Goal: Task Accomplishment & Management: Manage account settings

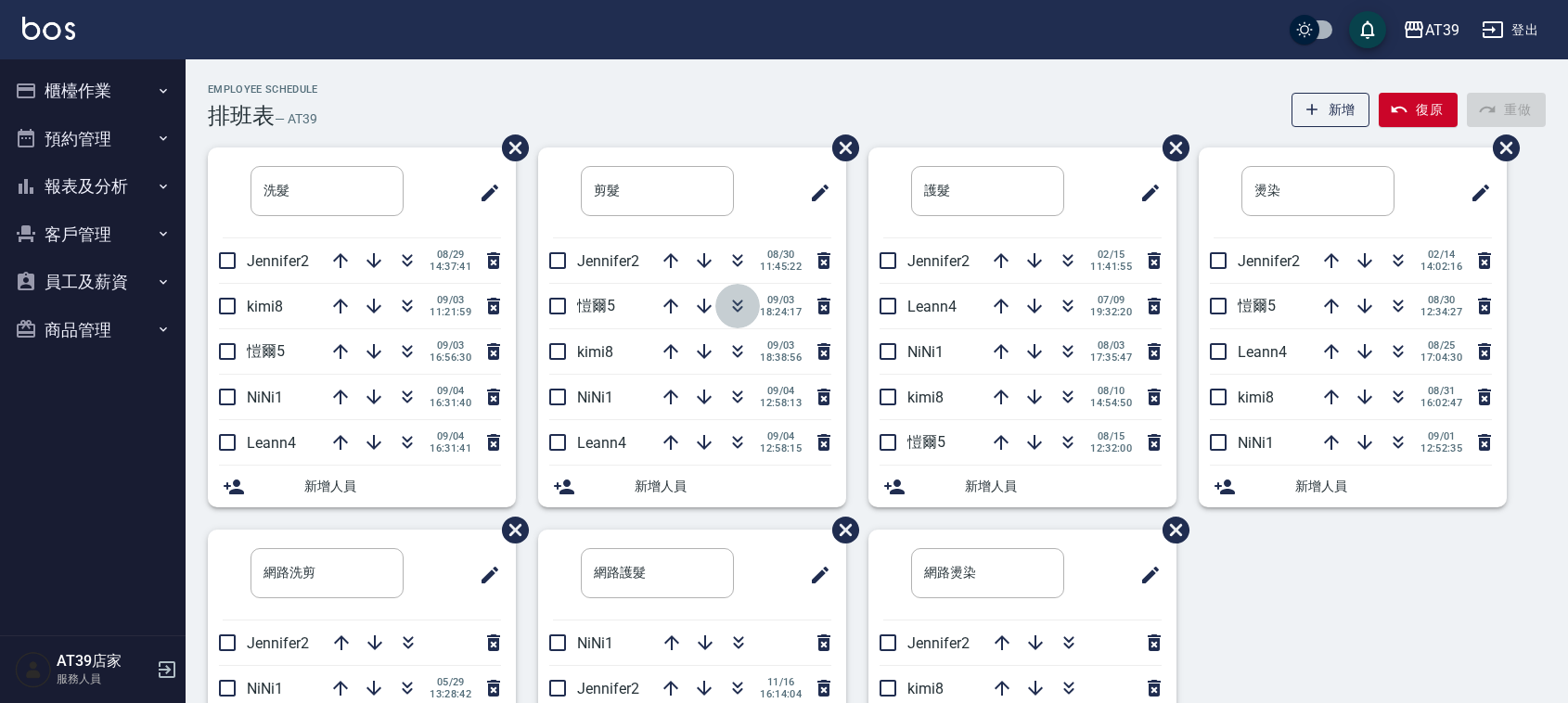
click at [738, 309] on icon "button" at bounding box center [738, 310] width 11 height 7
click at [411, 355] on icon "button" at bounding box center [407, 351] width 22 height 22
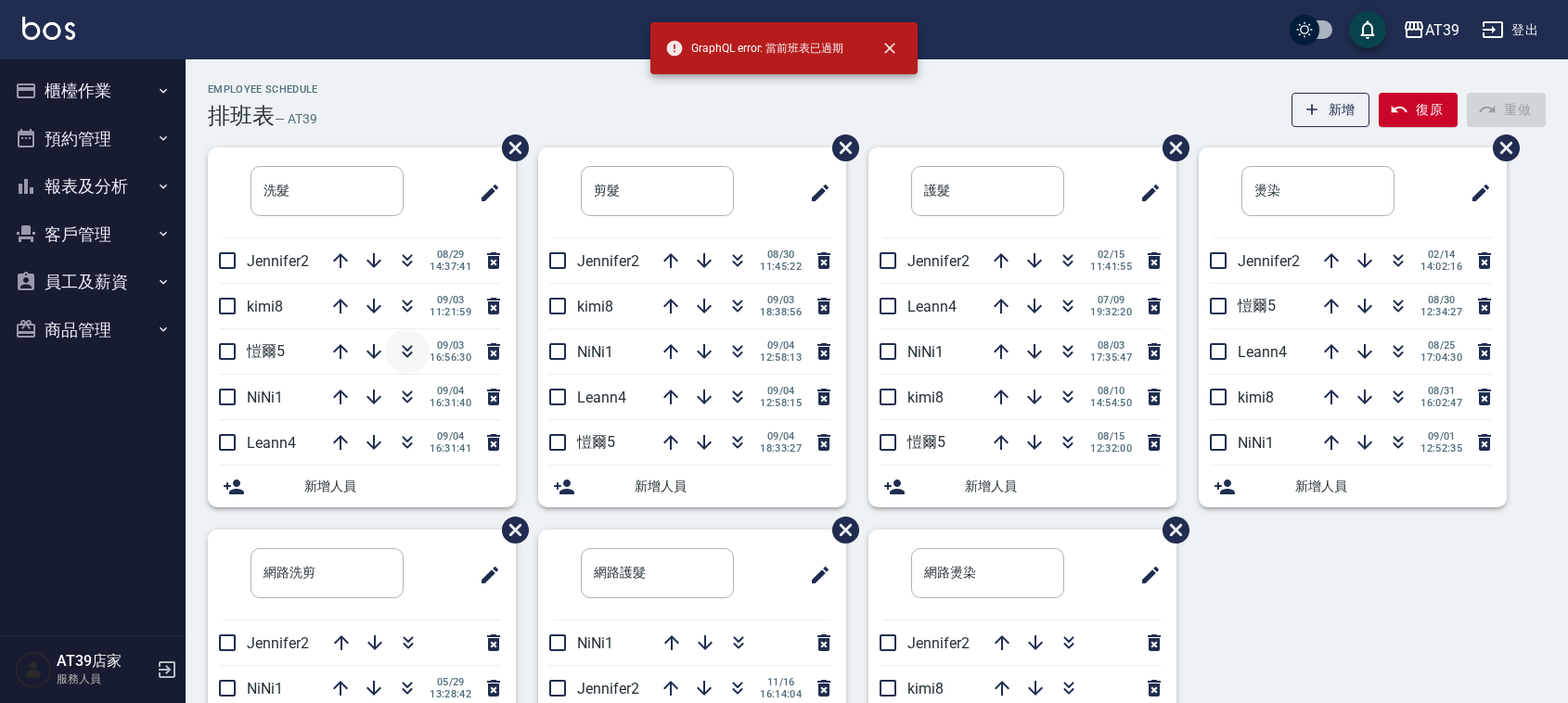
click at [413, 353] on icon "button" at bounding box center [407, 351] width 22 height 22
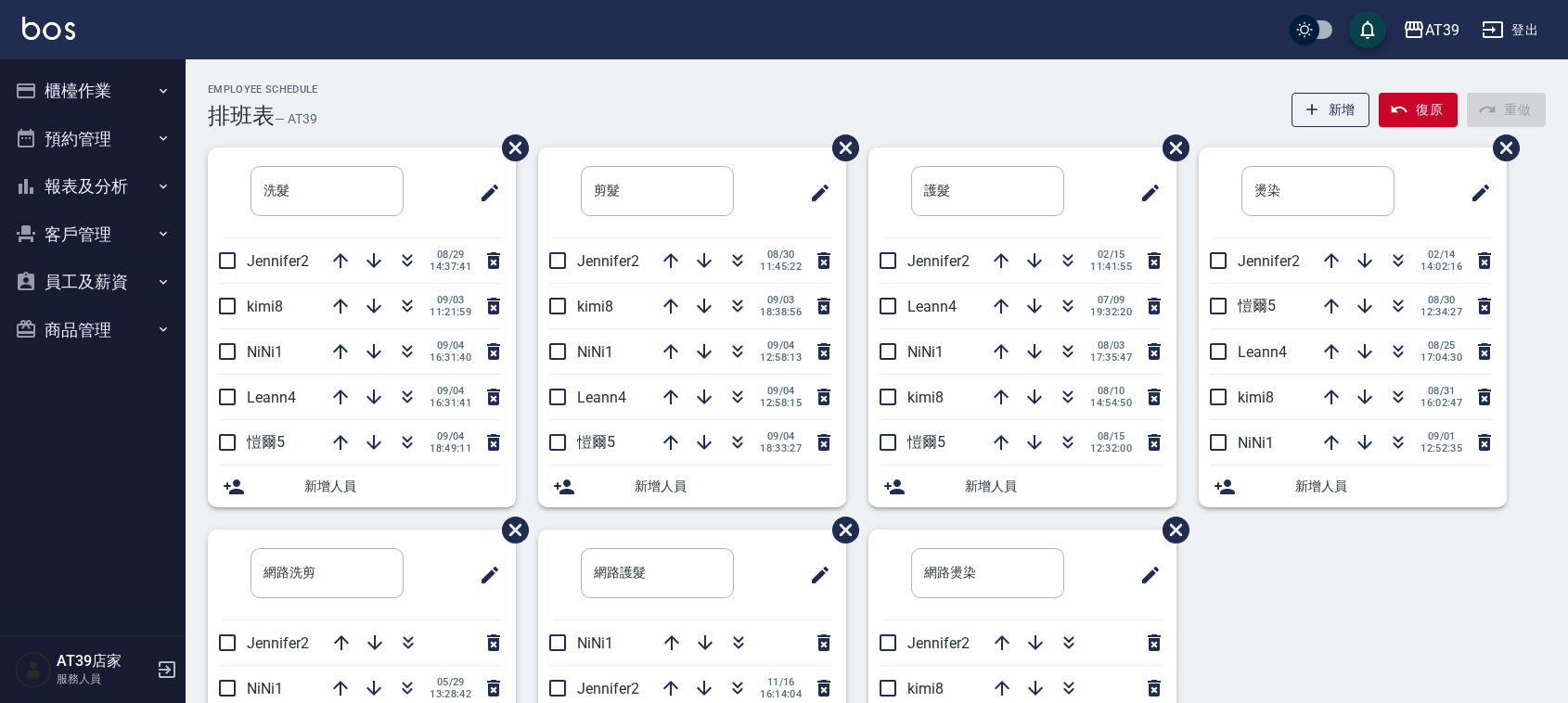
click at [807, 53] on div "AT39 登出" at bounding box center [784, 30] width 1568 height 60
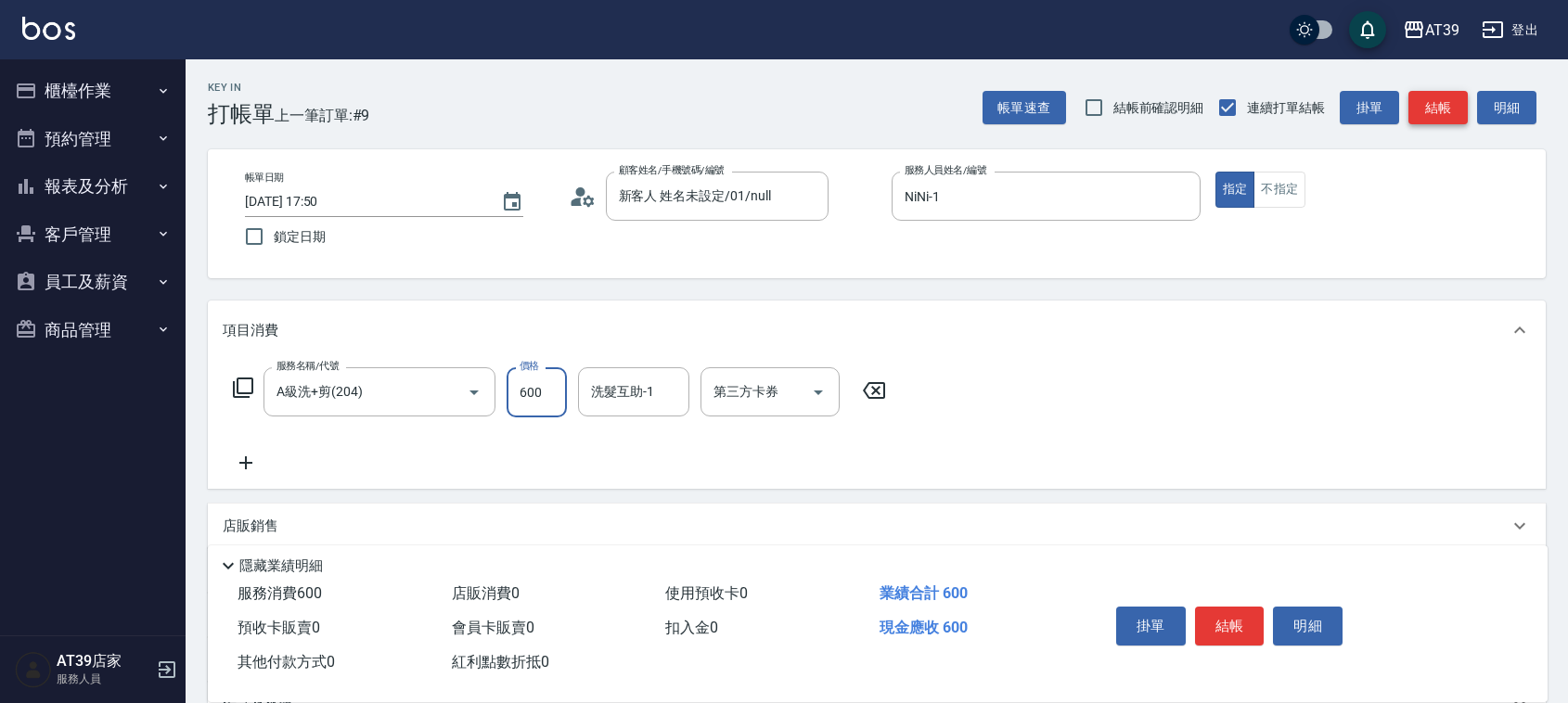
type input "600"
click at [1460, 111] on button "結帳" at bounding box center [1439, 108] width 60 height 35
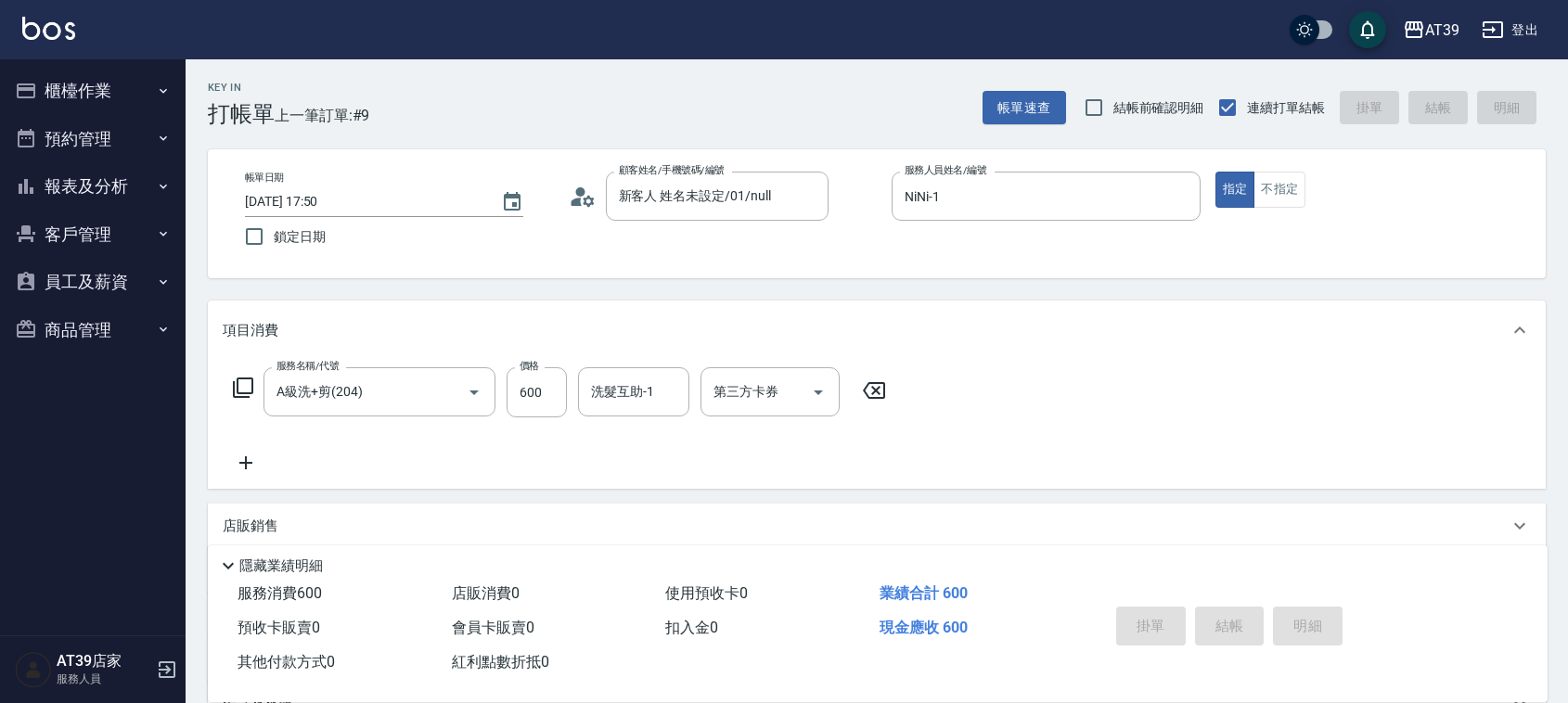
type input "2025/09/04 19:15"
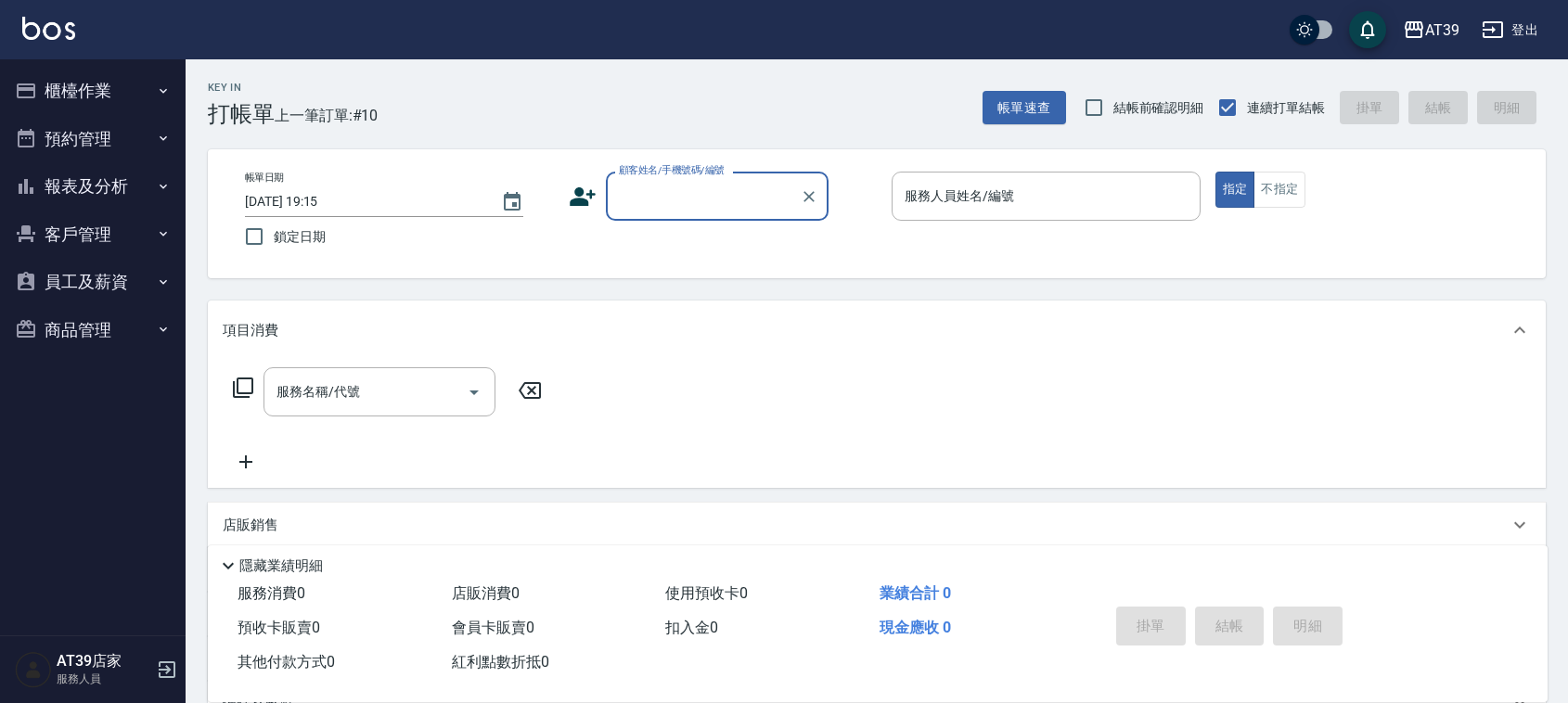
click at [36, 182] on icon "button" at bounding box center [25, 186] width 22 height 22
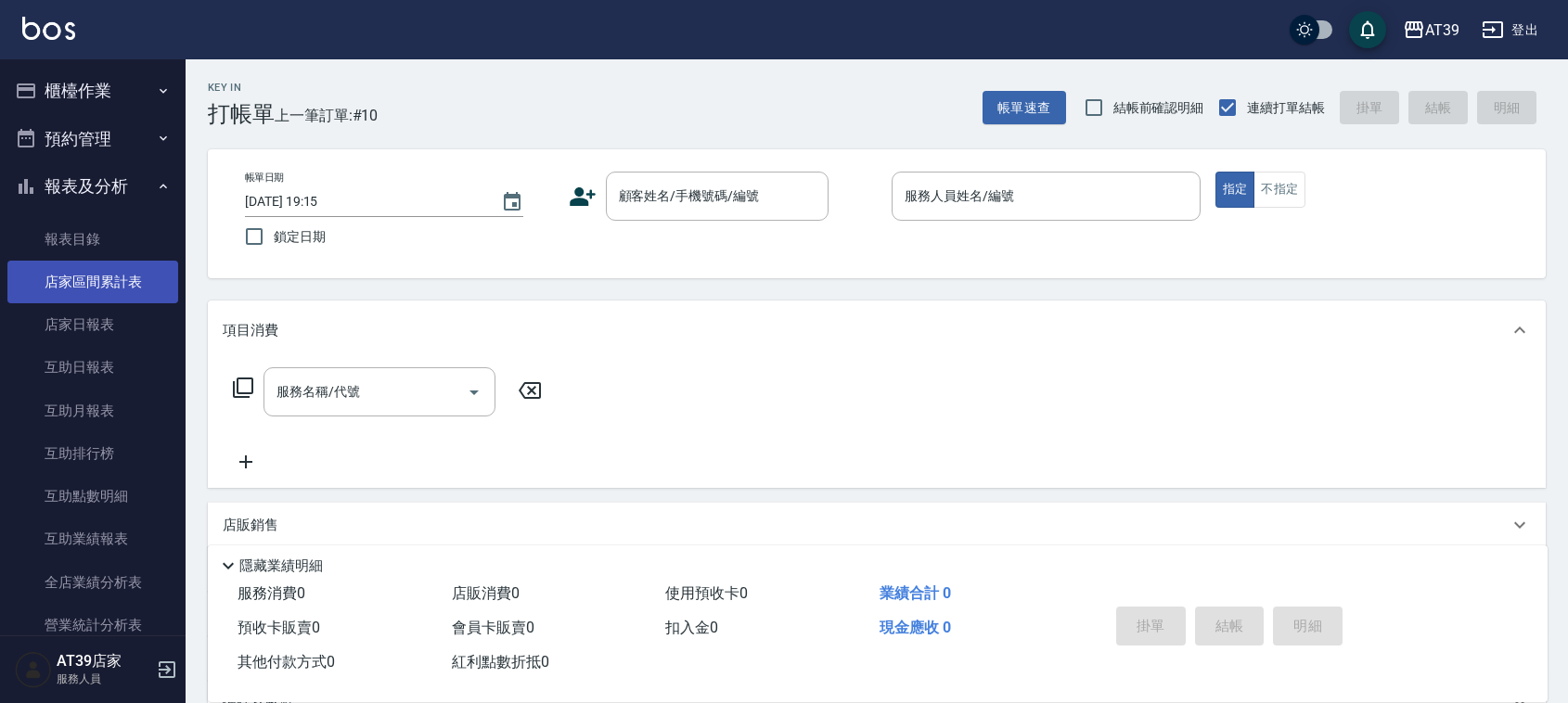
scroll to position [348, 0]
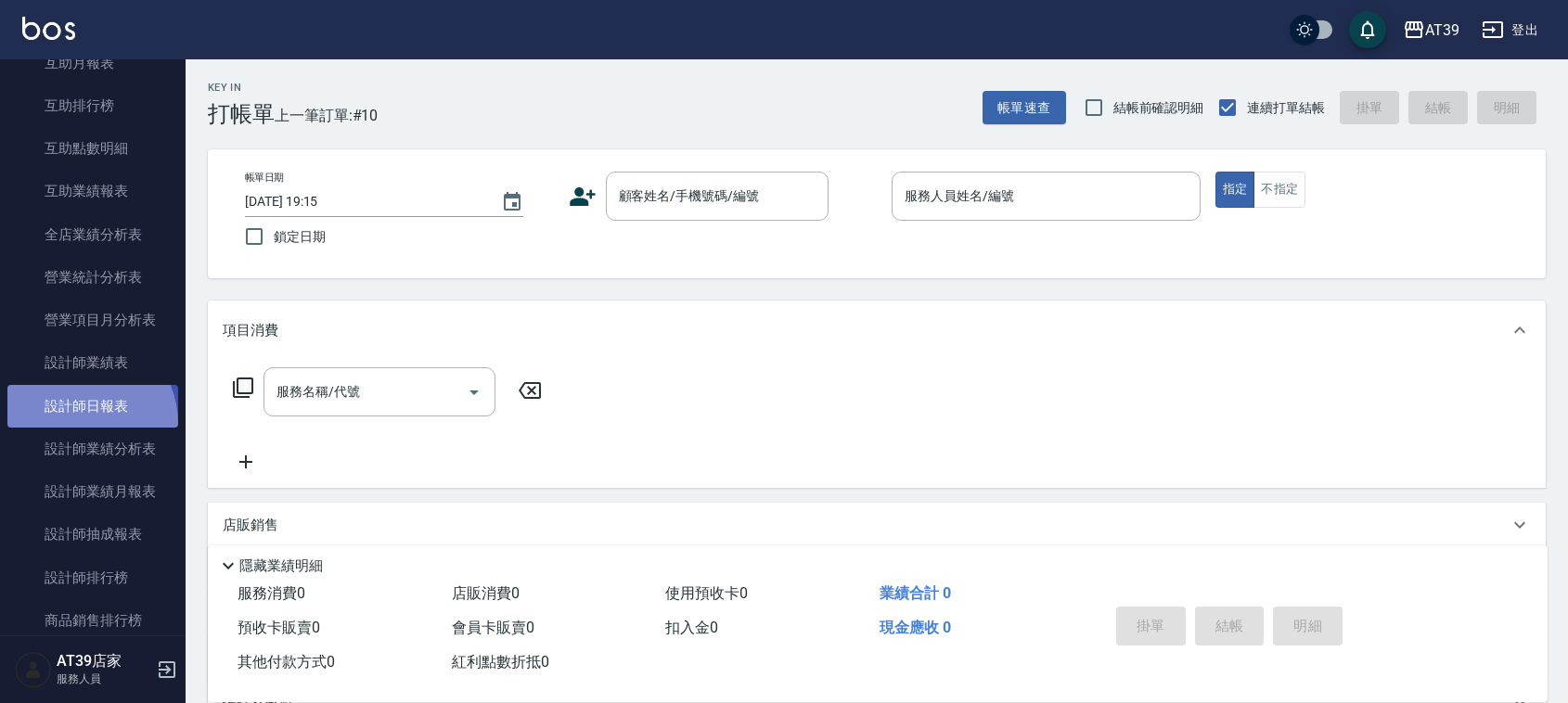
click at [77, 423] on link "設計師日報表" at bounding box center [93, 406] width 171 height 42
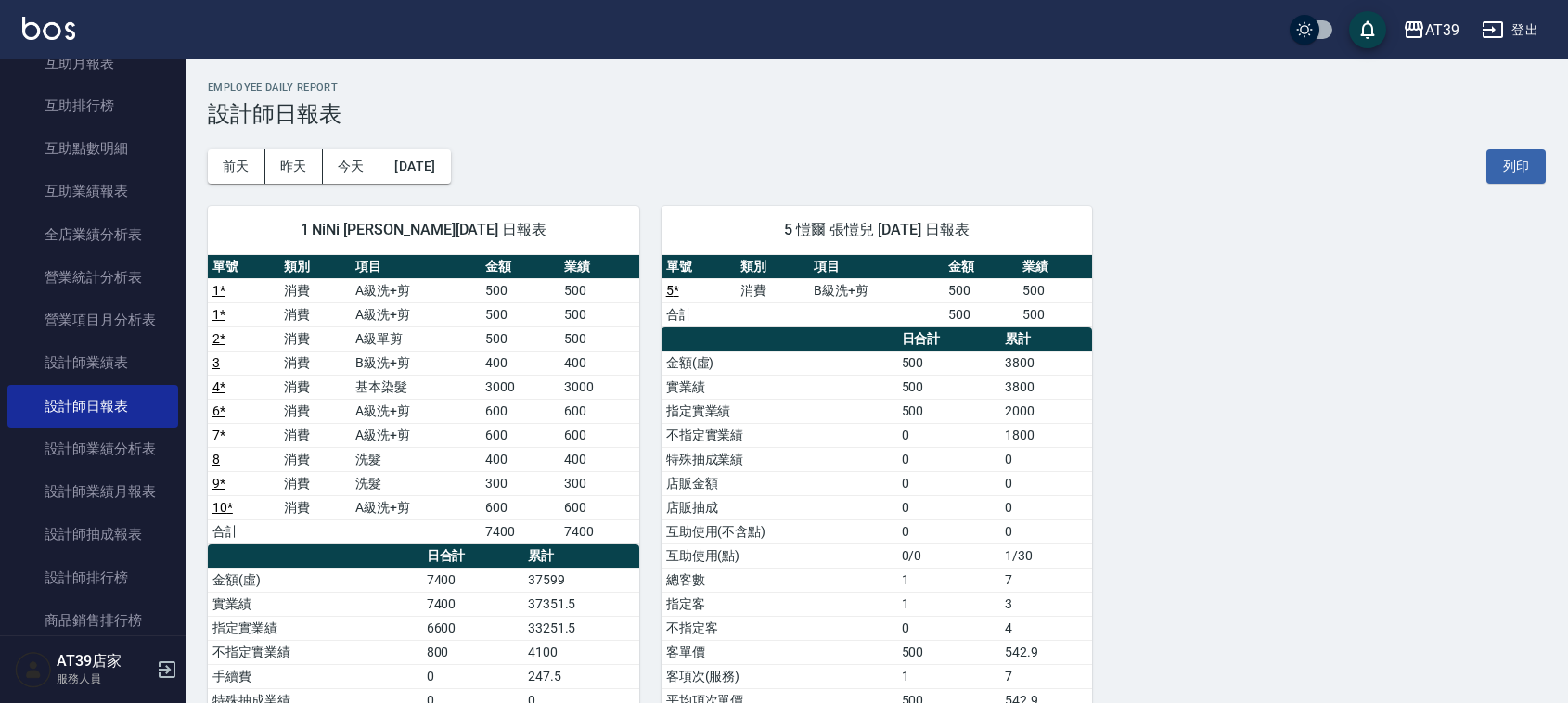
click at [1100, 215] on div "1 NiNi 陳玉伶 09/04/2025 日報表 單號 類別 項目 金額 業績 1 * 消費 A級洗+剪 500 500 1 * 消費 A級洗+剪 500 …" at bounding box center [865, 581] width 1361 height 794
click at [68, 34] on img at bounding box center [48, 28] width 53 height 23
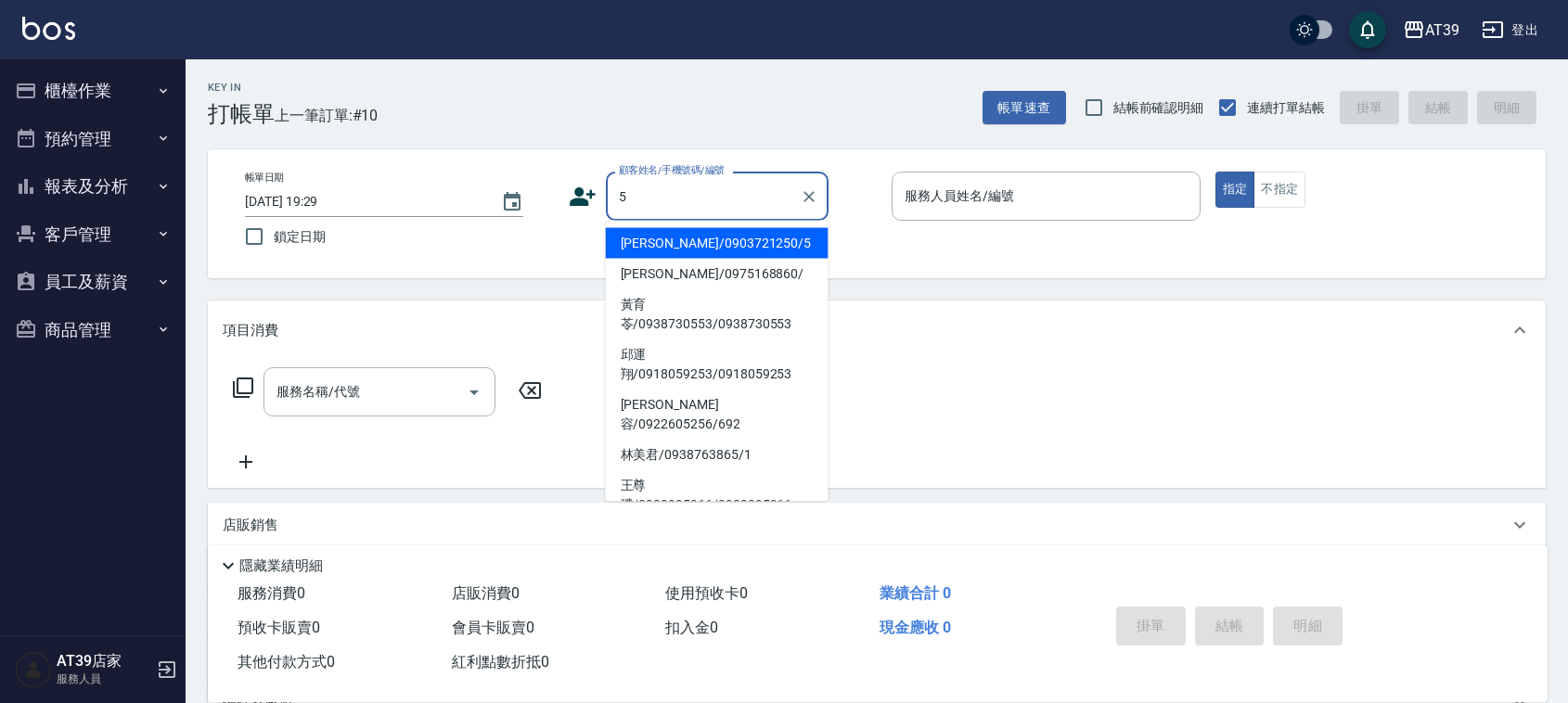
type input "Alan/0903721250/5"
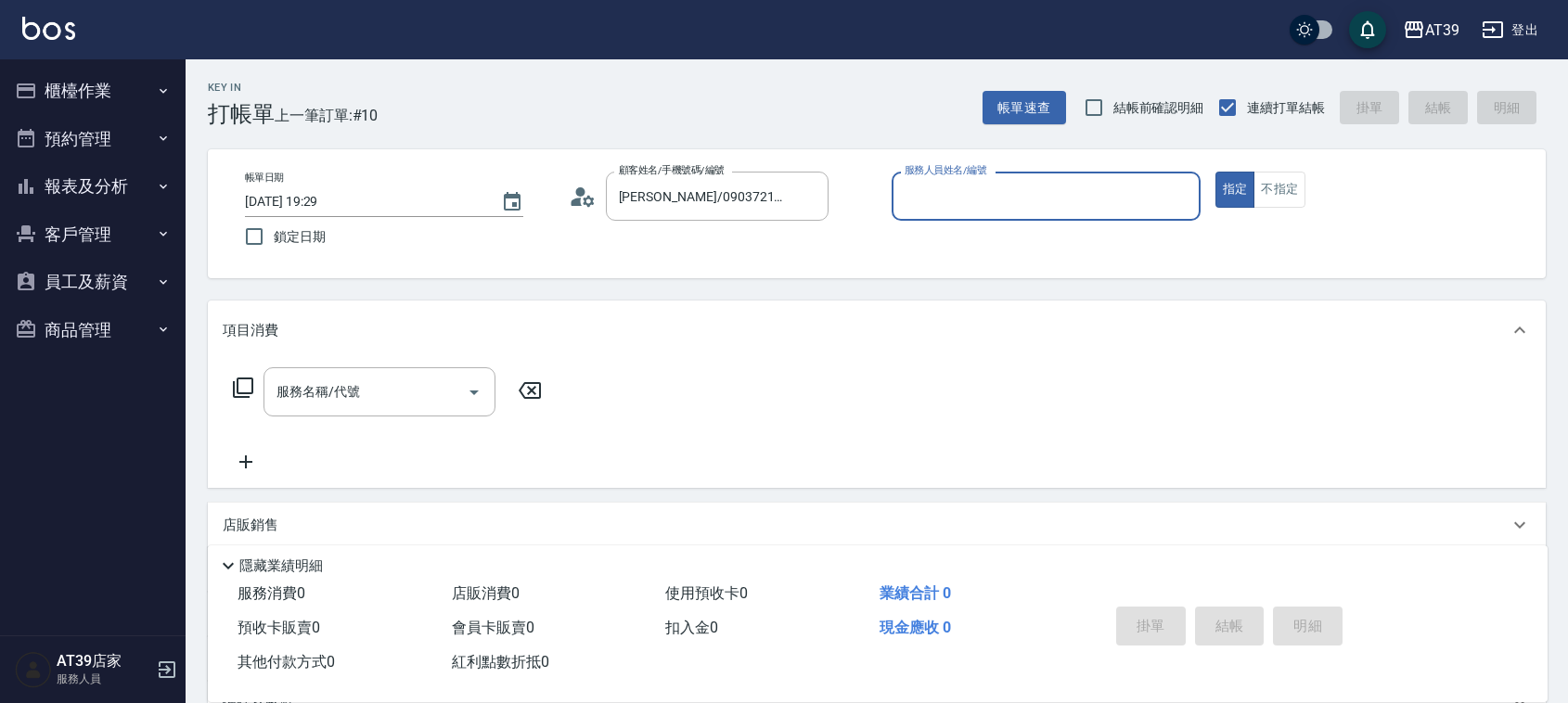
type input "愷爾-5"
click at [1216, 172] on button "指定" at bounding box center [1235, 190] width 40 height 37
type button "true"
click at [1276, 201] on button "不指定" at bounding box center [1280, 190] width 52 height 37
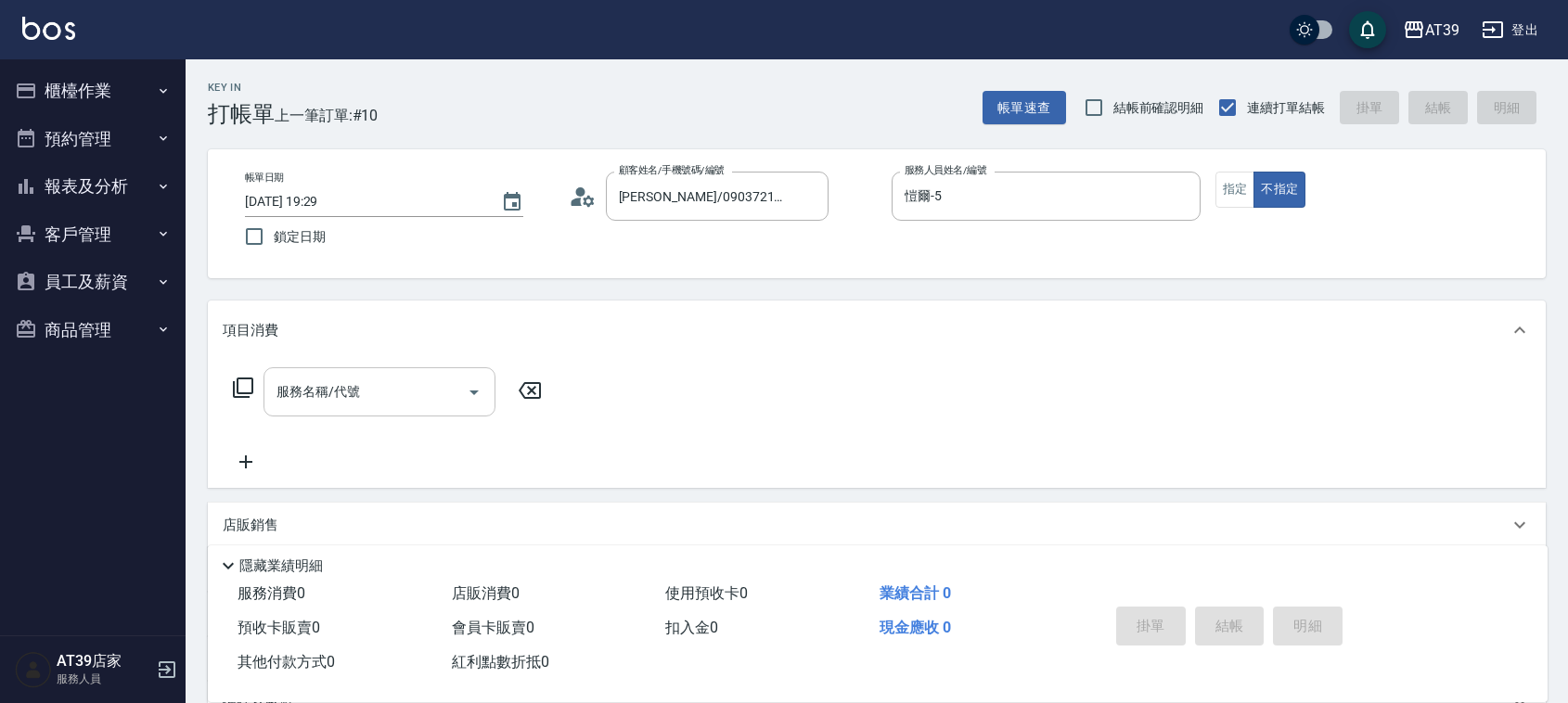
click at [377, 409] on div "服務名稱/代號" at bounding box center [379, 392] width 232 height 49
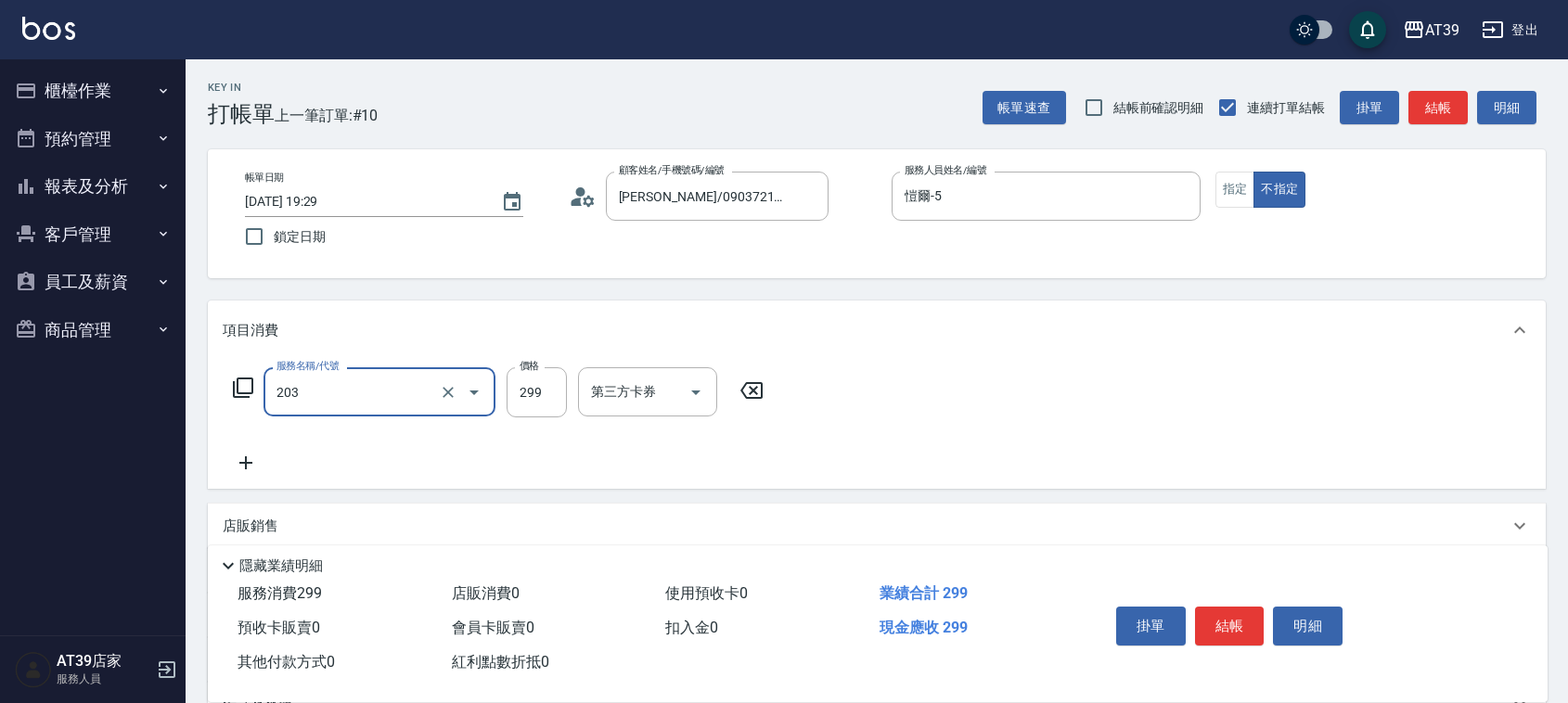
type input "B級洗+剪(203)"
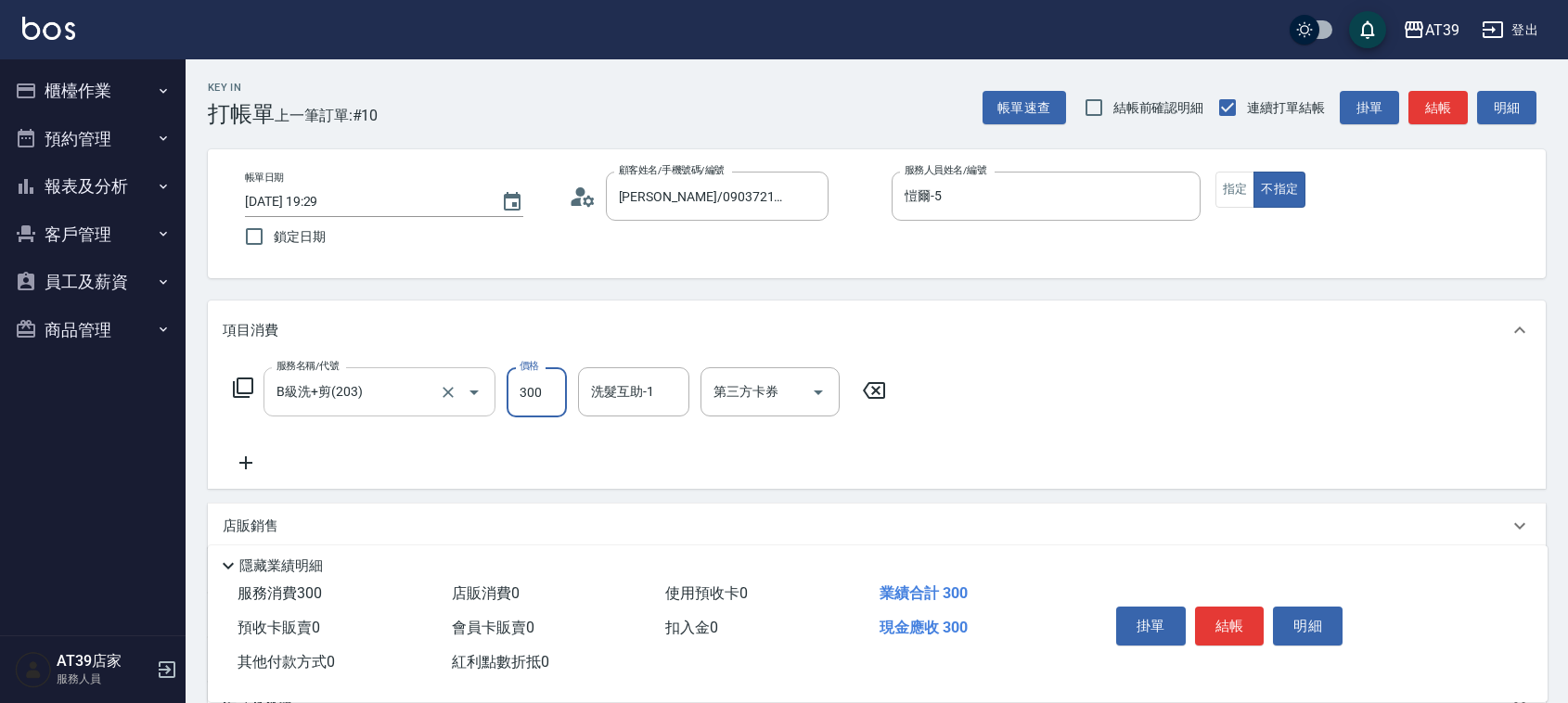
type input "300"
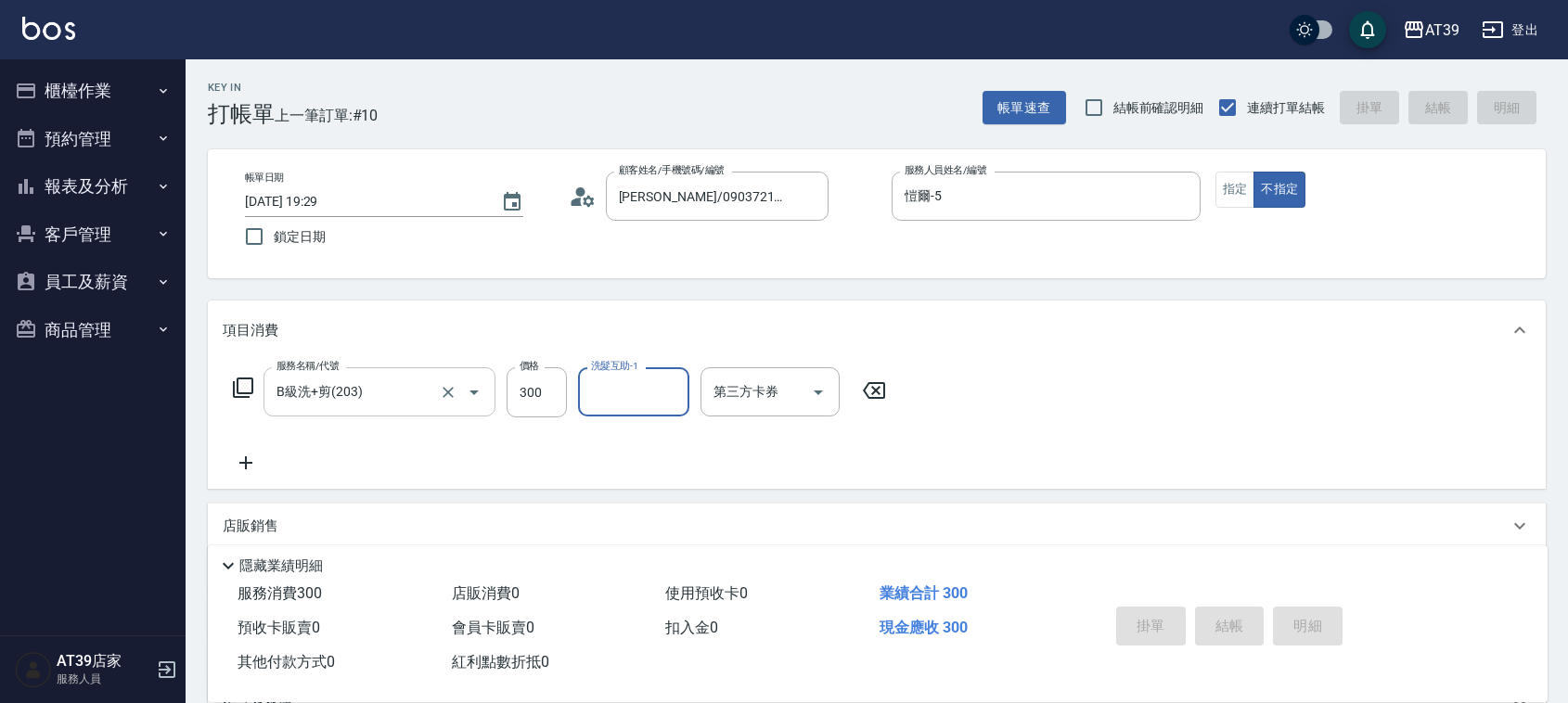
type input "2025/09/04 19:31"
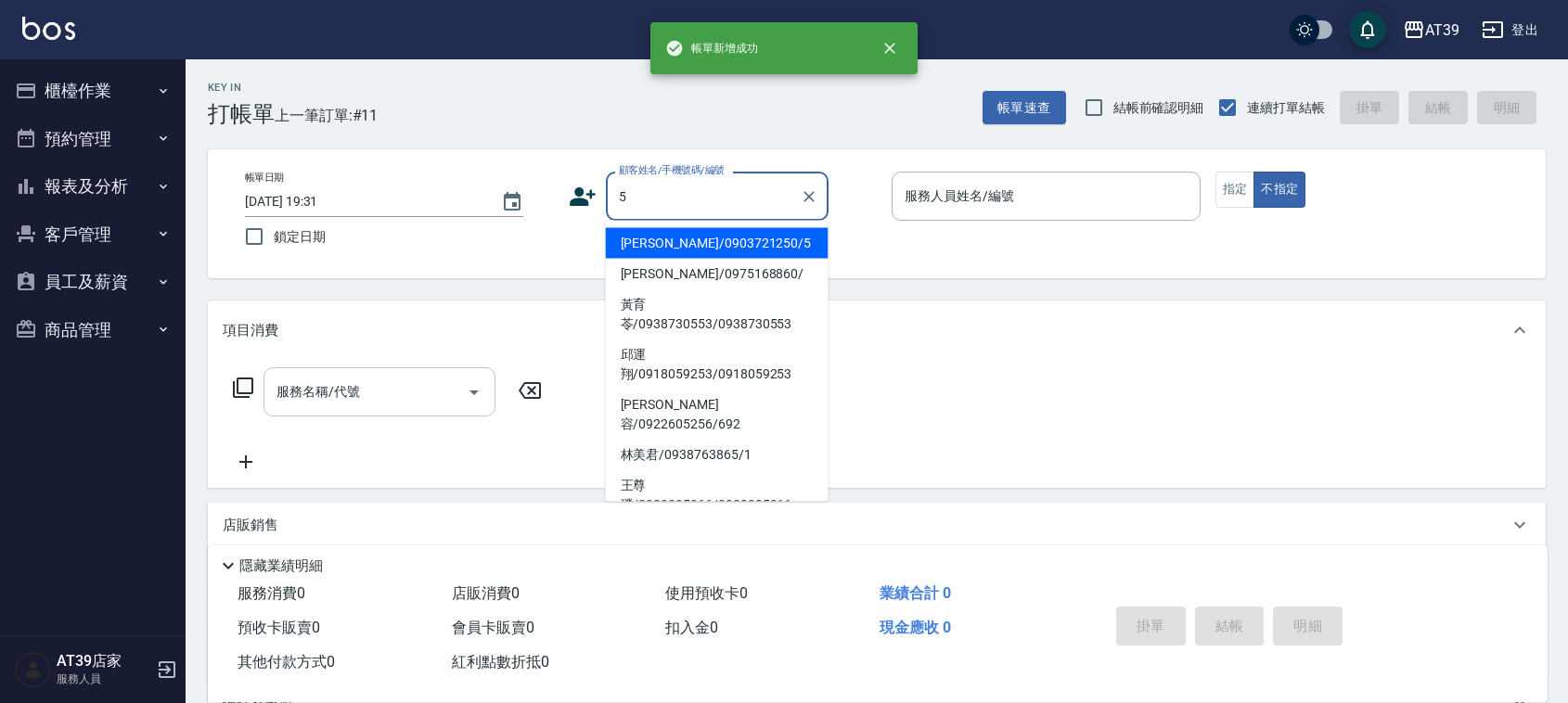
type input "Alan/0903721250/5"
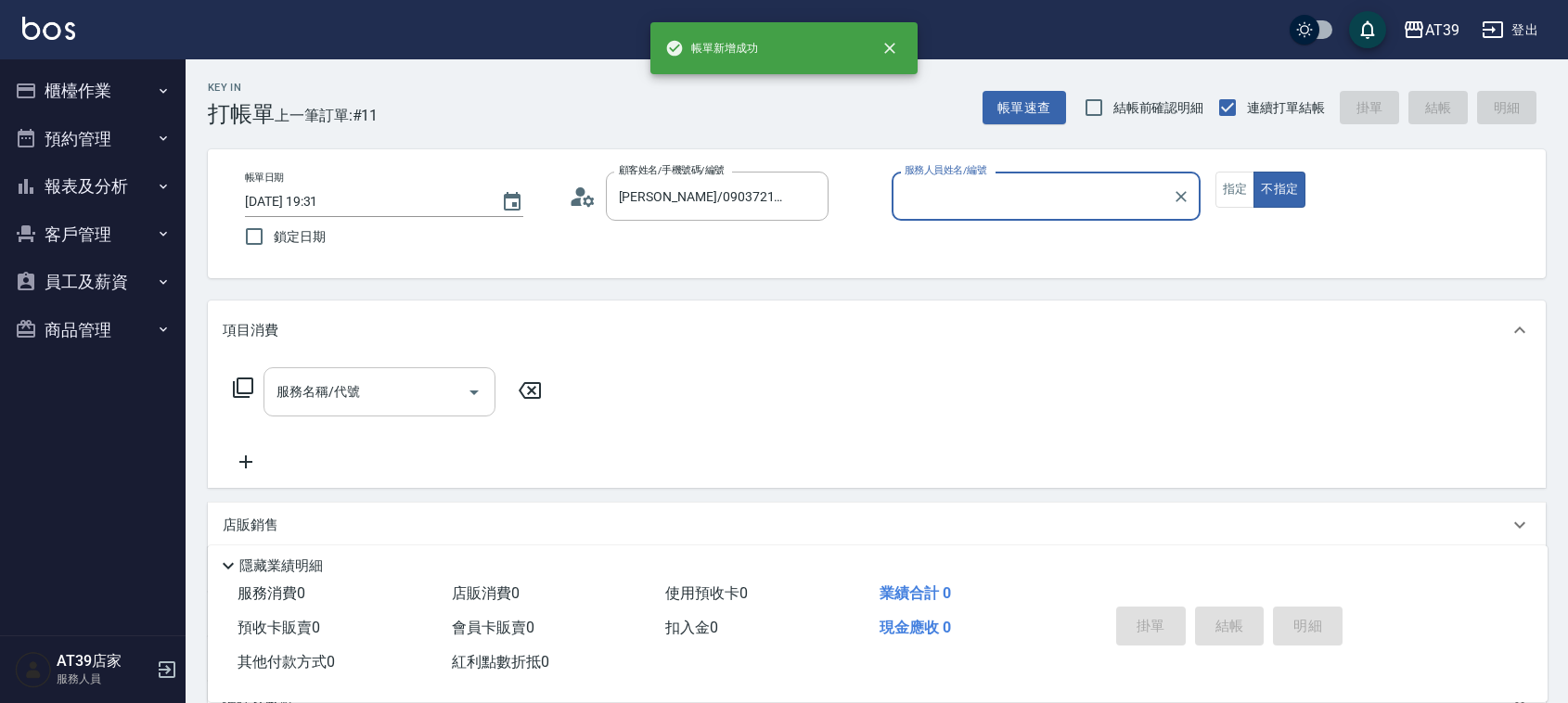
type input "愷爾-5"
click at [1254, 172] on button "不指定" at bounding box center [1280, 190] width 52 height 37
type button "false"
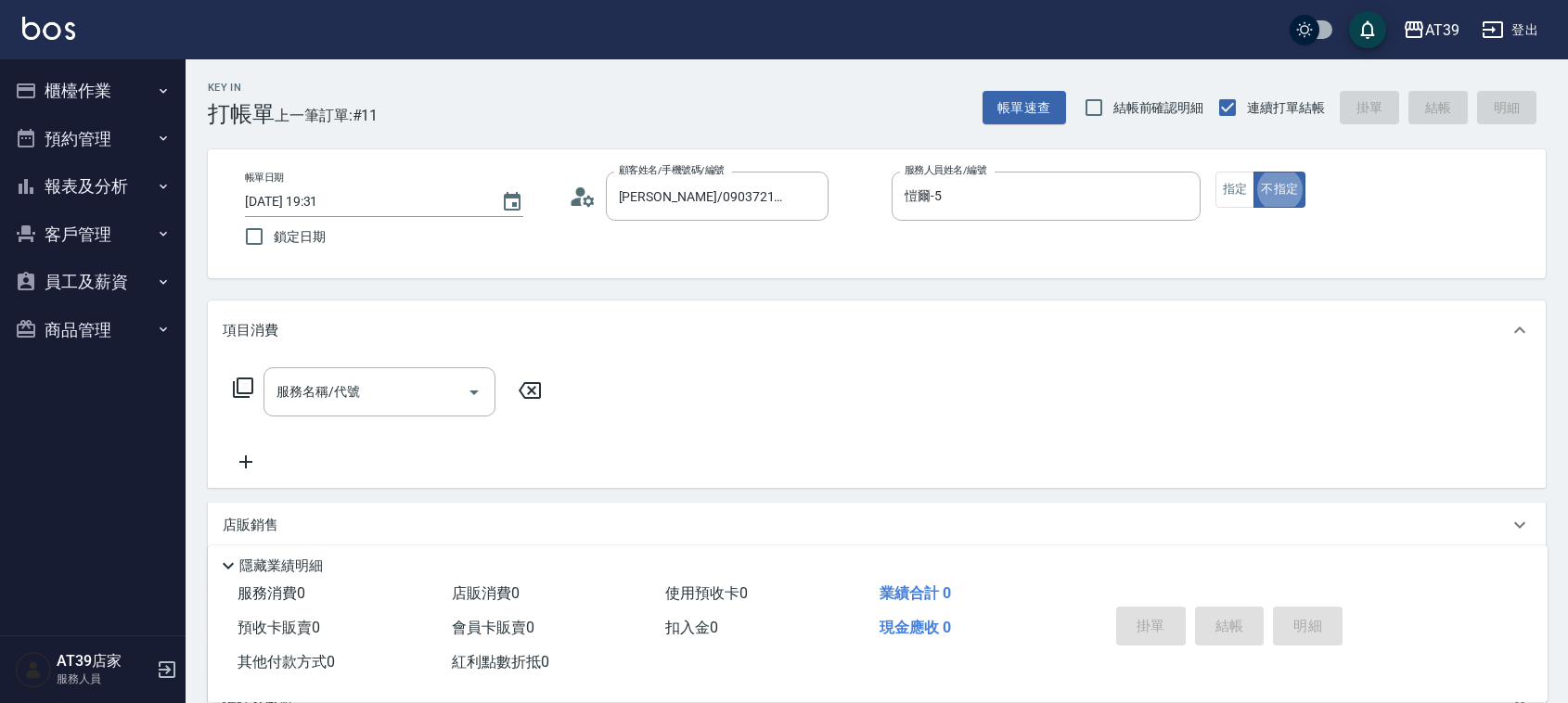
click at [242, 399] on div "服務名稱/代號 服務名稱/代號" at bounding box center [388, 392] width 331 height 49
click at [247, 383] on icon at bounding box center [243, 388] width 22 height 22
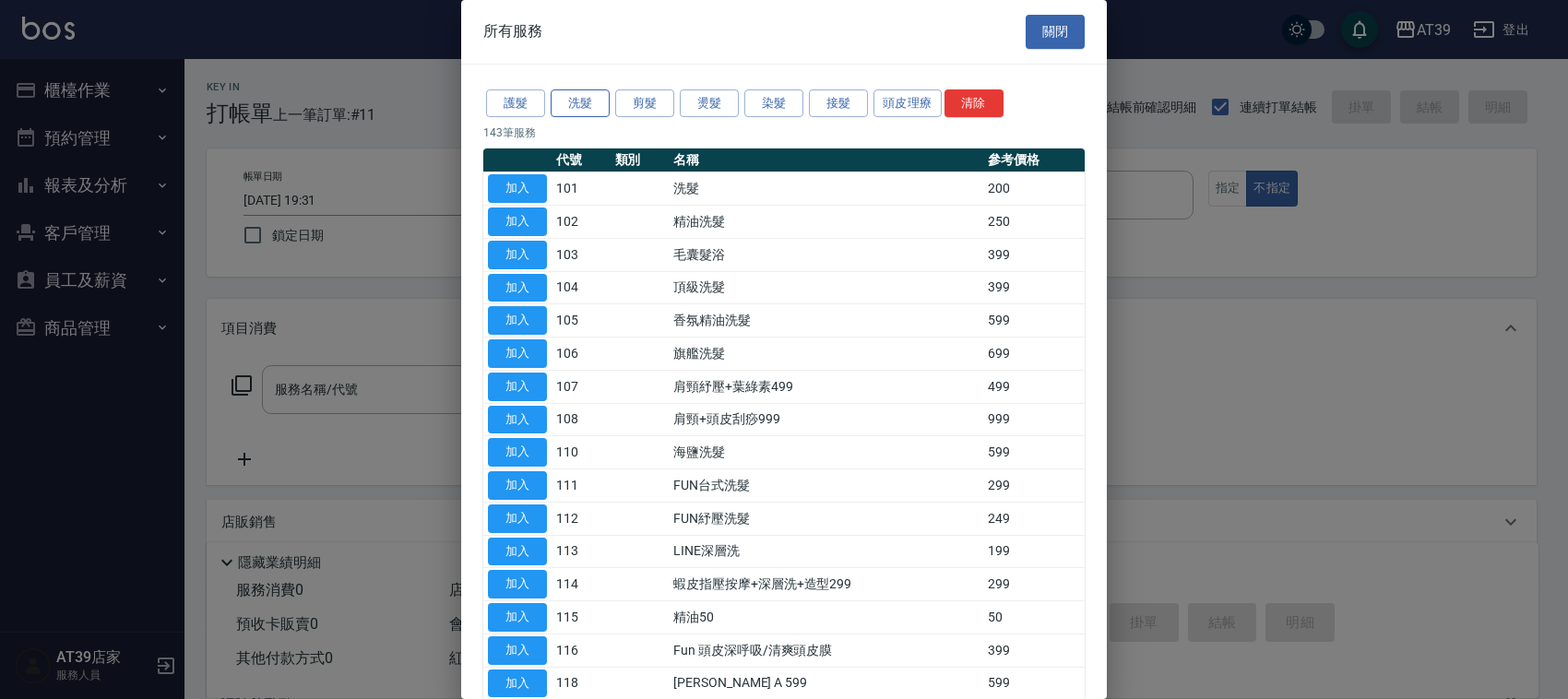
click at [595, 105] on button "洗髮" at bounding box center [581, 104] width 59 height 29
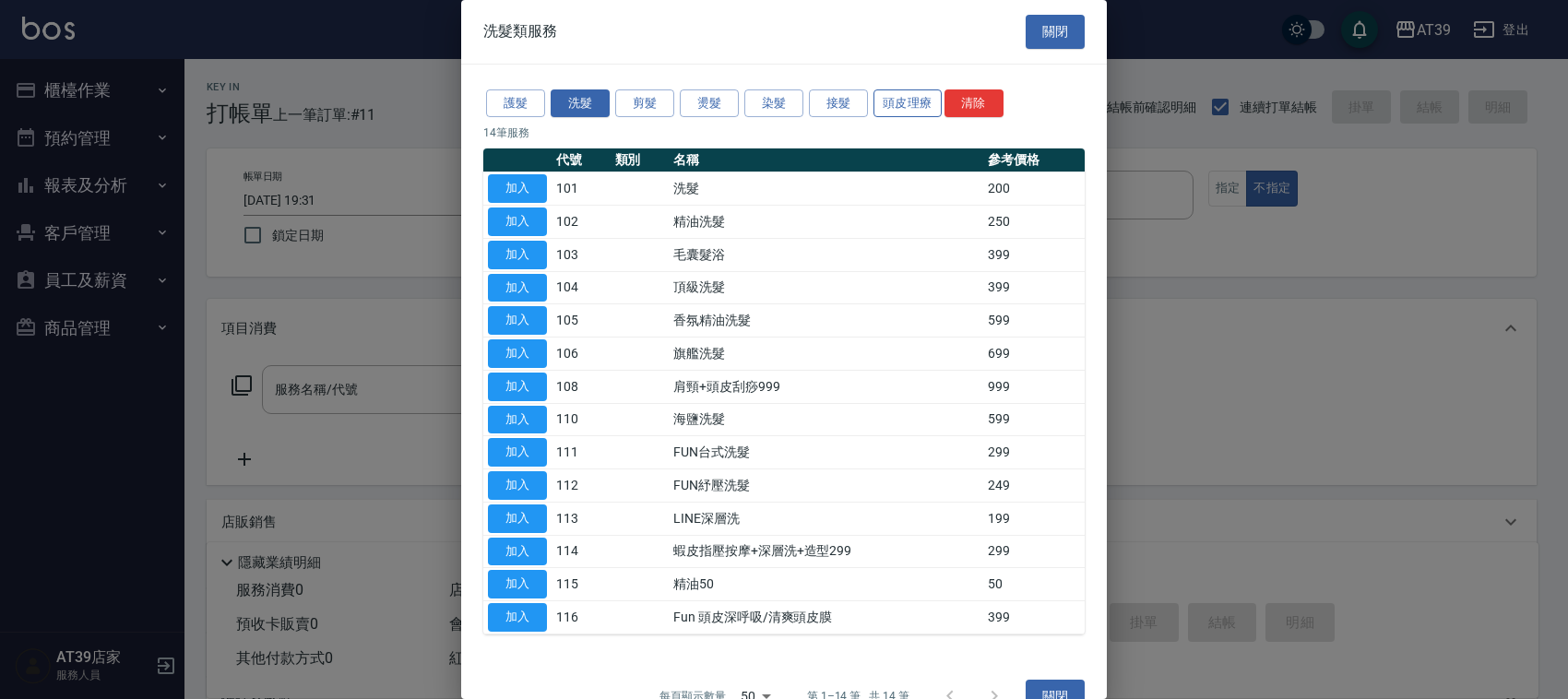
click at [919, 100] on button "頭皮理療" at bounding box center [907, 104] width 68 height 29
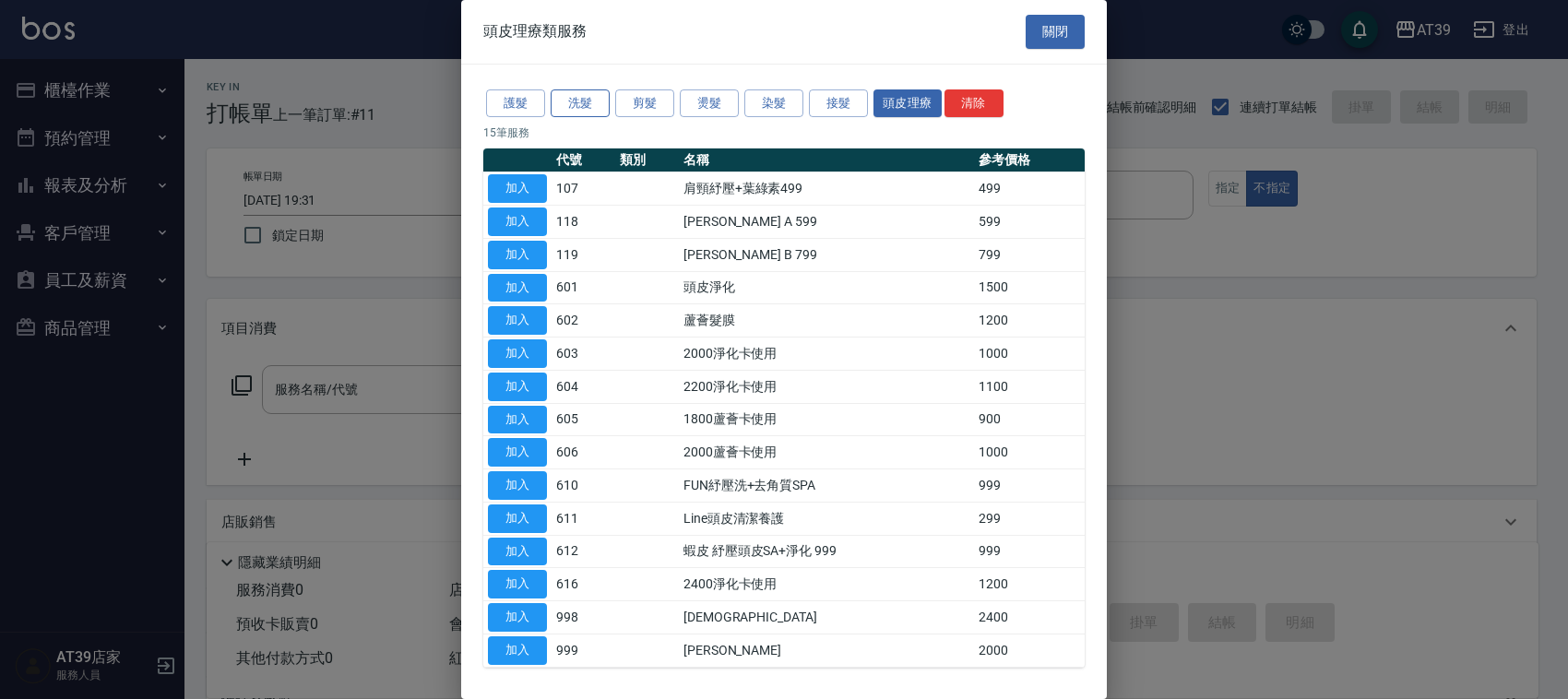
click at [593, 102] on button "洗髮" at bounding box center [581, 104] width 59 height 29
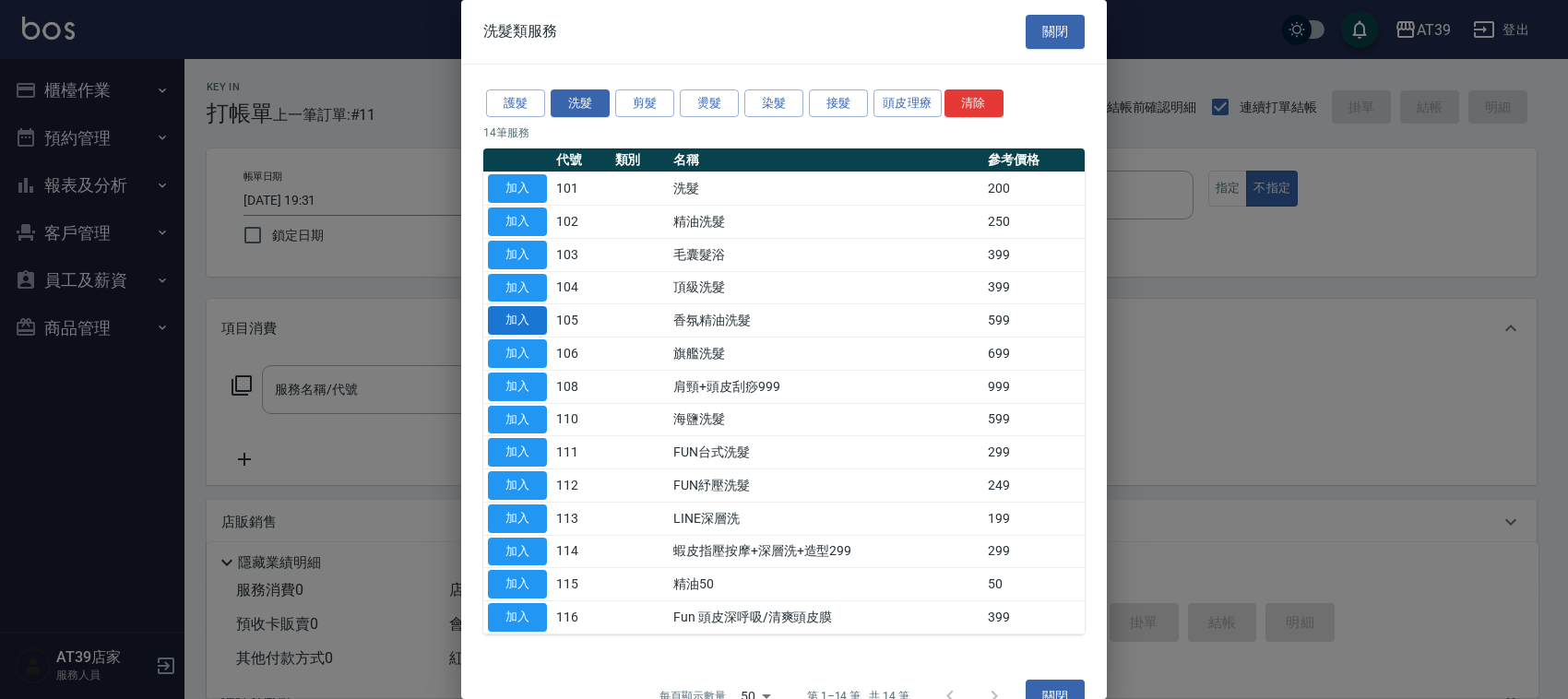
click at [528, 311] on button "加入" at bounding box center [518, 321] width 59 height 29
type input "香氛精油洗髮(105)"
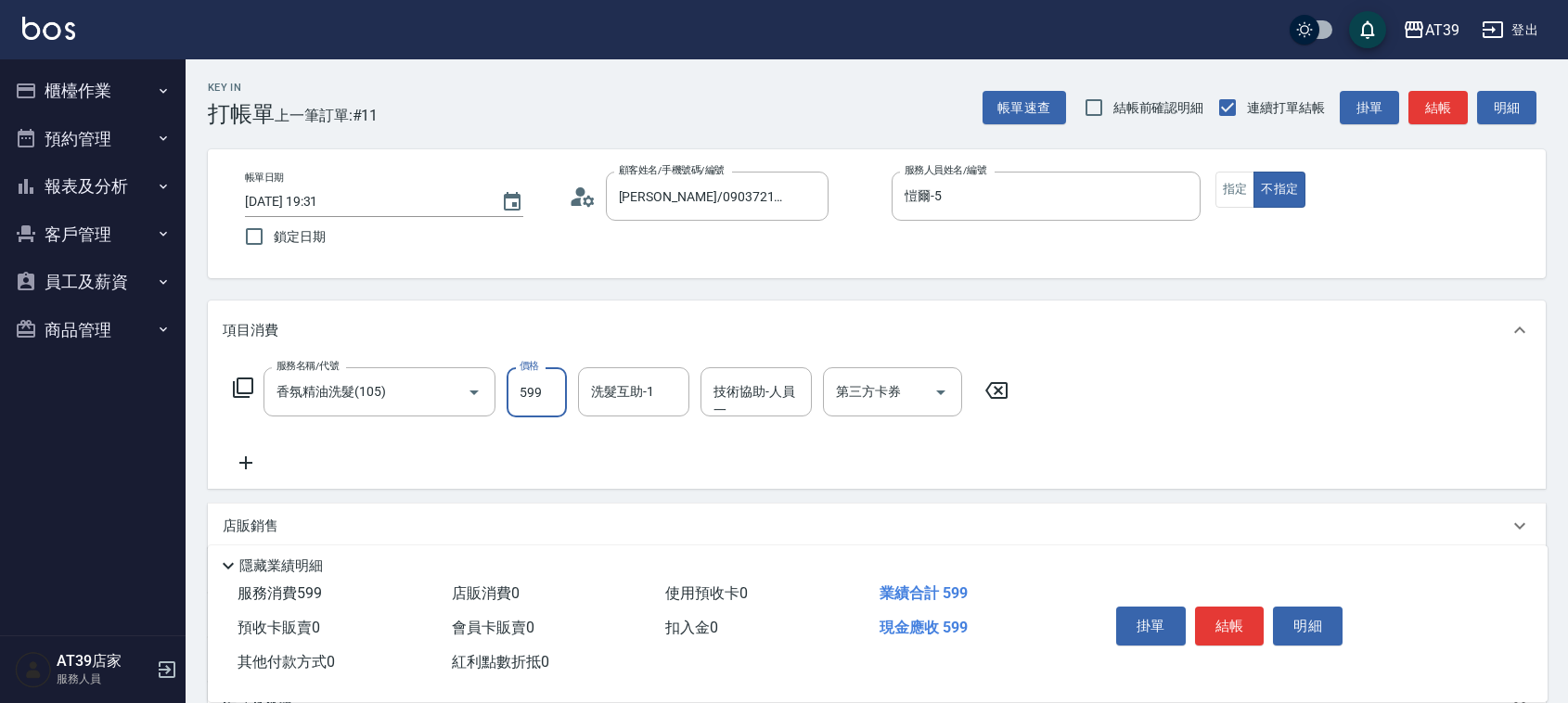
click at [546, 402] on input "599" at bounding box center [536, 392] width 61 height 50
type input "1000"
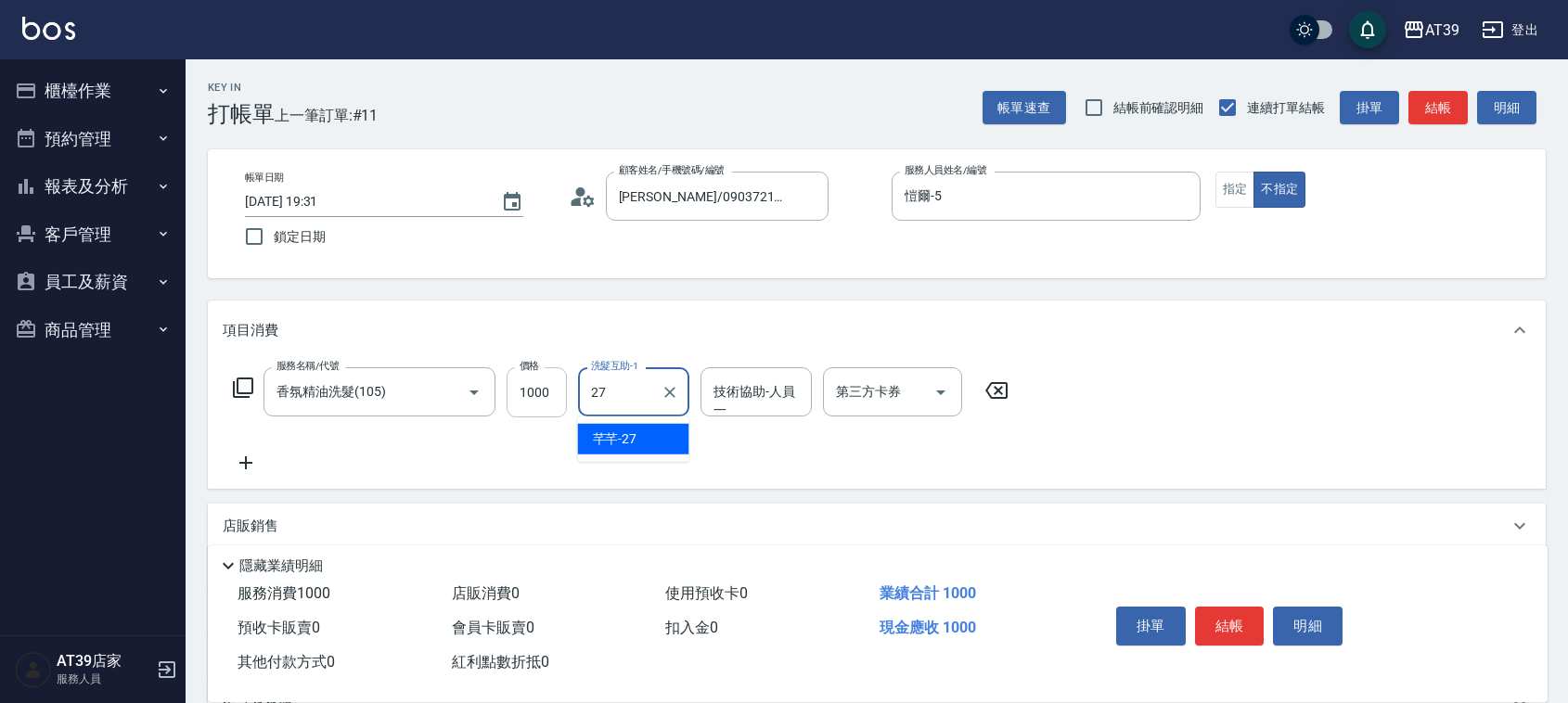
type input "芊芊-27"
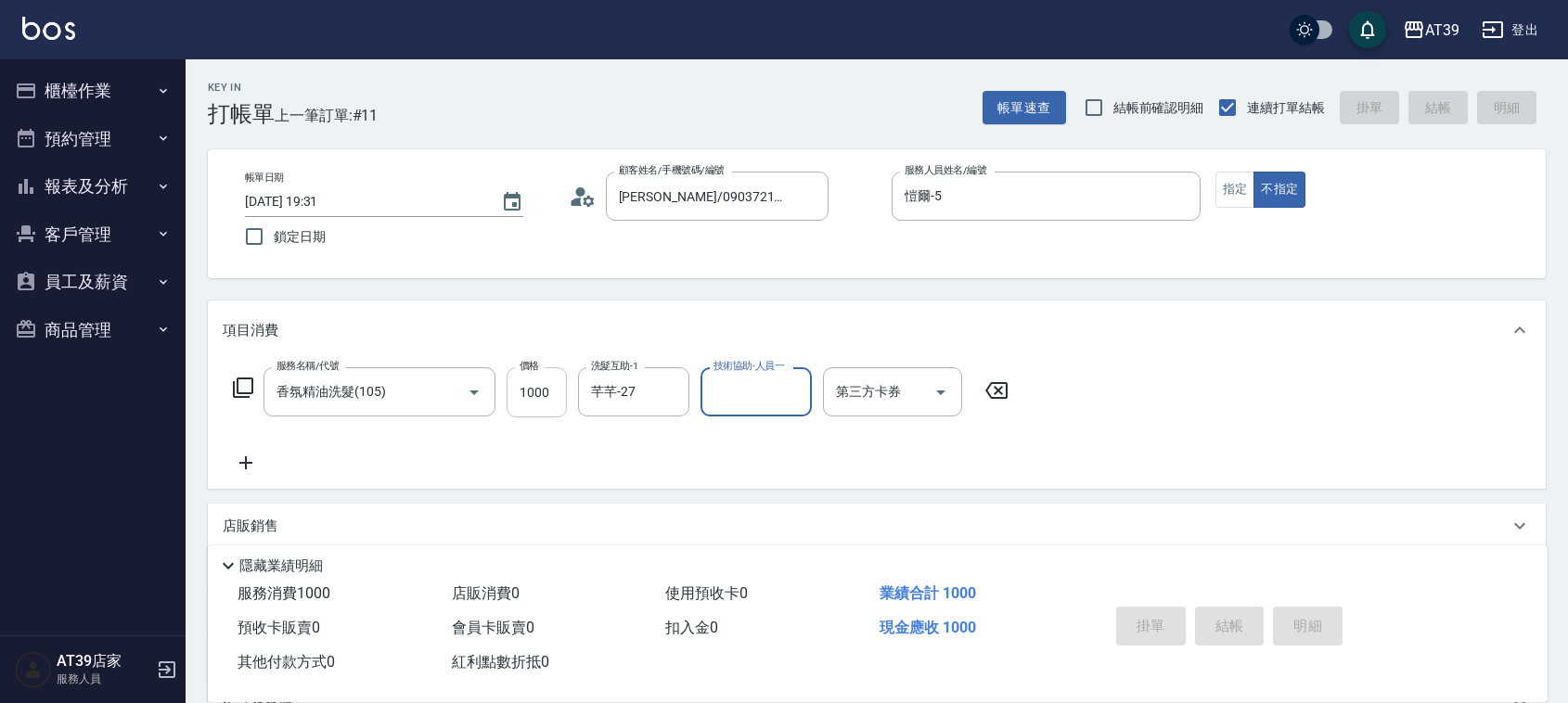
type input "2025/09/04 19:32"
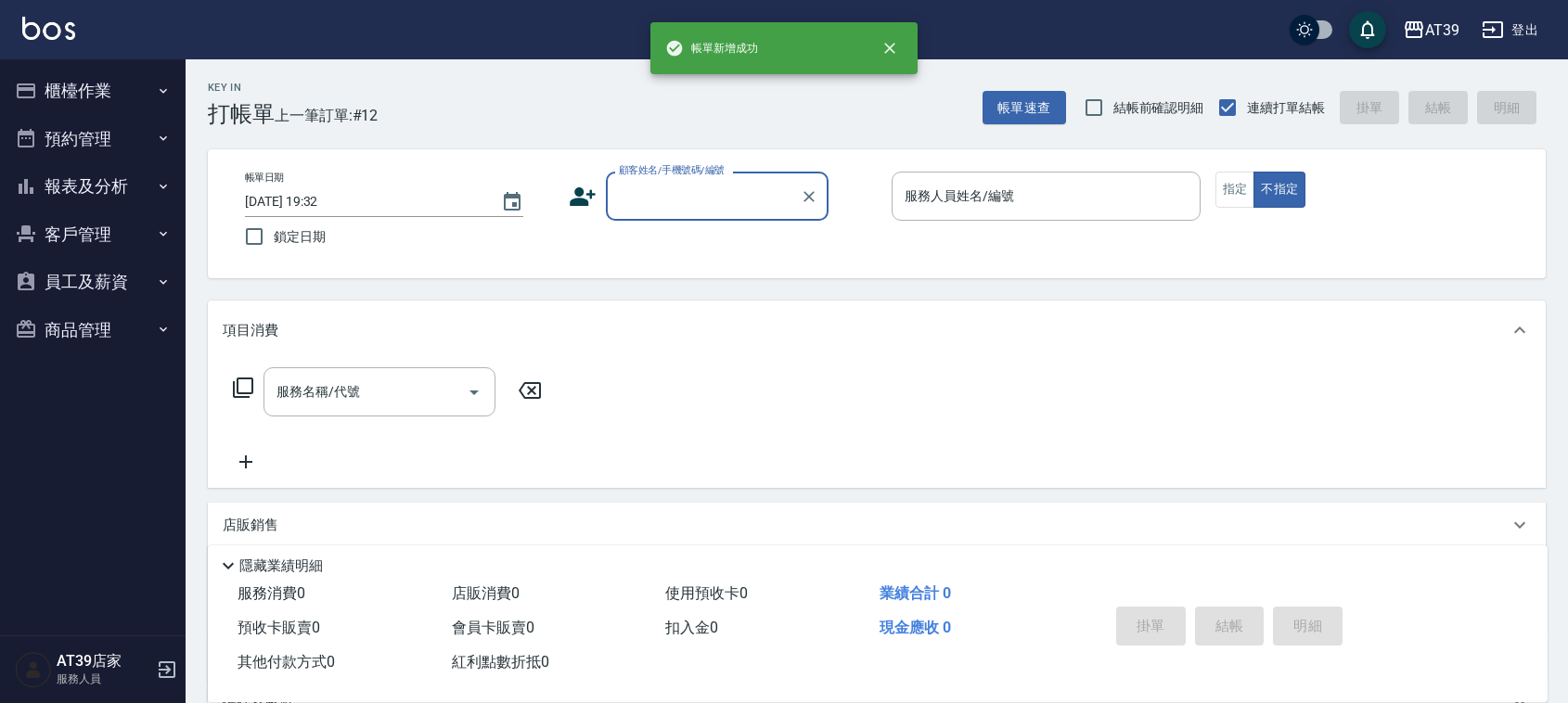
click at [99, 183] on button "報表及分析" at bounding box center [93, 186] width 171 height 48
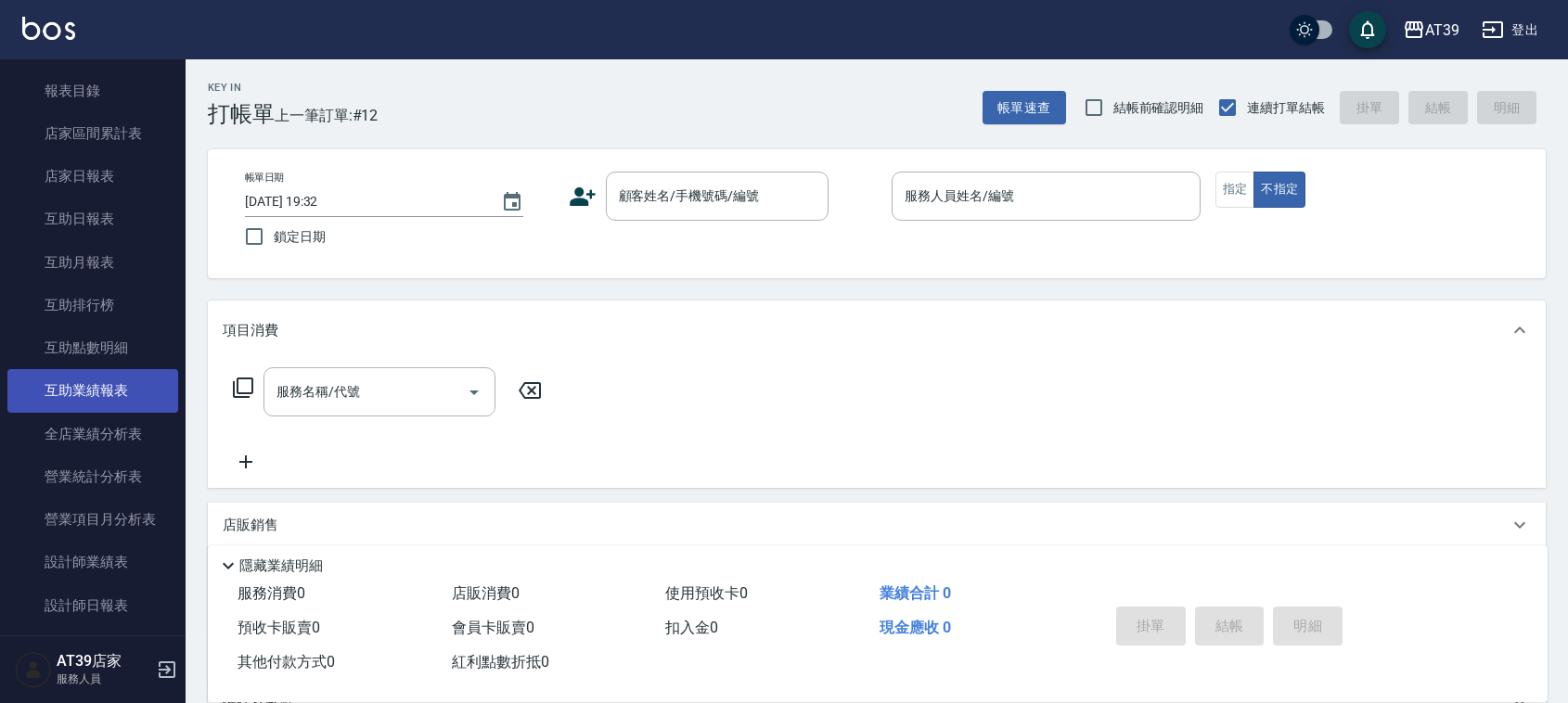
scroll to position [232, 0]
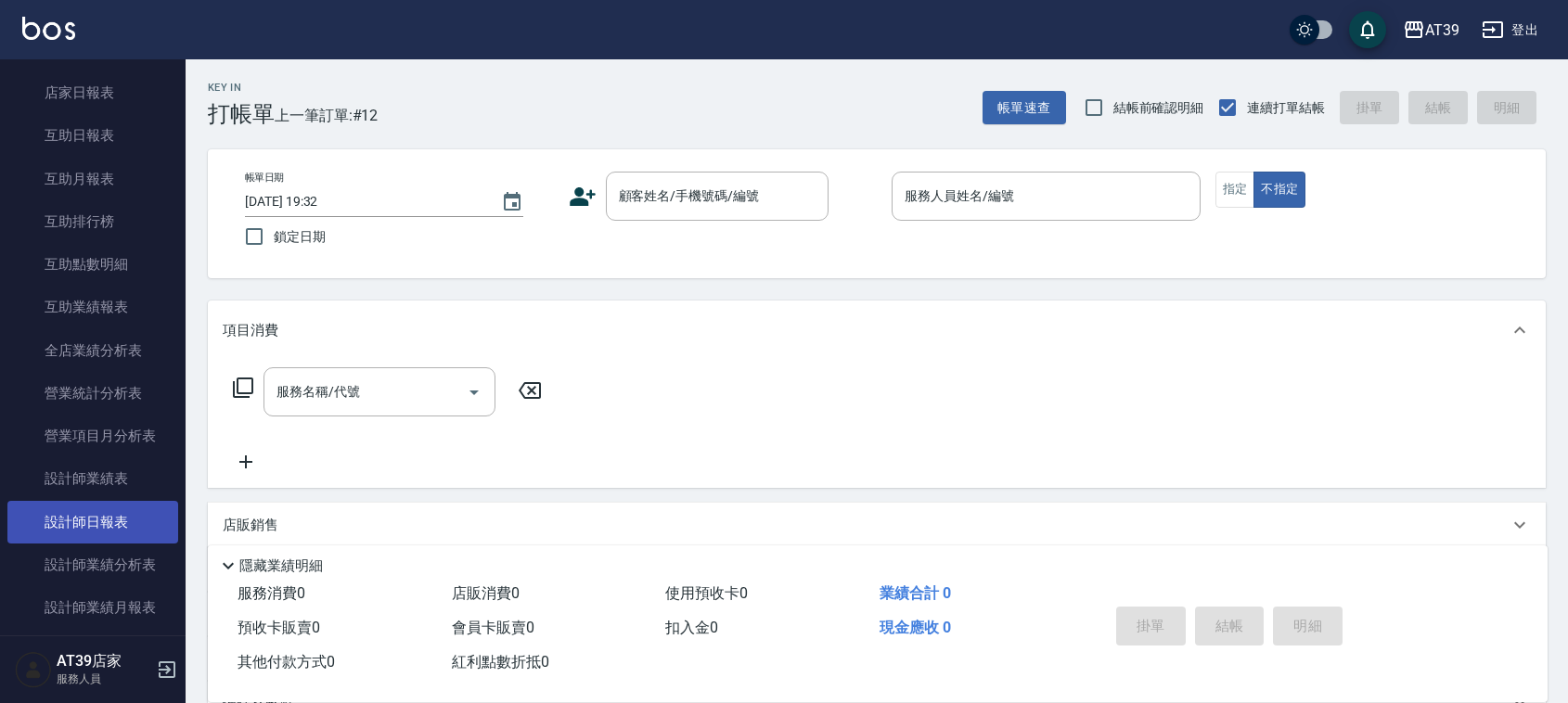
click at [111, 521] on link "設計師日報表" at bounding box center [93, 523] width 171 height 42
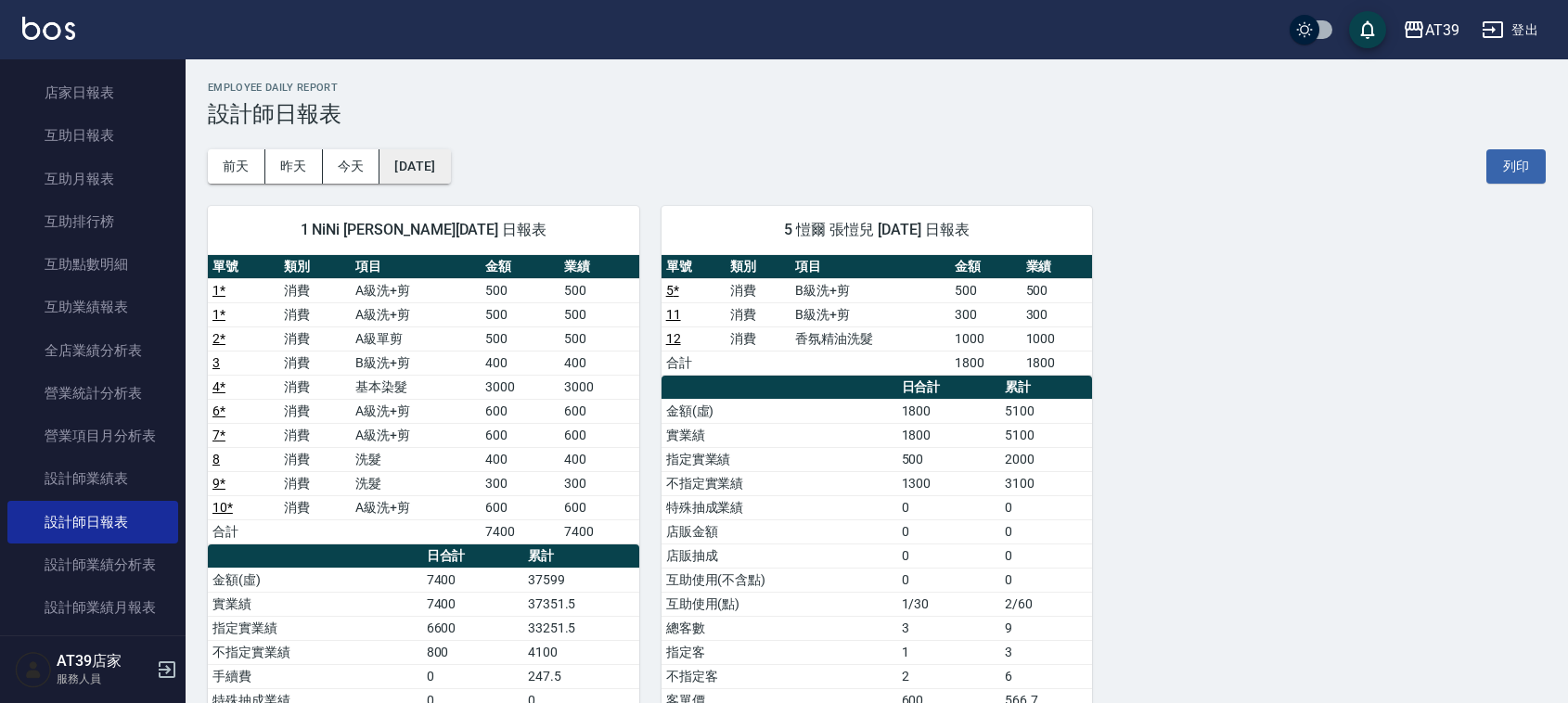
click at [433, 160] on button "[DATE]" at bounding box center [415, 167] width 70 height 35
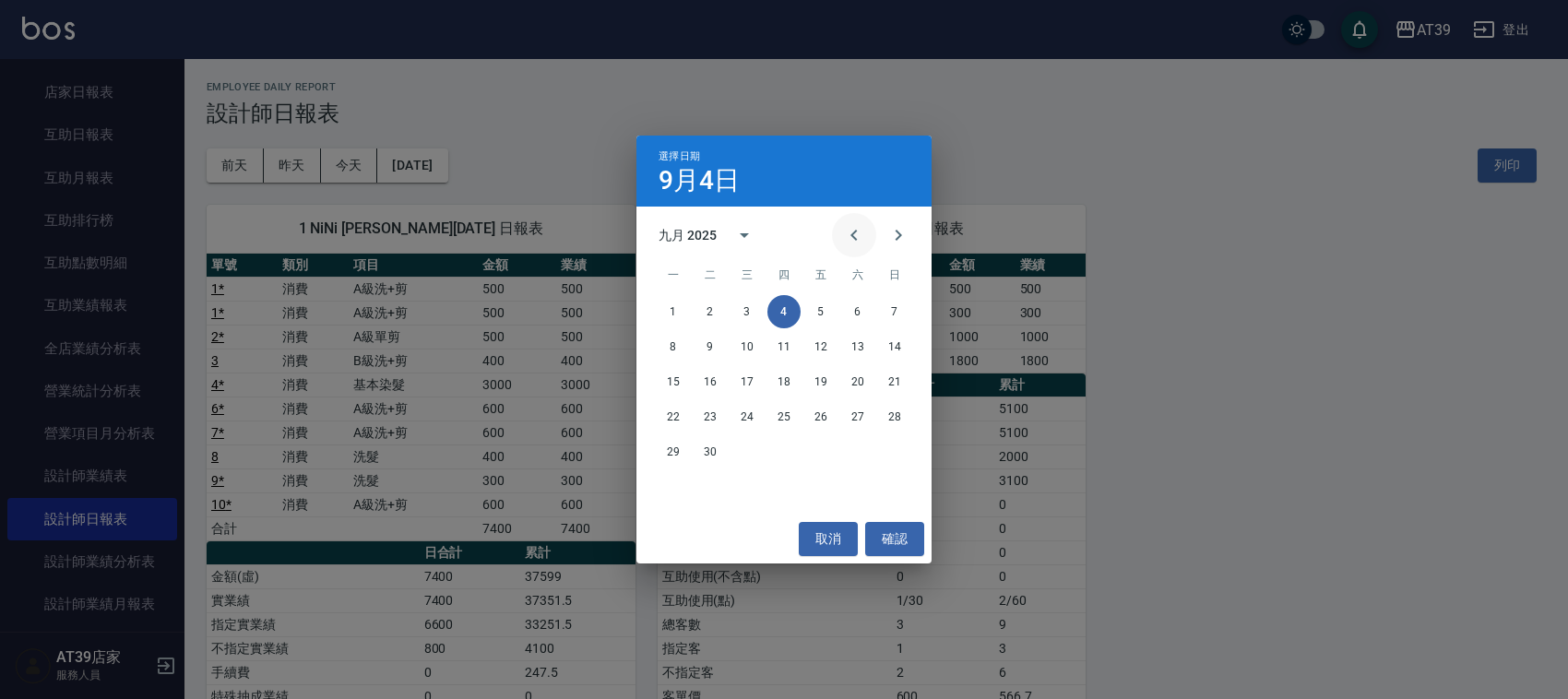
click at [845, 233] on icon "Previous month" at bounding box center [854, 235] width 22 height 22
click at [680, 341] on button "4" at bounding box center [673, 347] width 34 height 34
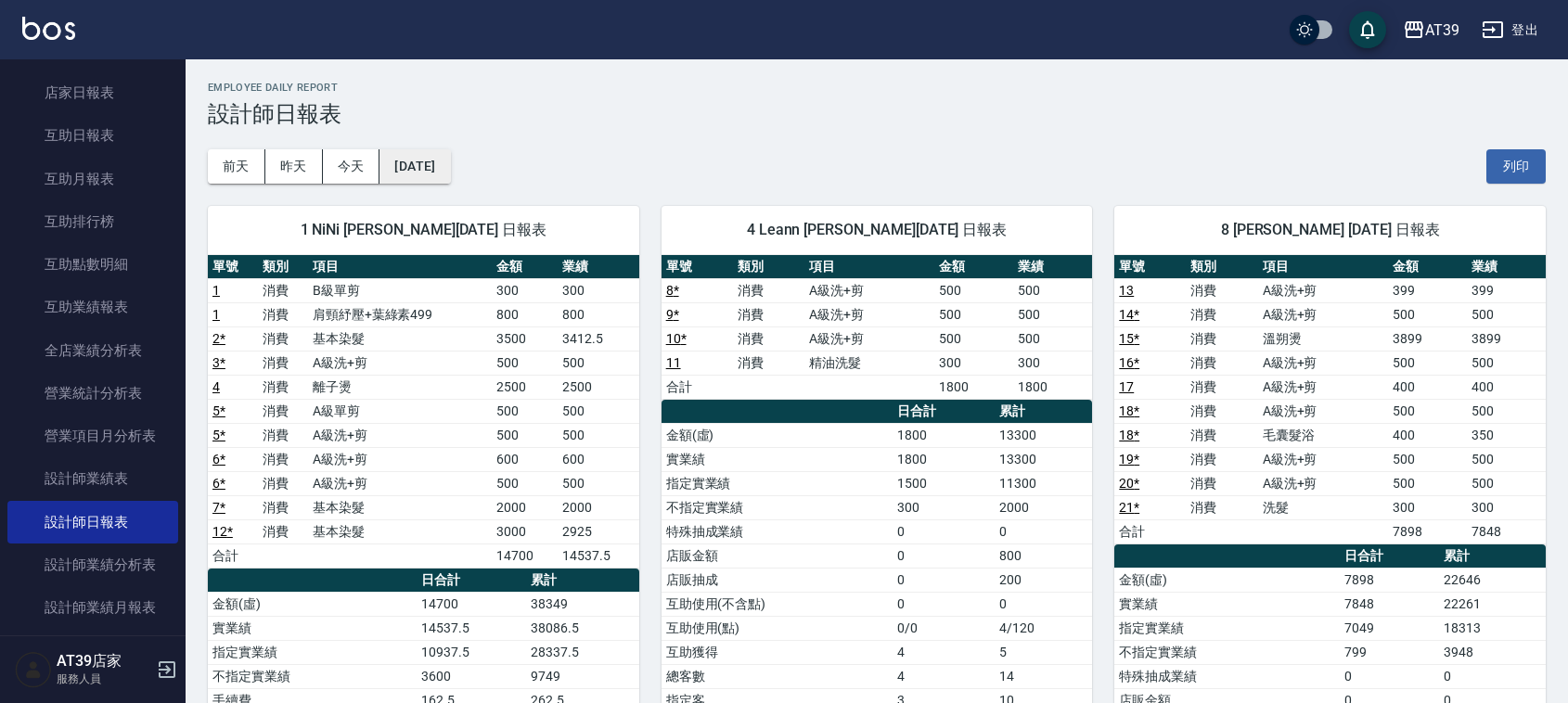
click at [446, 169] on button "2025/08/04" at bounding box center [415, 167] width 70 height 35
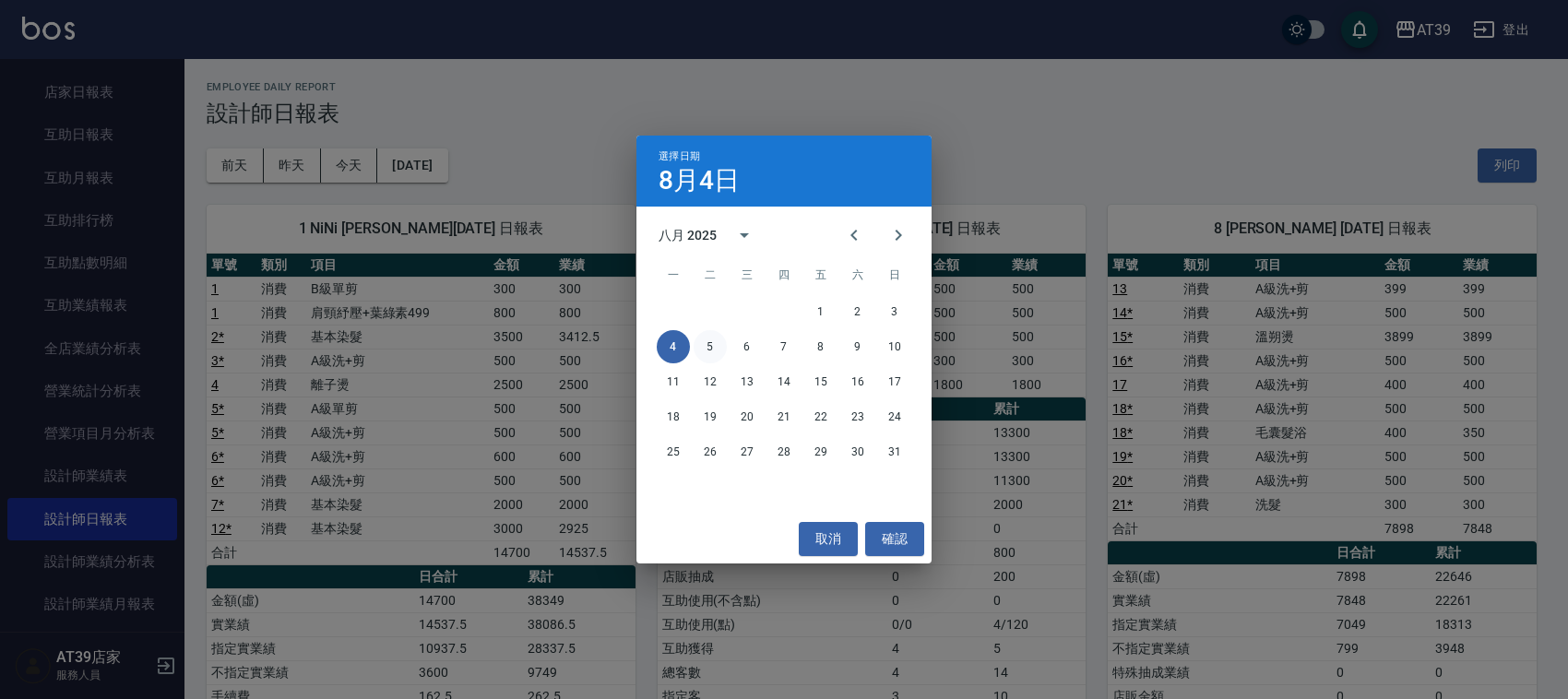
click at [716, 344] on button "5" at bounding box center [710, 347] width 34 height 34
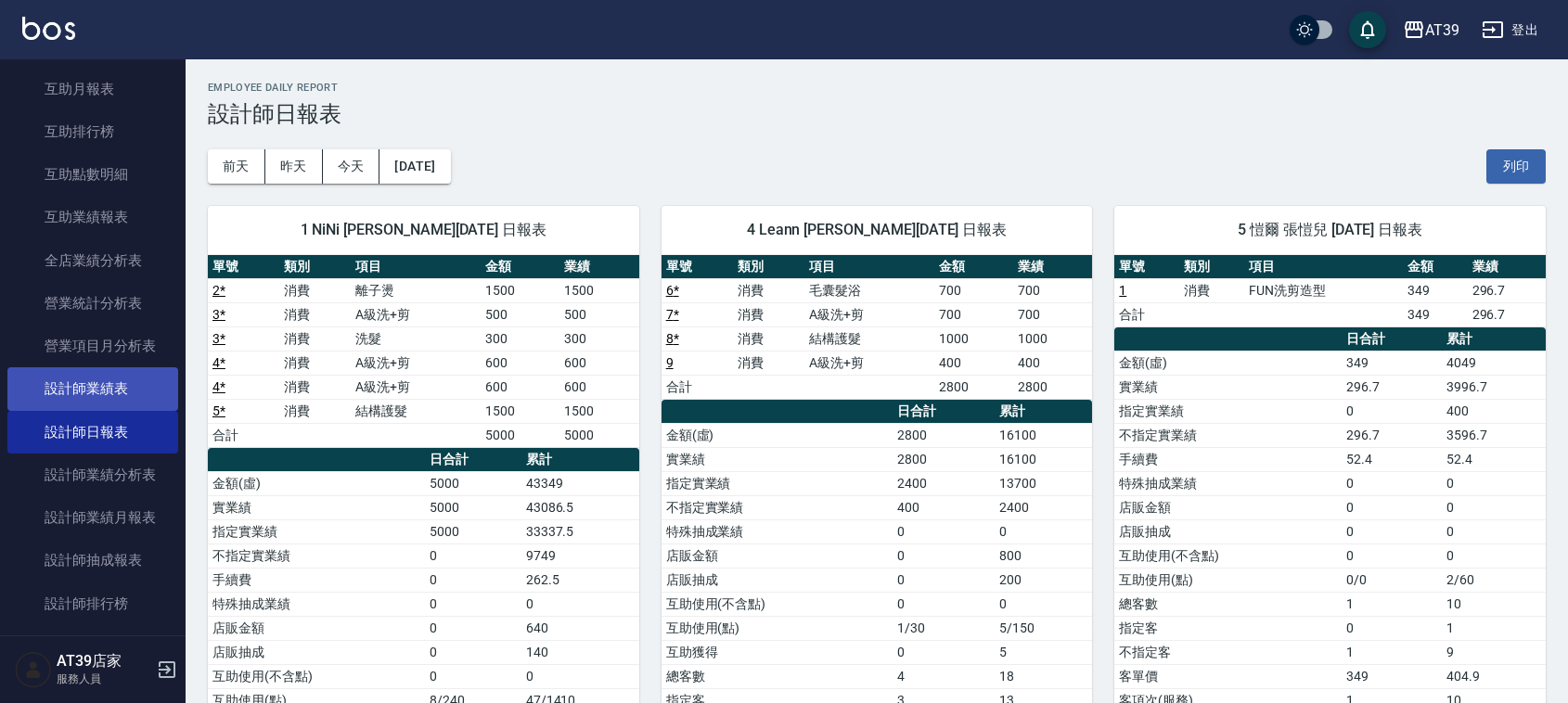
scroll to position [348, 0]
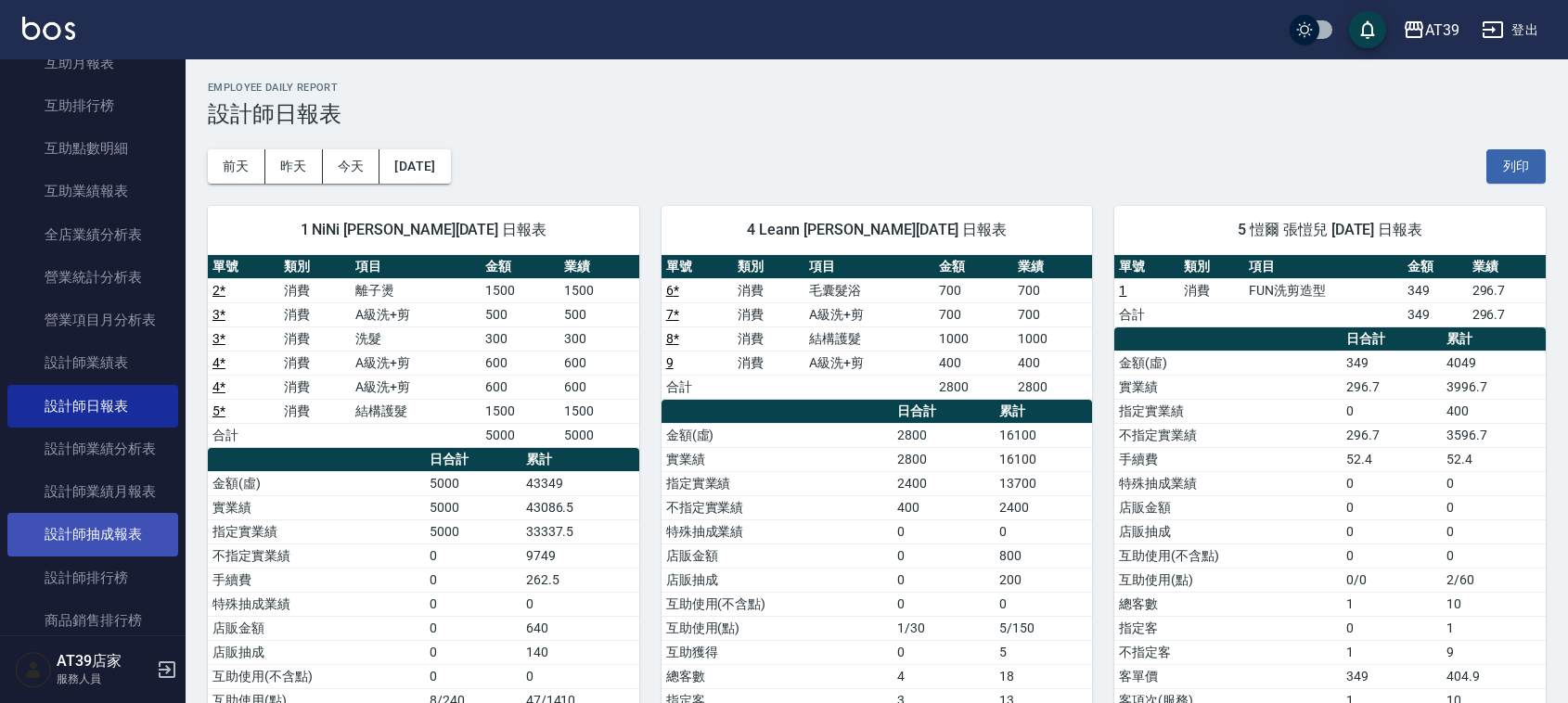
click at [139, 530] on link "設計師抽成報表" at bounding box center [93, 534] width 171 height 42
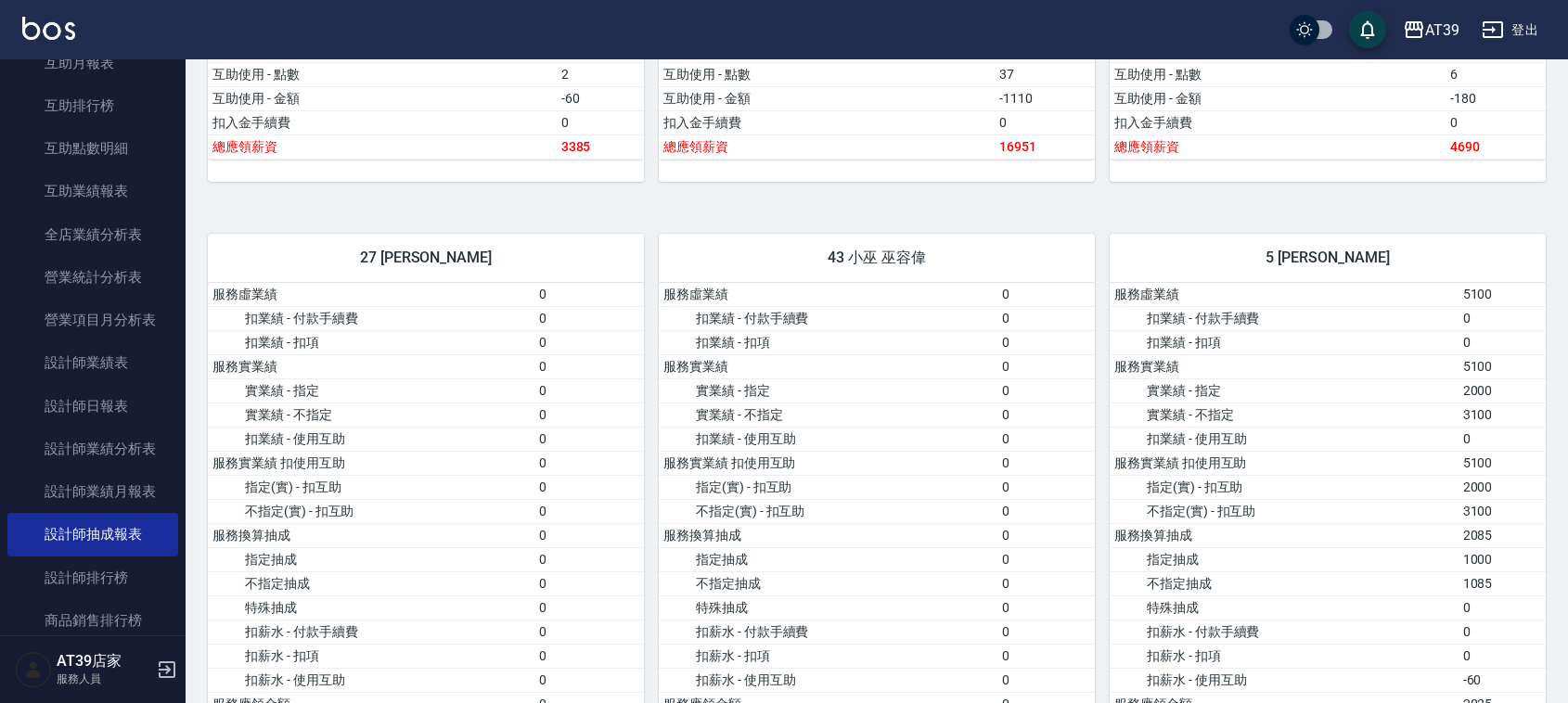
scroll to position [812, 0]
click at [34, 19] on img at bounding box center [48, 28] width 53 height 23
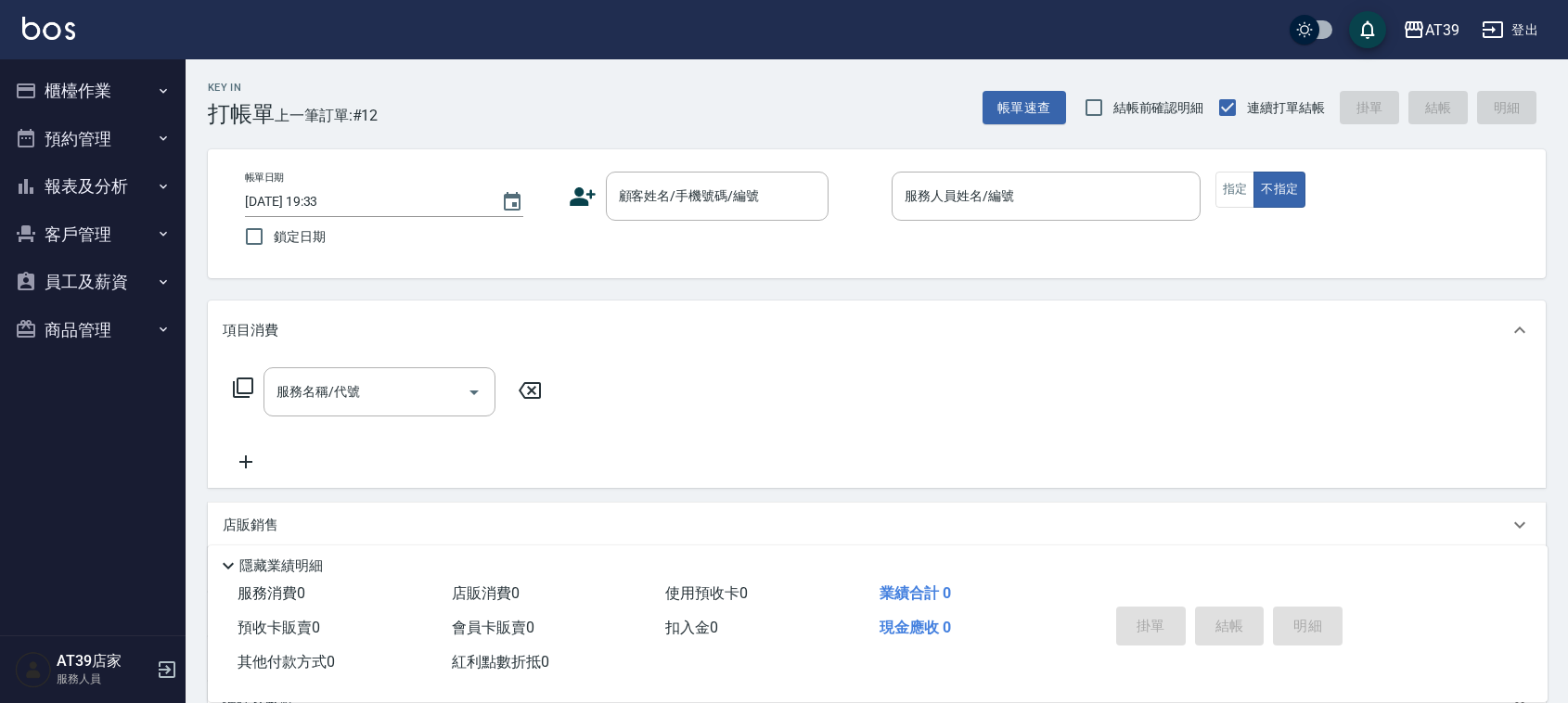
click at [637, 7] on div "AT39 登出" at bounding box center [784, 30] width 1568 height 60
click at [642, 52] on div "AT39 登出" at bounding box center [784, 30] width 1568 height 60
click at [666, 176] on div "顧客姓名/手機號碼/編號" at bounding box center [716, 196] width 223 height 49
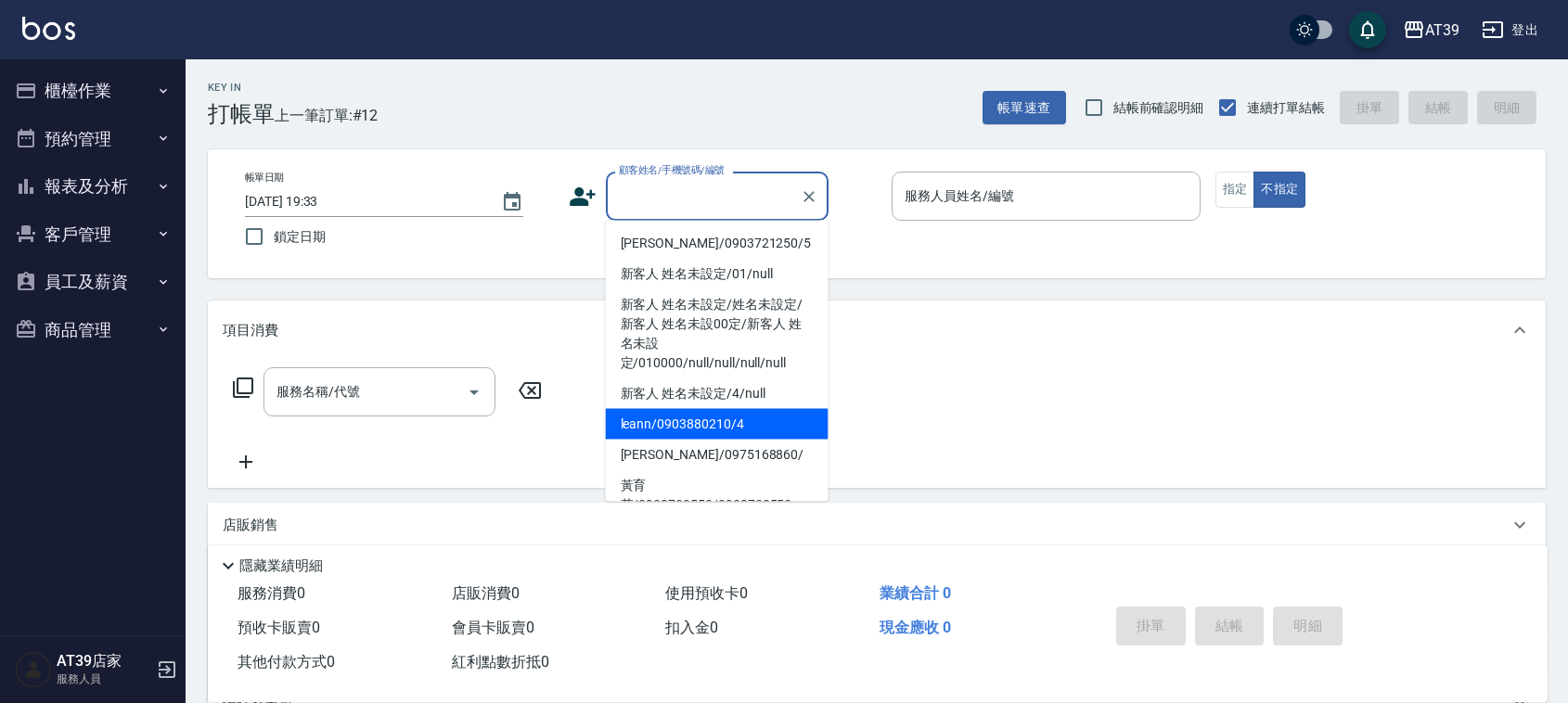
click at [715, 418] on li "leann/0903880210/4" at bounding box center [716, 424] width 223 height 31
type input "leann/0903880210/4"
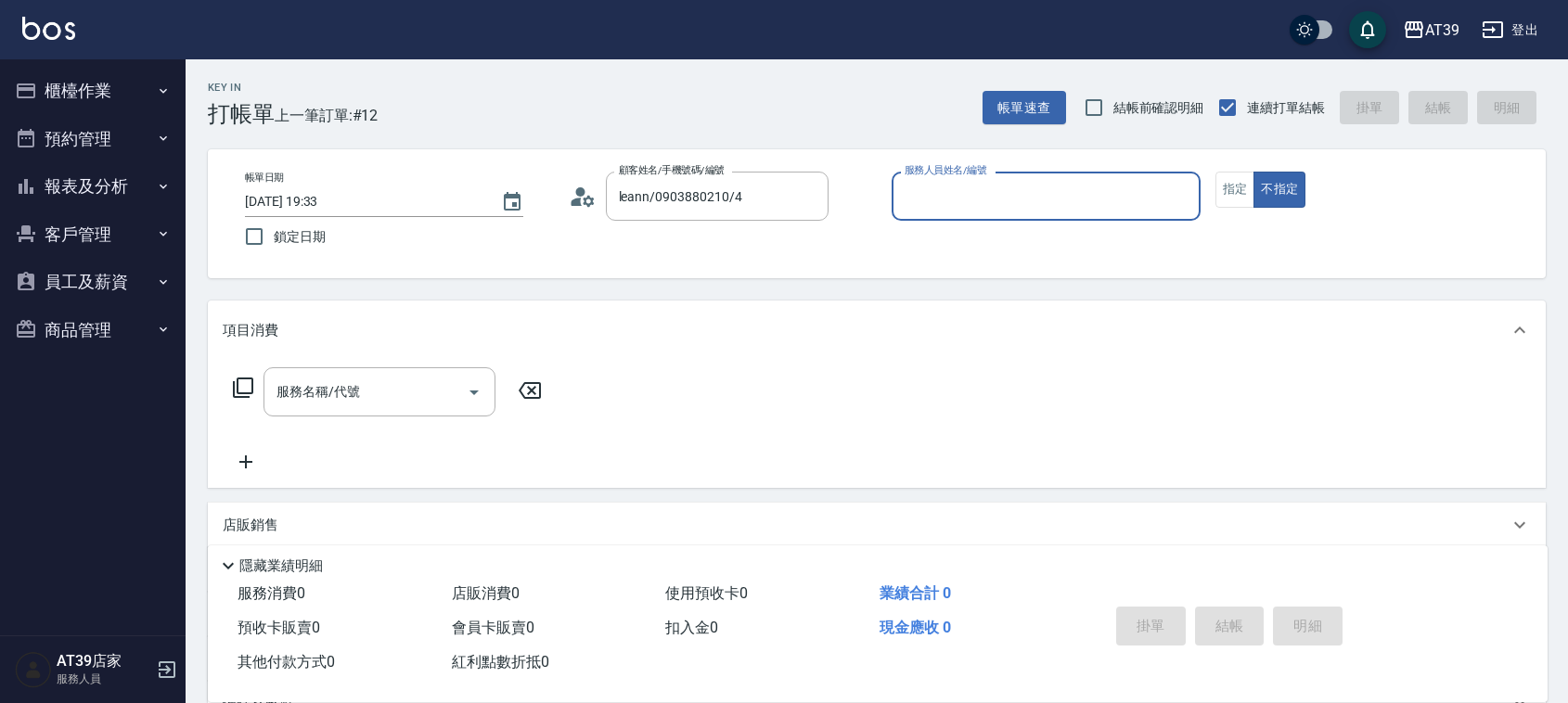
type input "Leann-4"
click at [1234, 195] on button "指定" at bounding box center [1235, 190] width 40 height 37
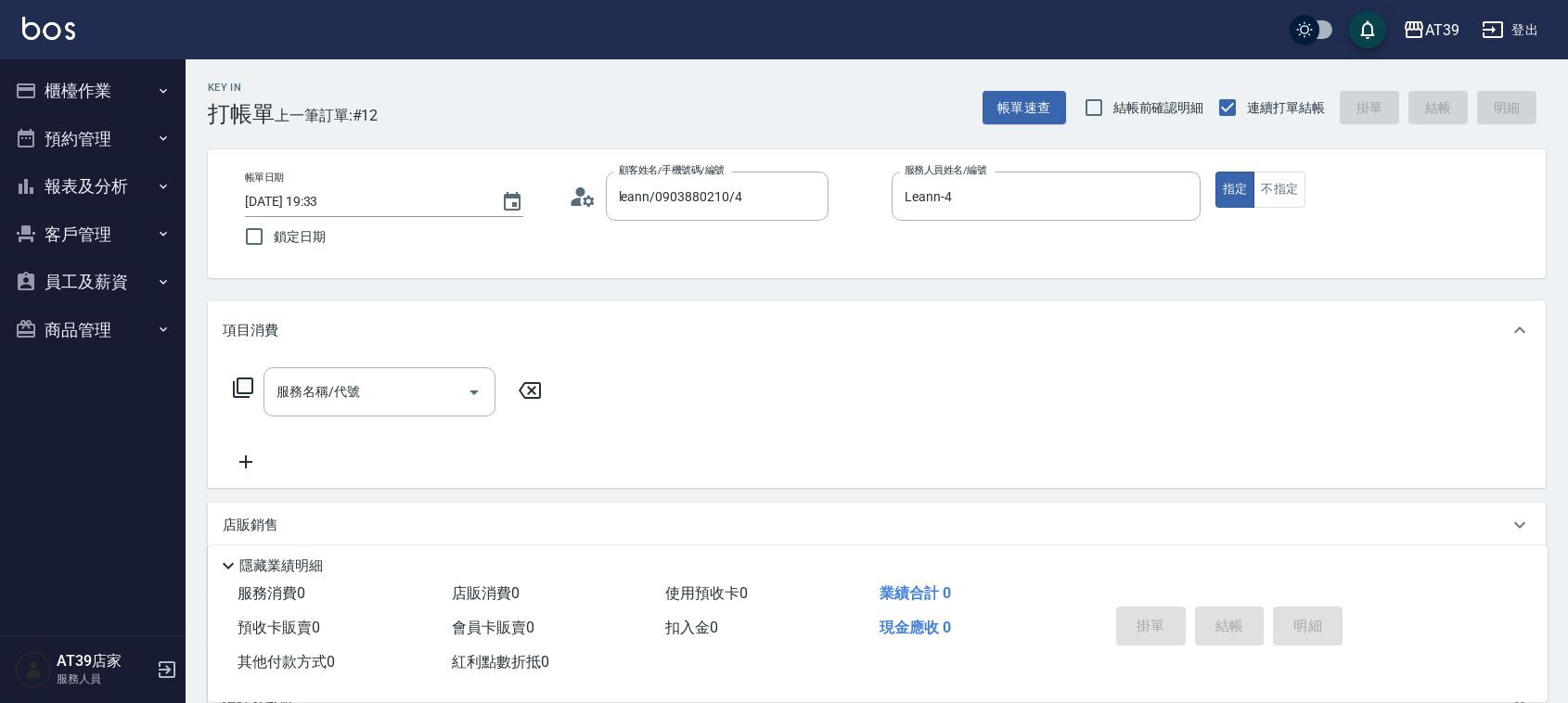
click at [1300, 156] on div "帳單日期 2025/09/04 19:33 鎖定日期 顧客姓名/手機號碼/編號 leann/0903880210/4 顧客姓名/手機號碼/編號 服務人員姓名/…" at bounding box center [878, 214] width 1338 height 129
click at [1274, 164] on div "帳單日期 2025/09/04 19:33 鎖定日期 顧客姓名/手機號碼/編號 leann/0903880210/4 顧客姓名/手機號碼/編號 服務人員姓名/…" at bounding box center [878, 214] width 1338 height 129
click at [1279, 191] on button "不指定" at bounding box center [1280, 190] width 52 height 37
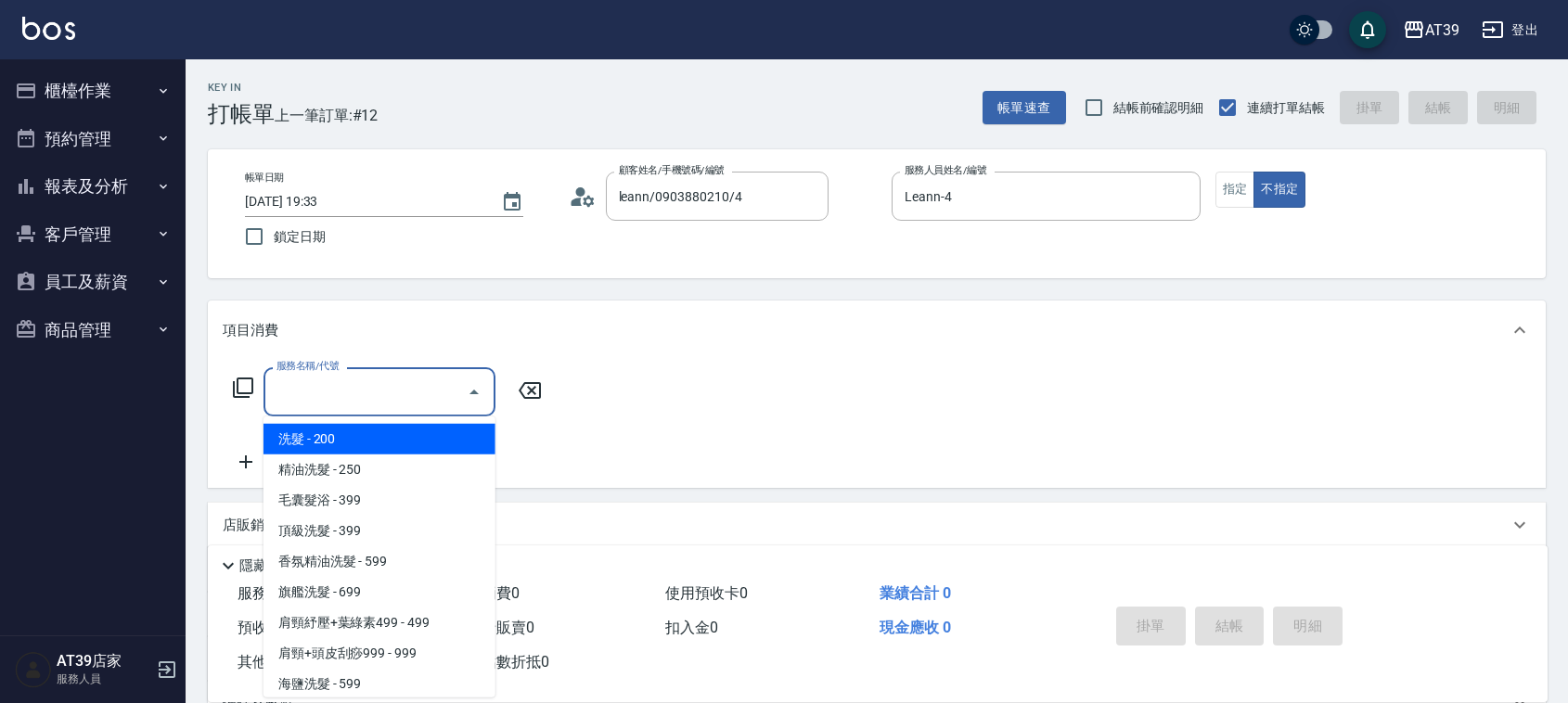
click at [382, 383] on input "服務名稱/代號" at bounding box center [365, 392] width 187 height 33
click at [1230, 198] on button "指定" at bounding box center [1235, 190] width 40 height 37
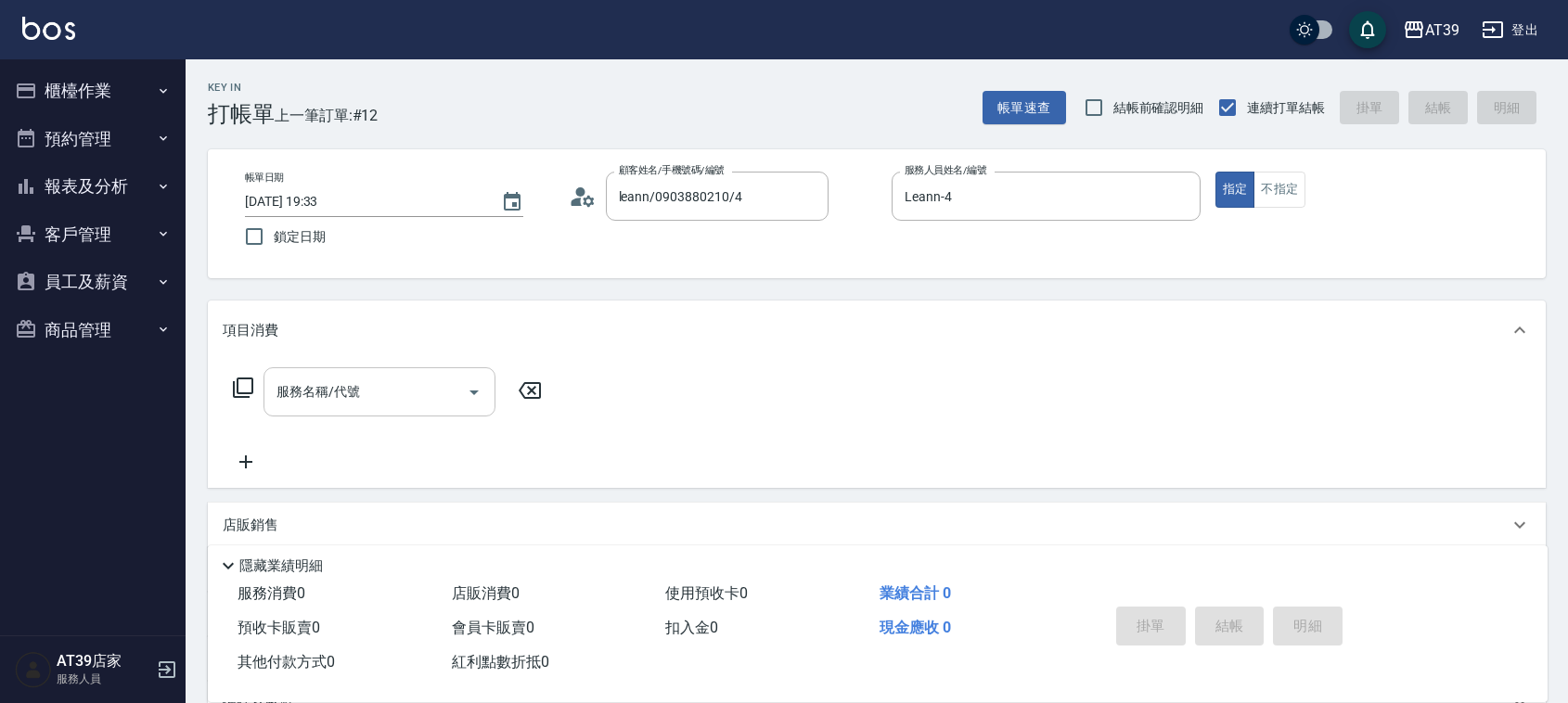
click at [358, 401] on input "服務名稱/代號" at bounding box center [365, 392] width 187 height 33
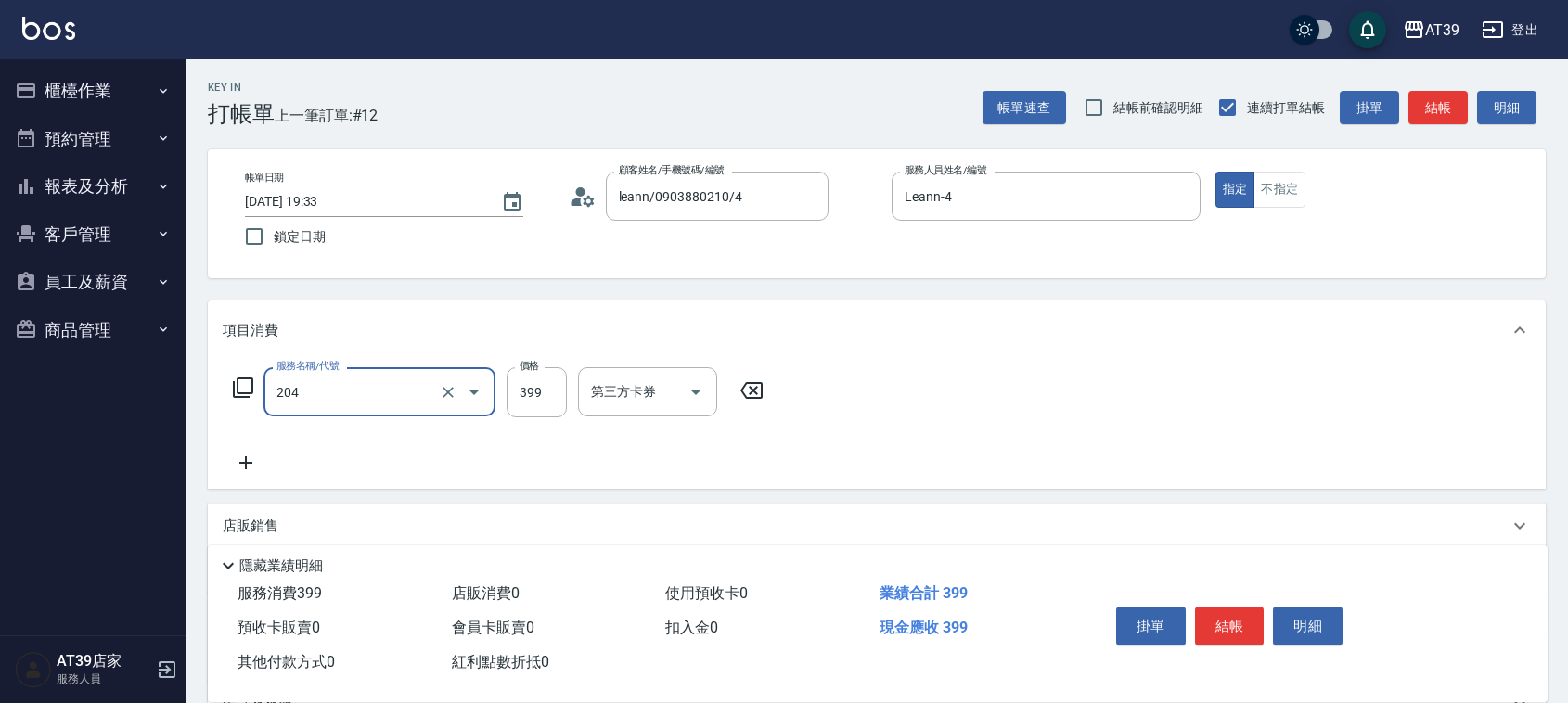
type input "A級洗+剪(204)"
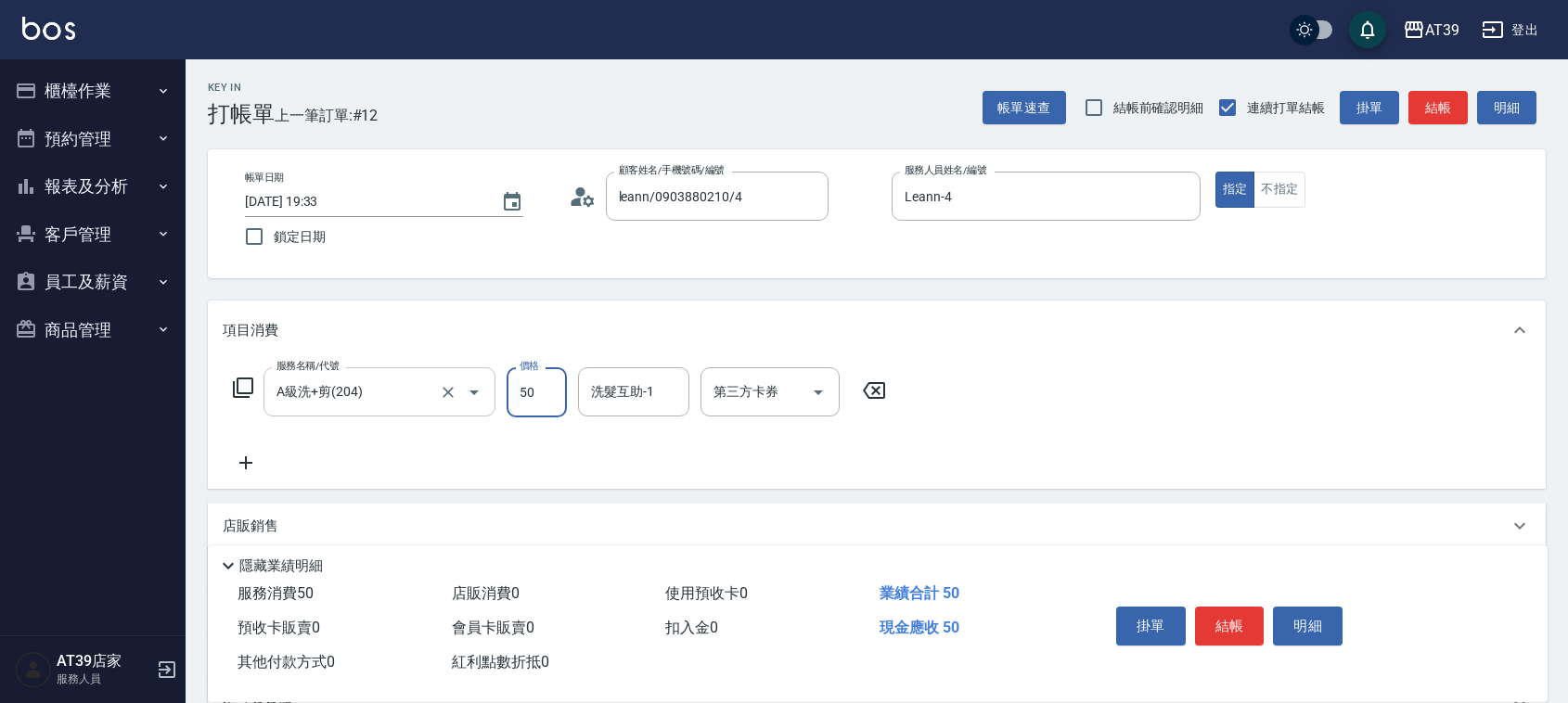
type input "500"
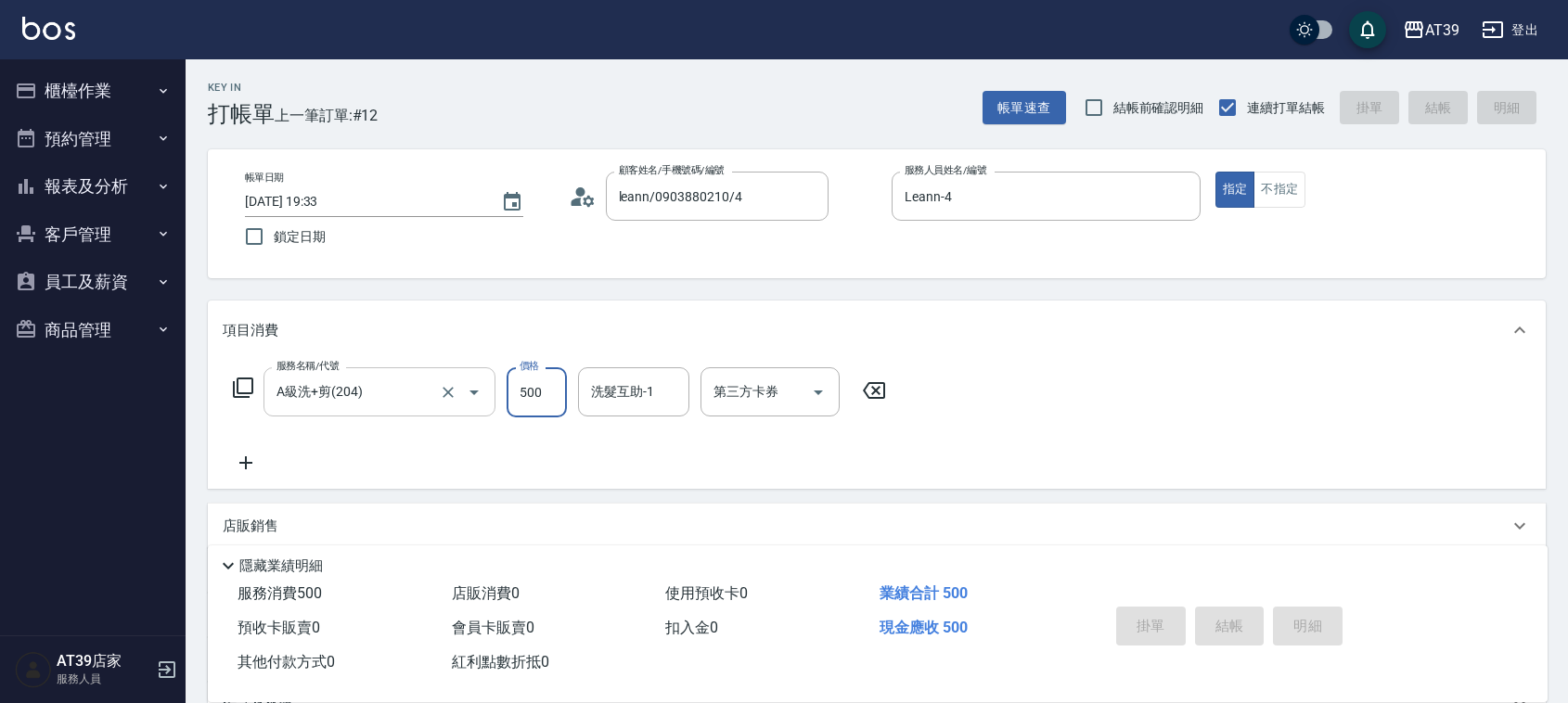
type input "2025/09/04 19:52"
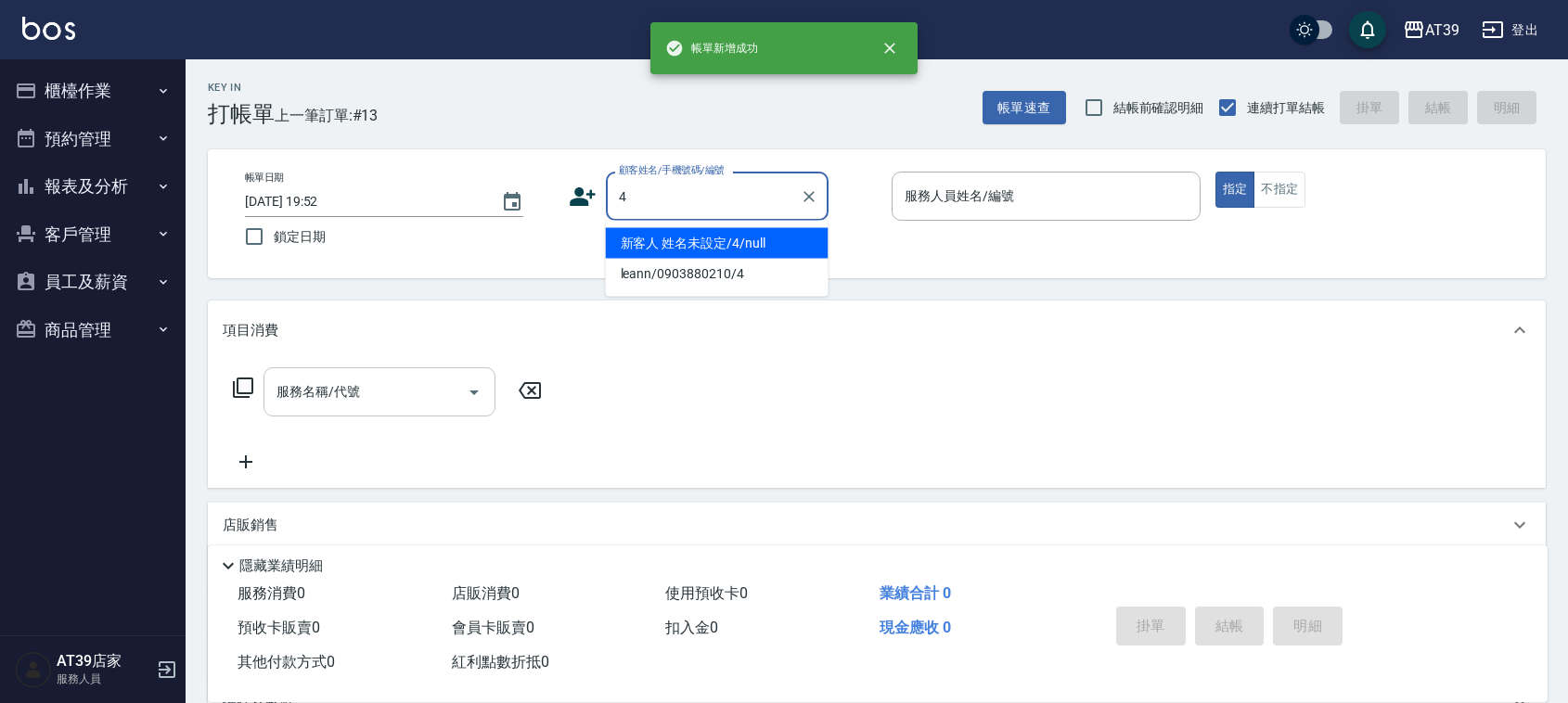
type input "新客人 姓名未設定/4/null"
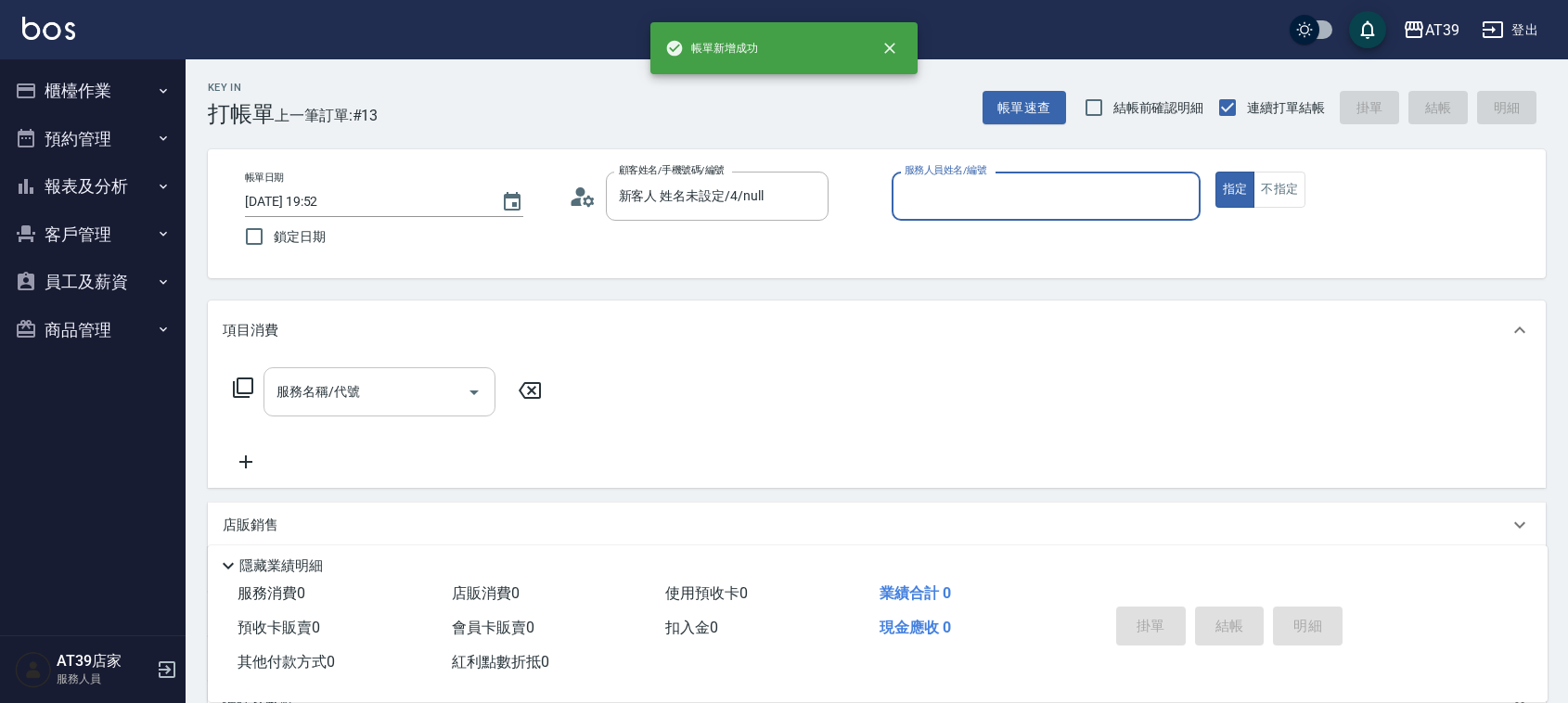
click at [1216, 172] on button "指定" at bounding box center [1235, 190] width 40 height 37
type button "true"
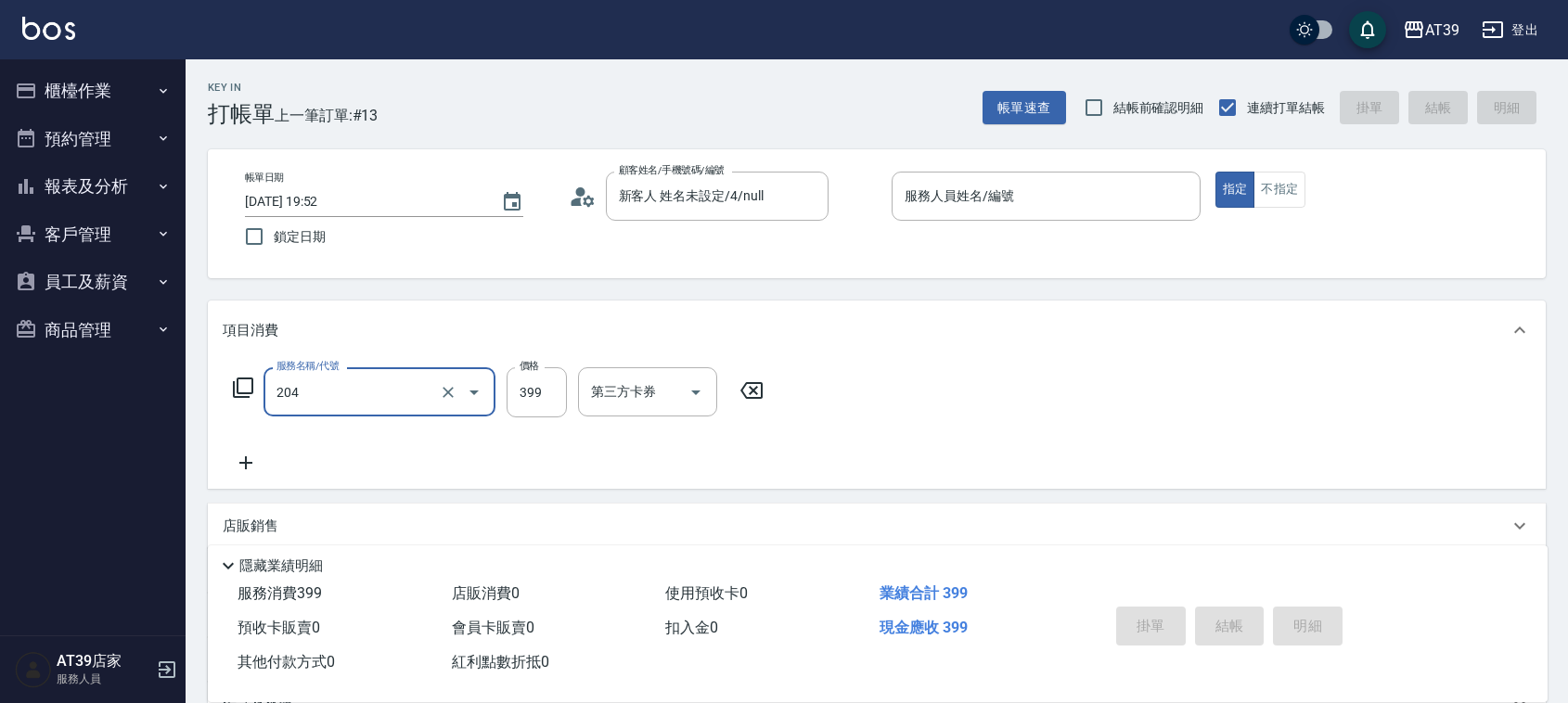
type input "A級洗+剪(204)"
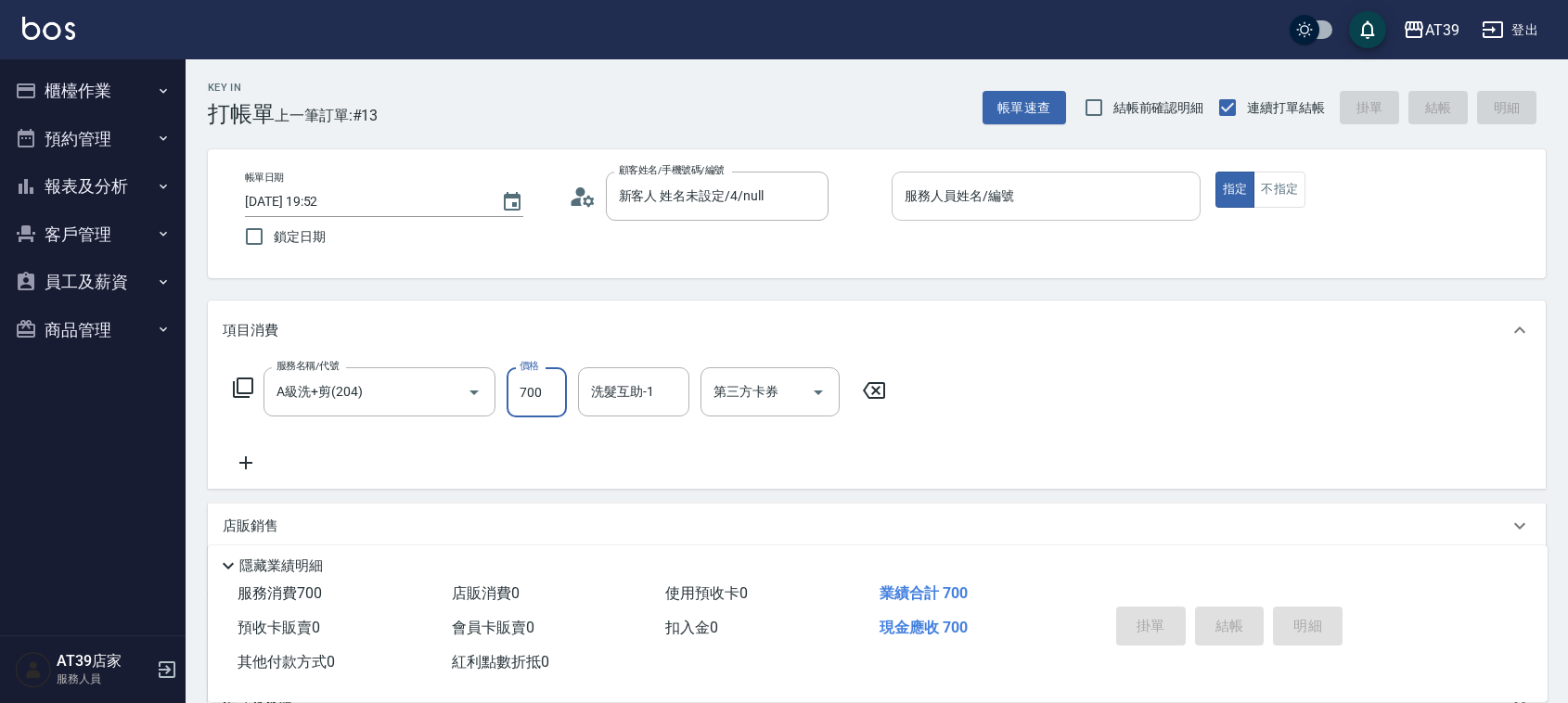
type input "700"
click at [982, 206] on input "服務人員姓名/編號" at bounding box center [1045, 197] width 292 height 33
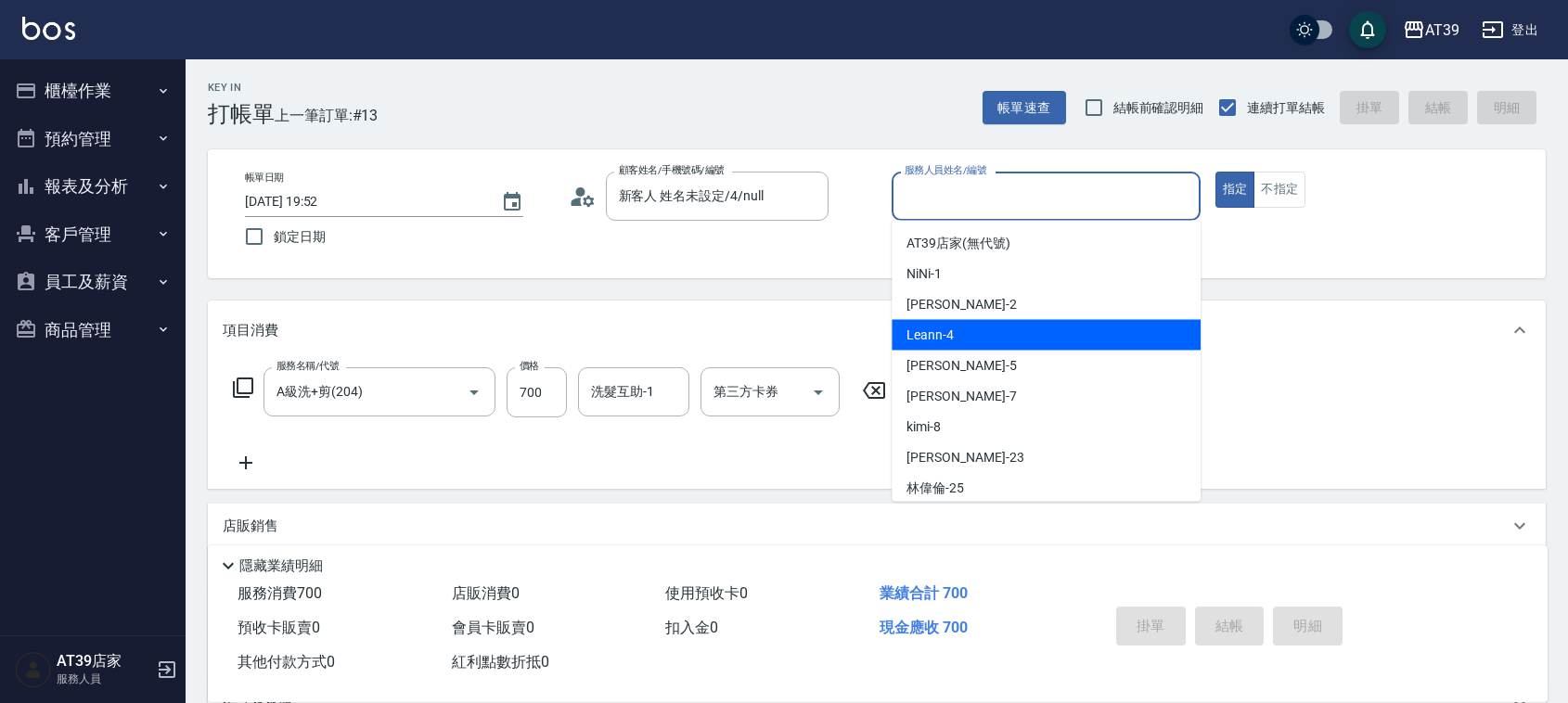
click at [1003, 345] on div "Leann -4" at bounding box center [1046, 336] width 309 height 31
type input "Leann-4"
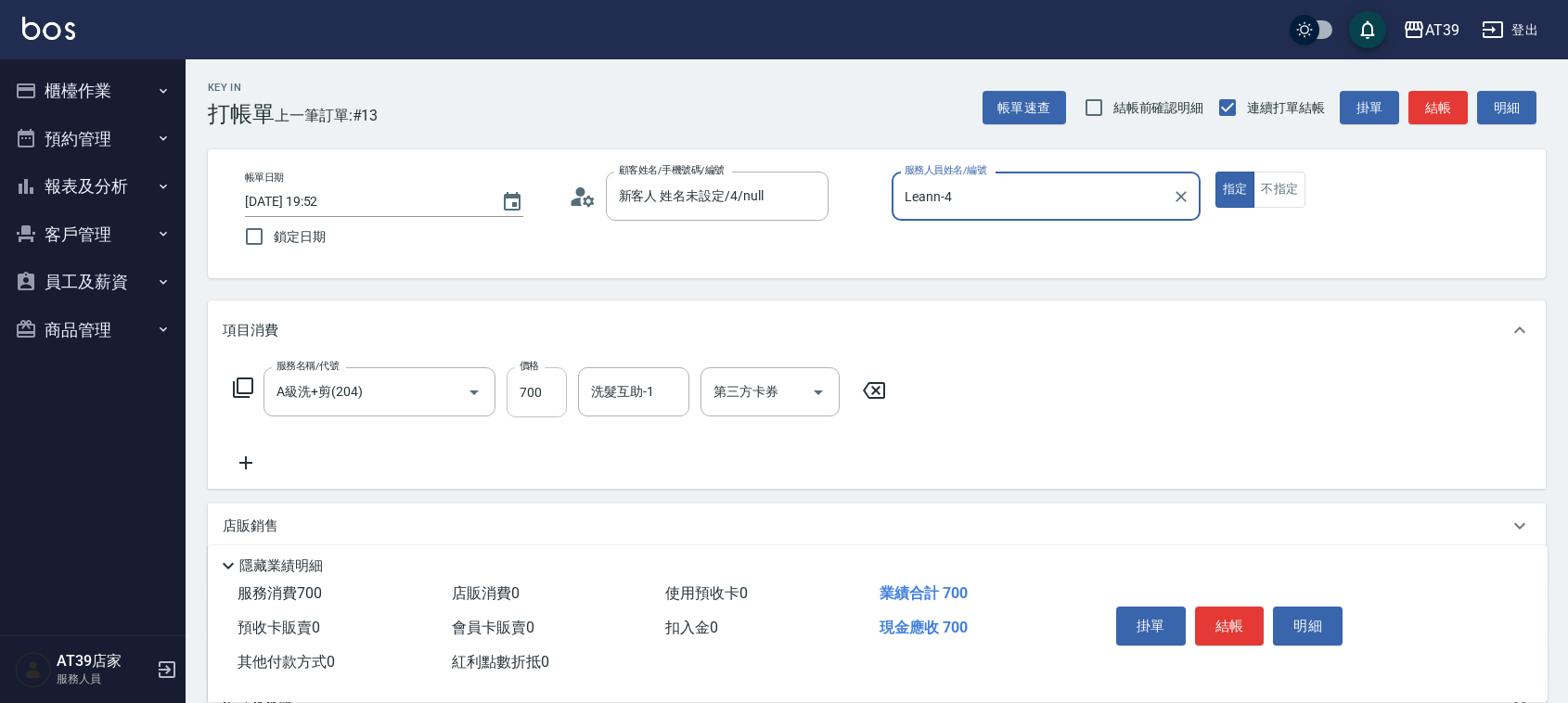
click at [566, 401] on input "700" at bounding box center [536, 392] width 61 height 50
type input "800"
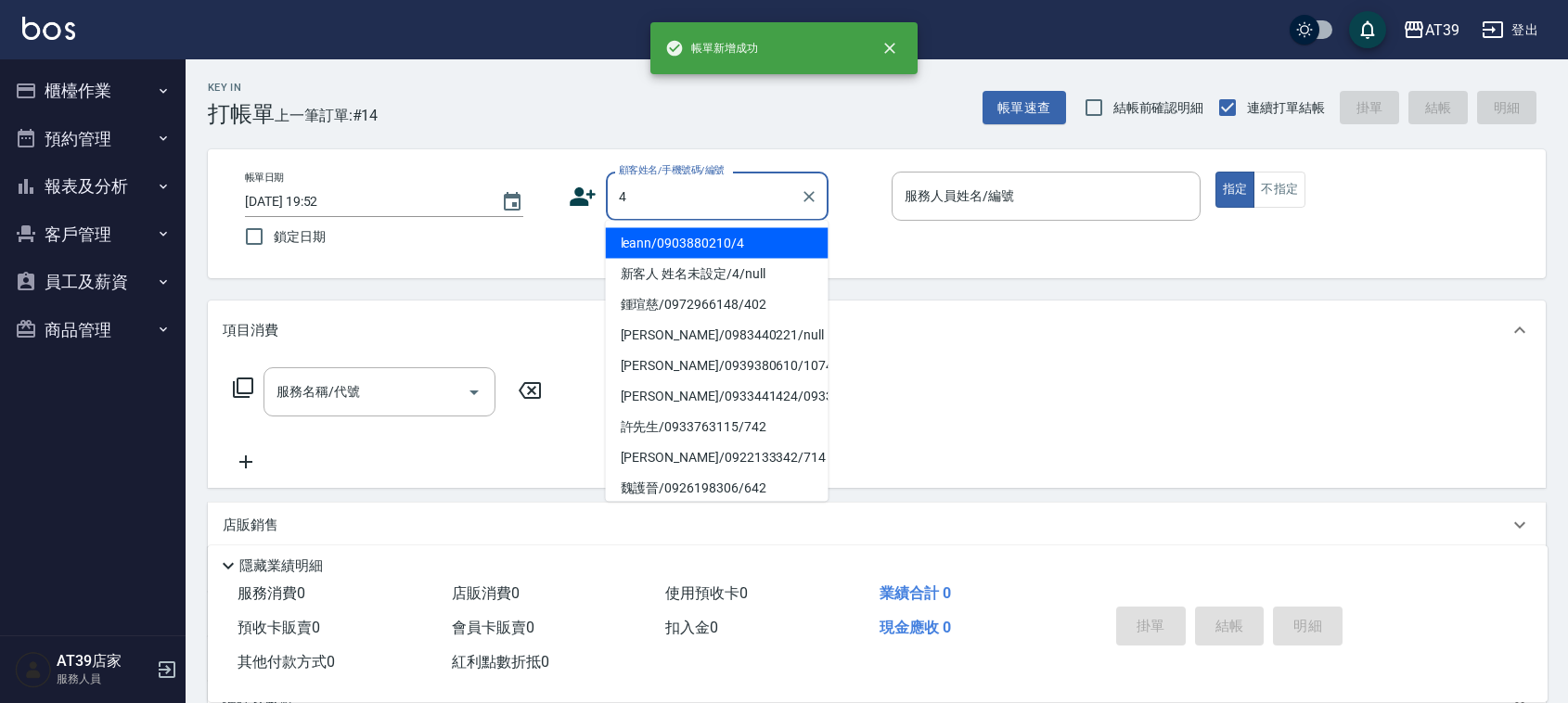
type input "leann/0903880210/4"
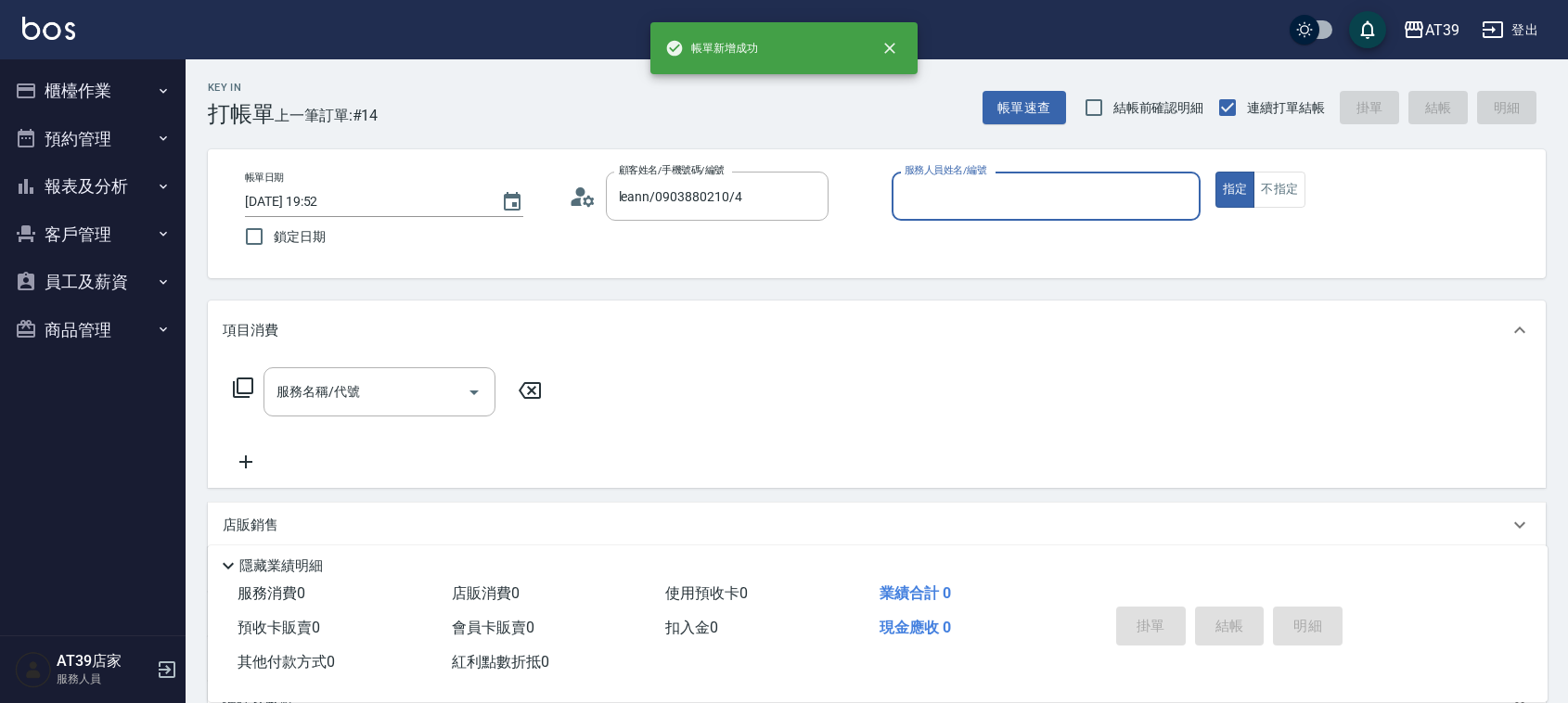
type input "Leann-4"
click at [1216, 172] on button "指定" at bounding box center [1235, 190] width 40 height 37
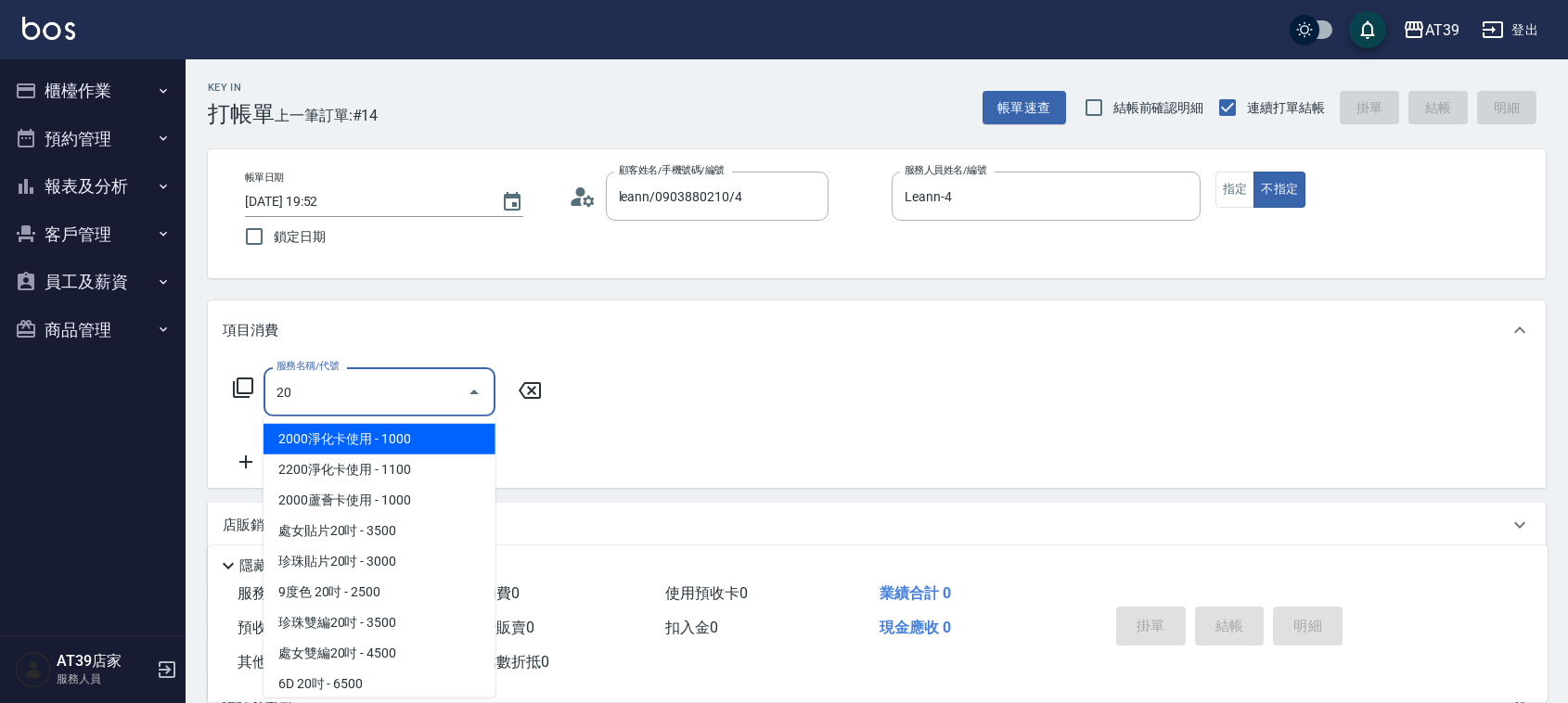
type input "2"
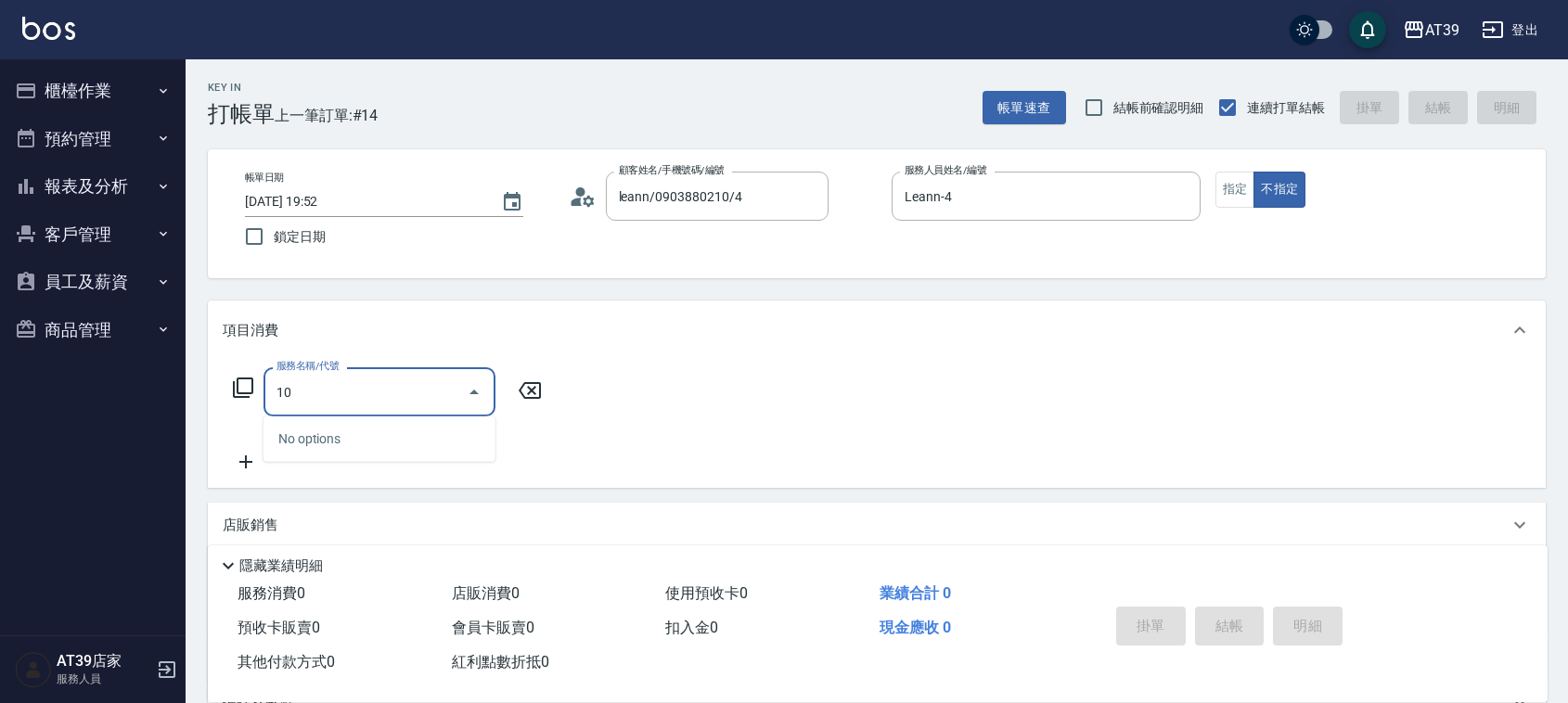
type input "1"
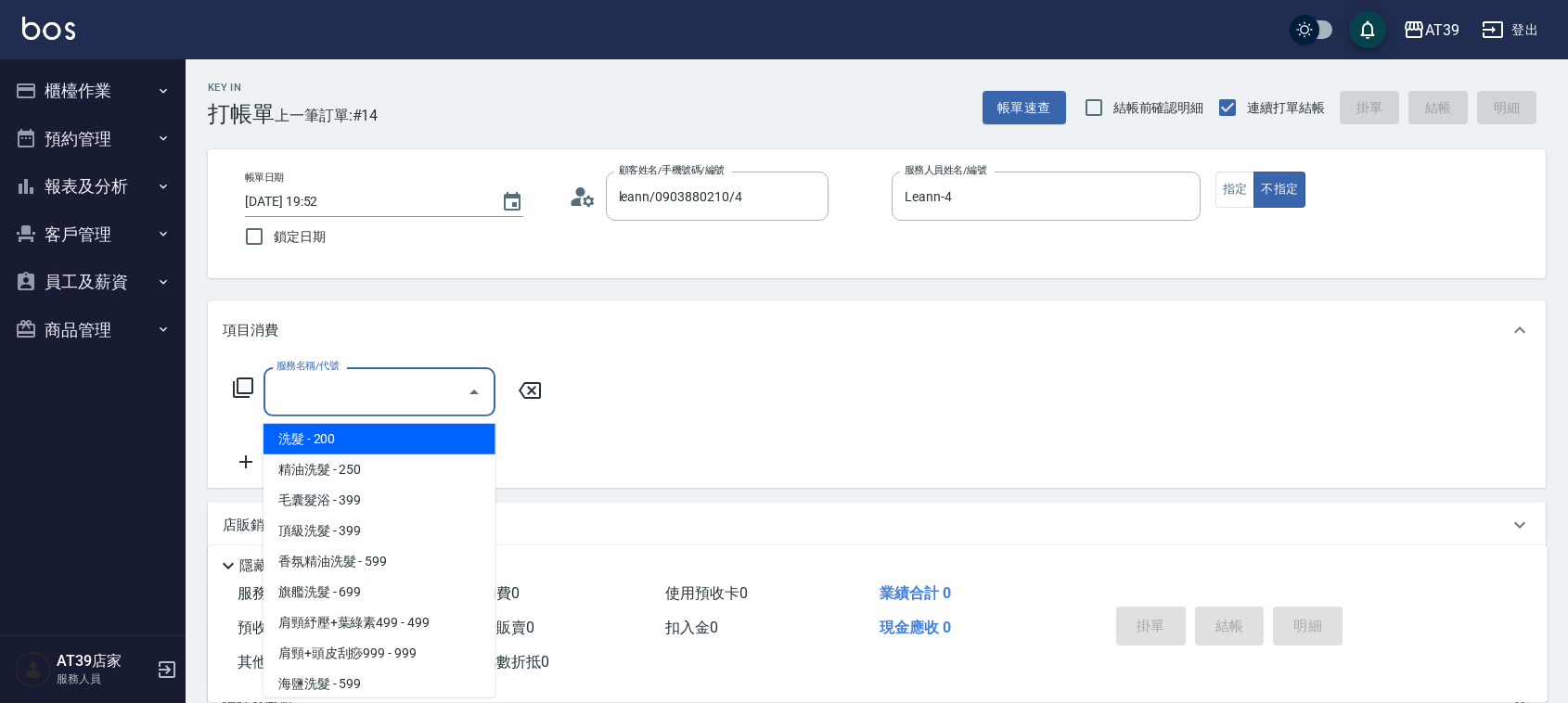
click at [304, 442] on span "洗髮 - 200" at bounding box center [379, 440] width 232 height 31
type input "洗髮(101)"
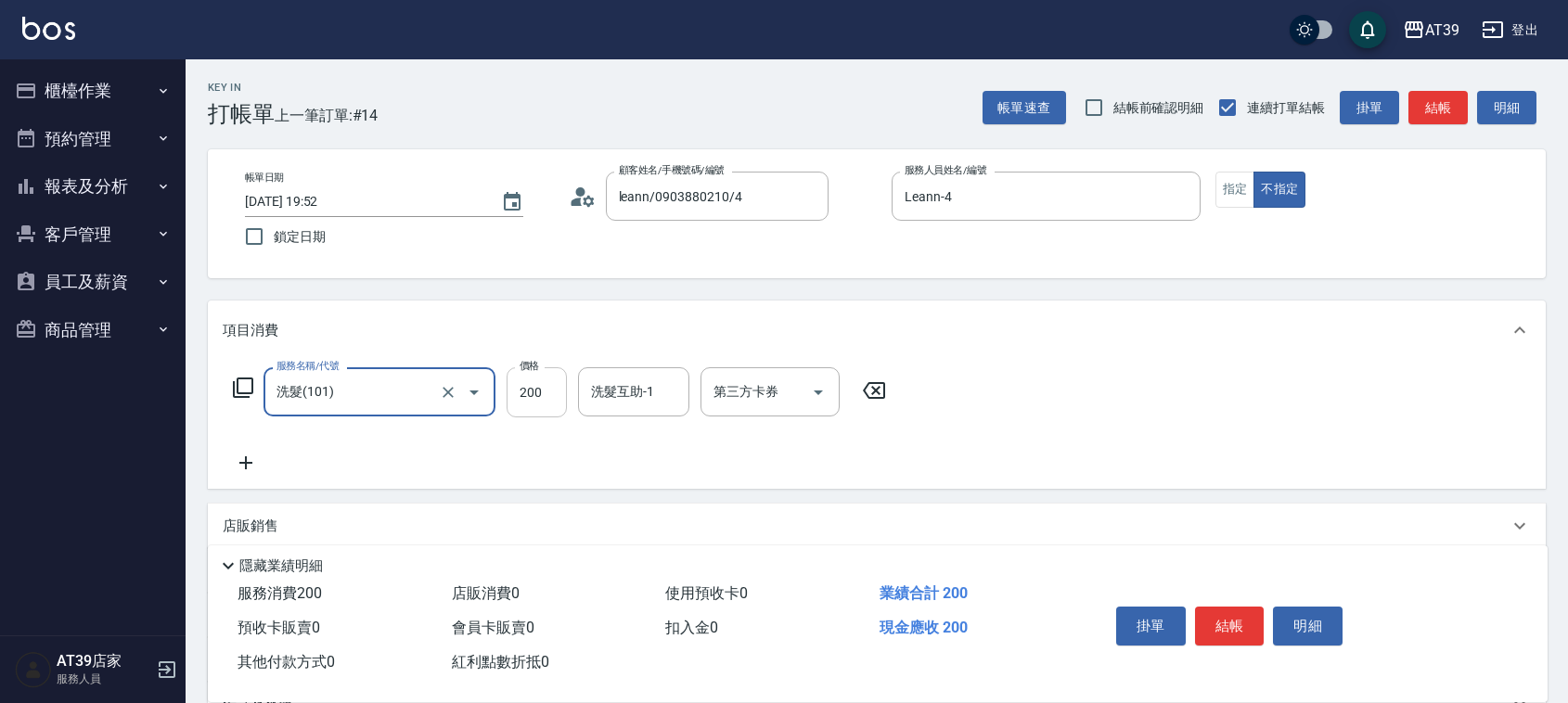
click at [523, 414] on input "200" at bounding box center [536, 392] width 61 height 50
type input "300"
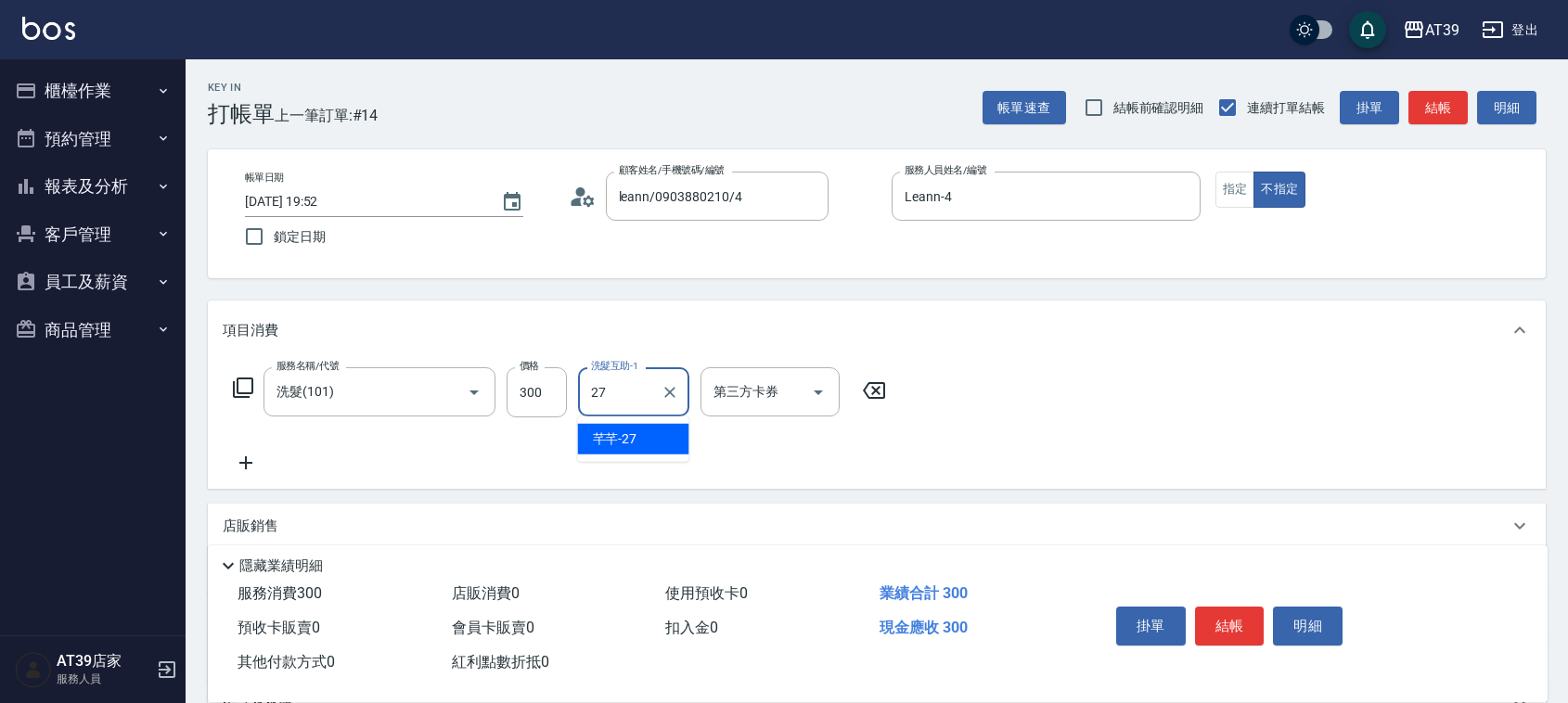
type input "芊芊-27"
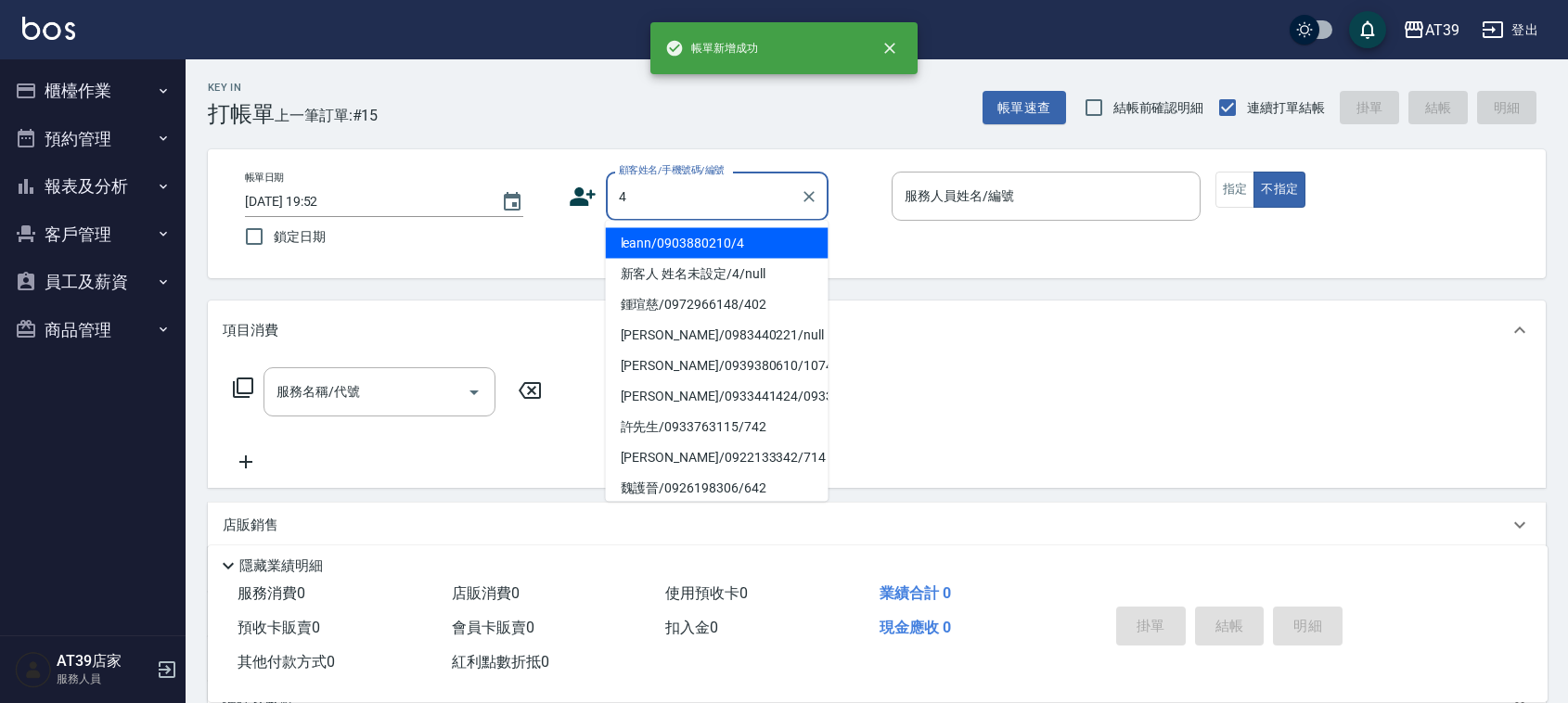
type input "leann/0903880210/4"
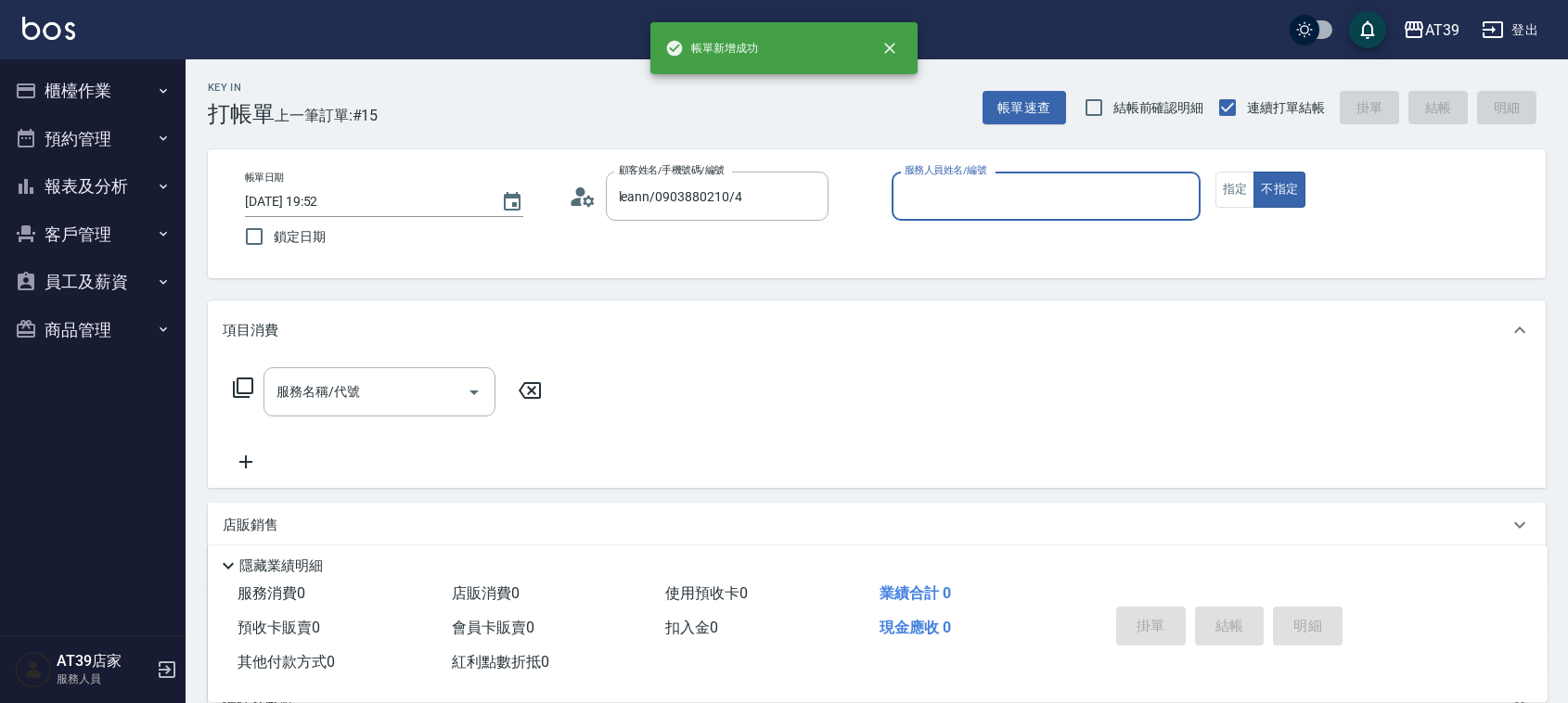
type input "Leann-4"
click at [1254, 172] on button "不指定" at bounding box center [1280, 190] width 52 height 37
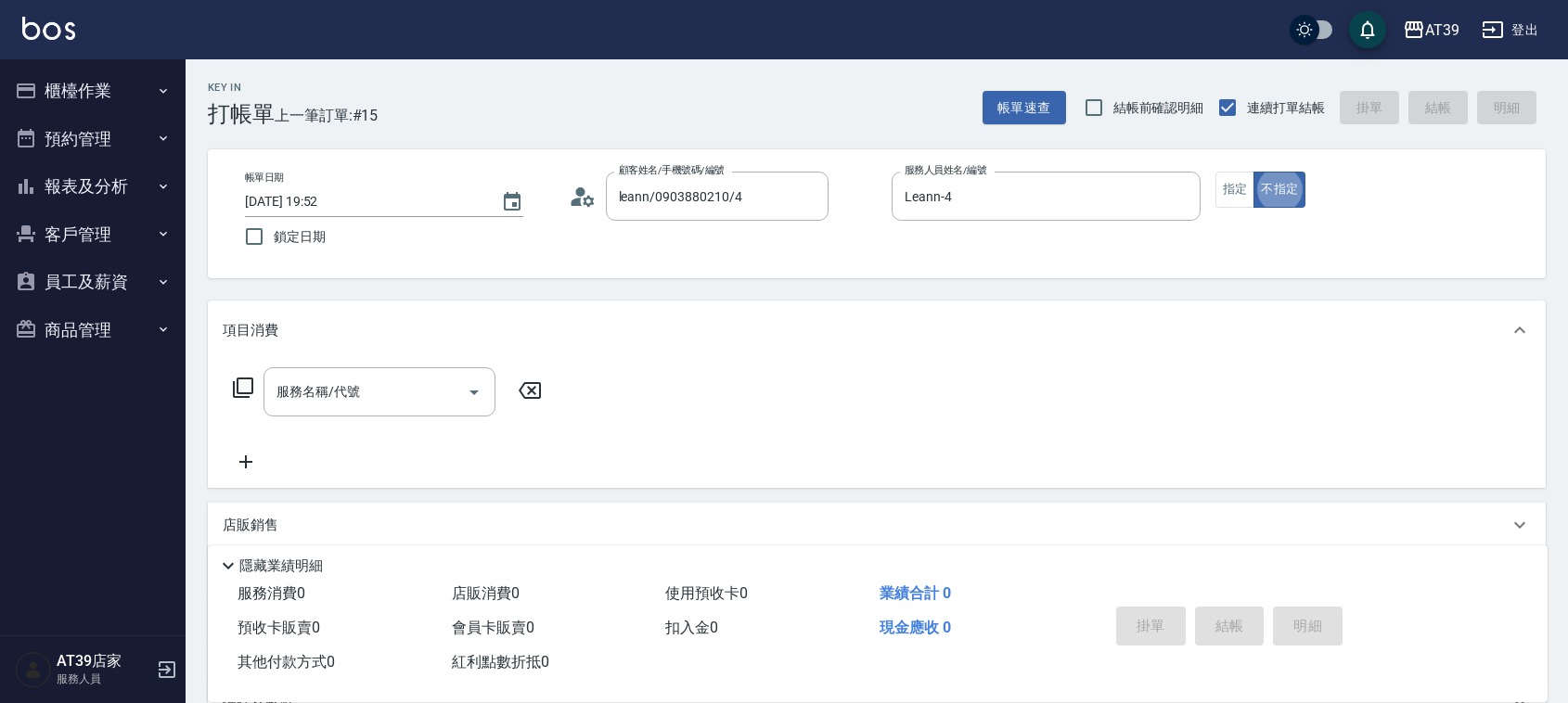
type button "false"
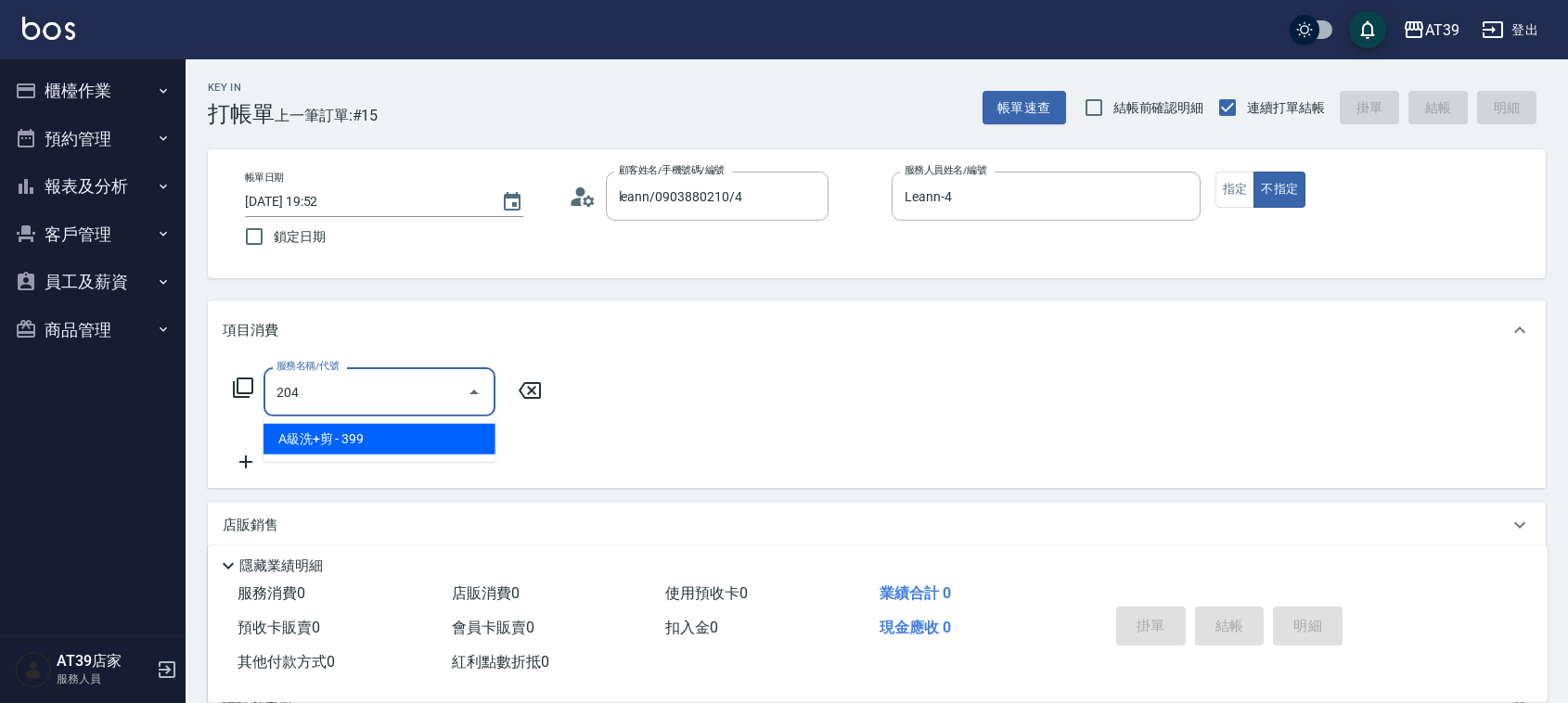
type input "A級洗+剪(204)"
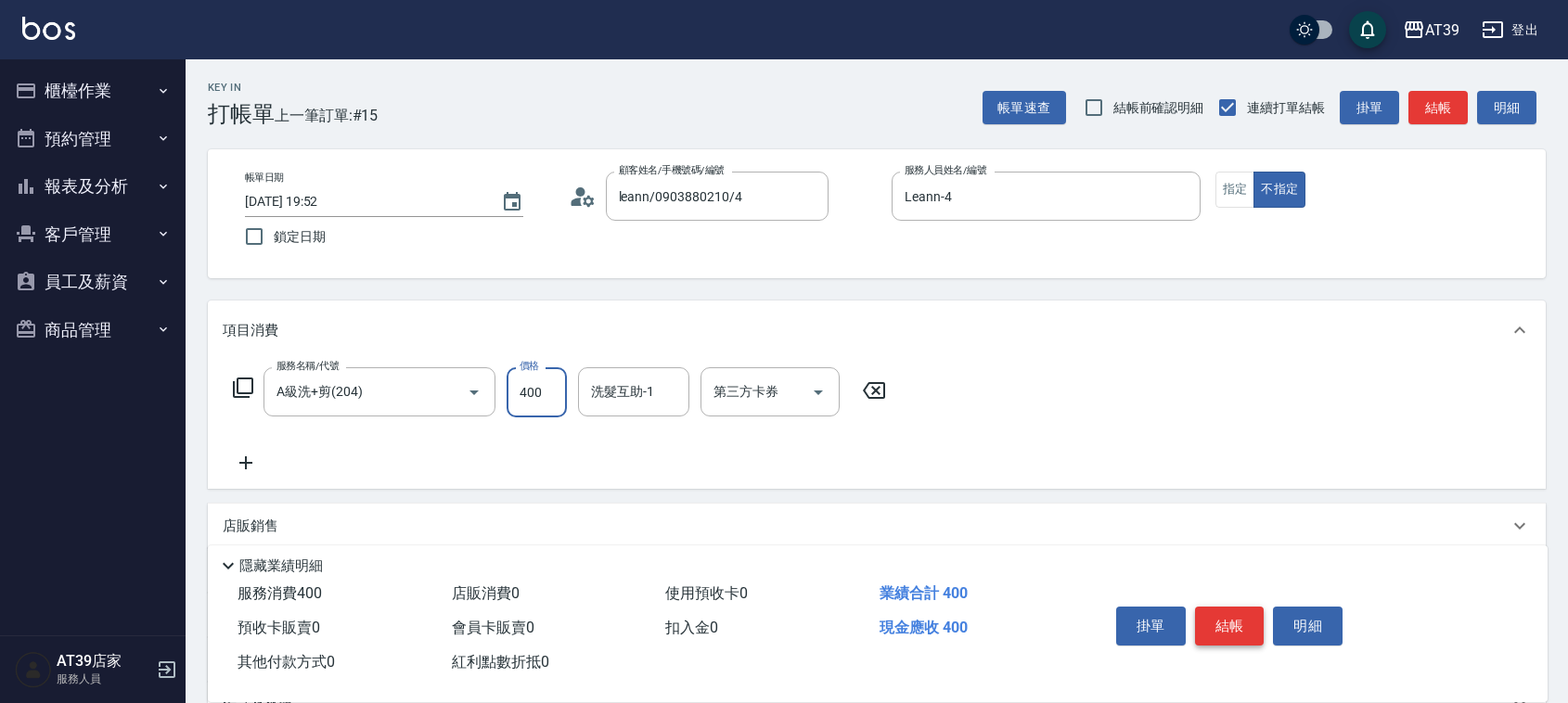
type input "400"
click at [1254, 629] on button "結帳" at bounding box center [1230, 626] width 69 height 39
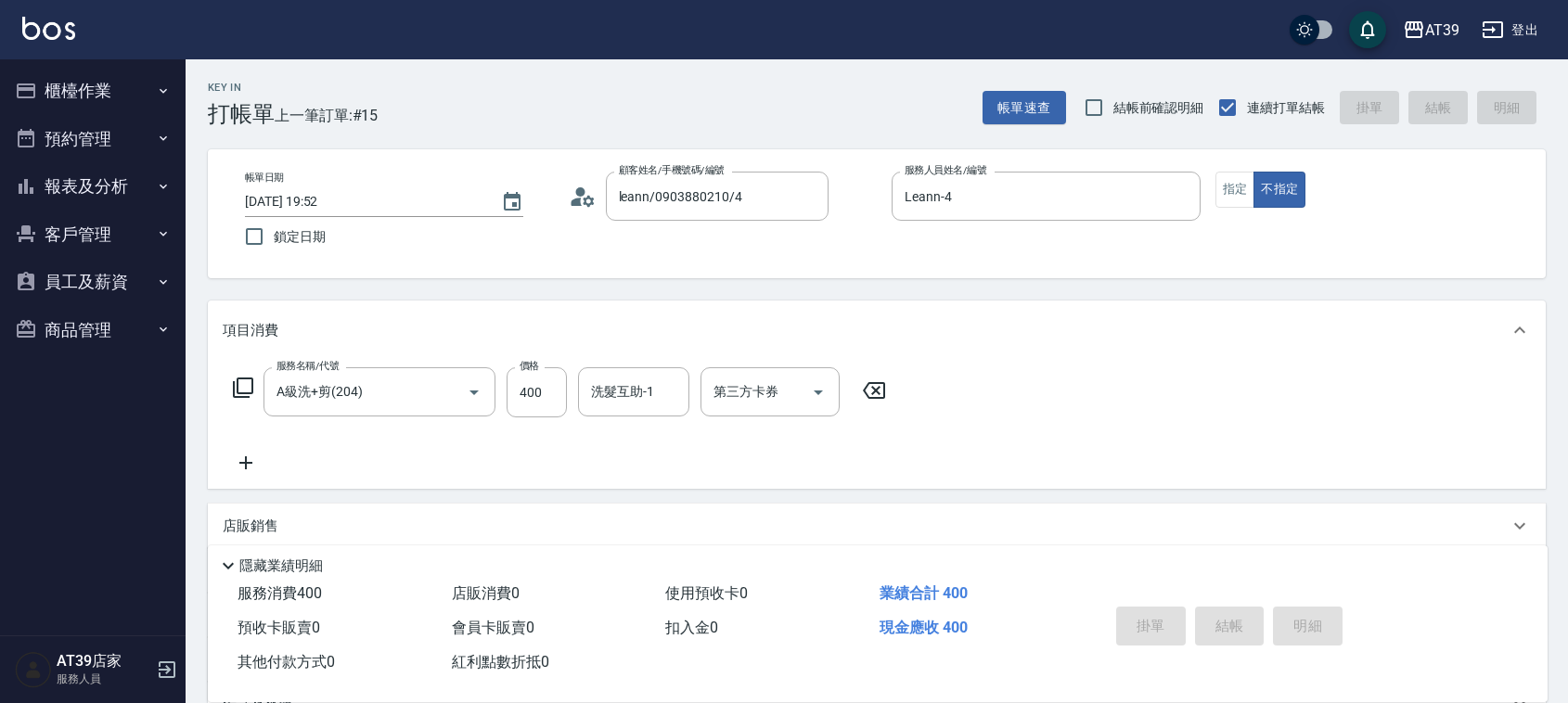
click at [1254, 629] on div "掛單 結帳 明細" at bounding box center [1230, 629] width 242 height 59
type input "2025/09/04 19:53"
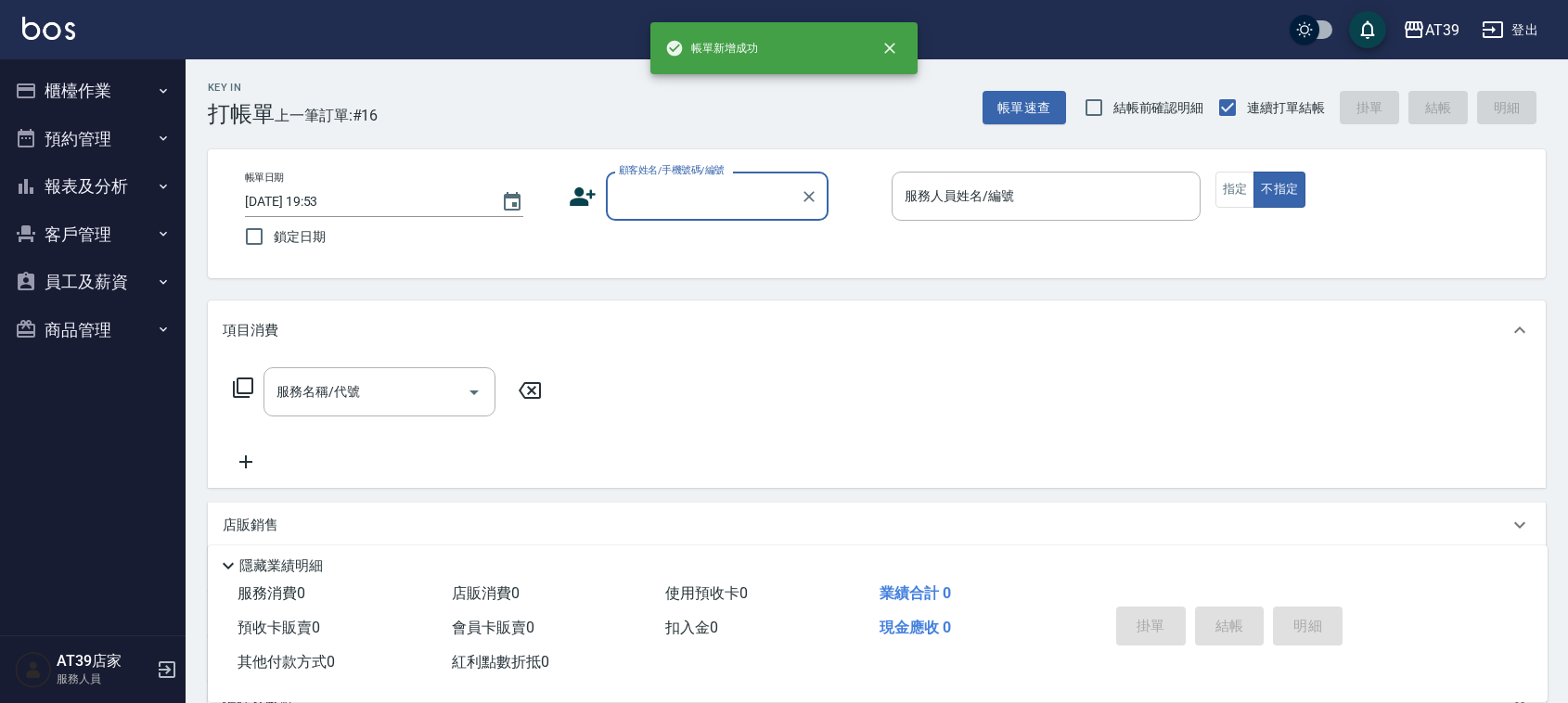
click at [62, 197] on button "報表及分析" at bounding box center [93, 186] width 171 height 48
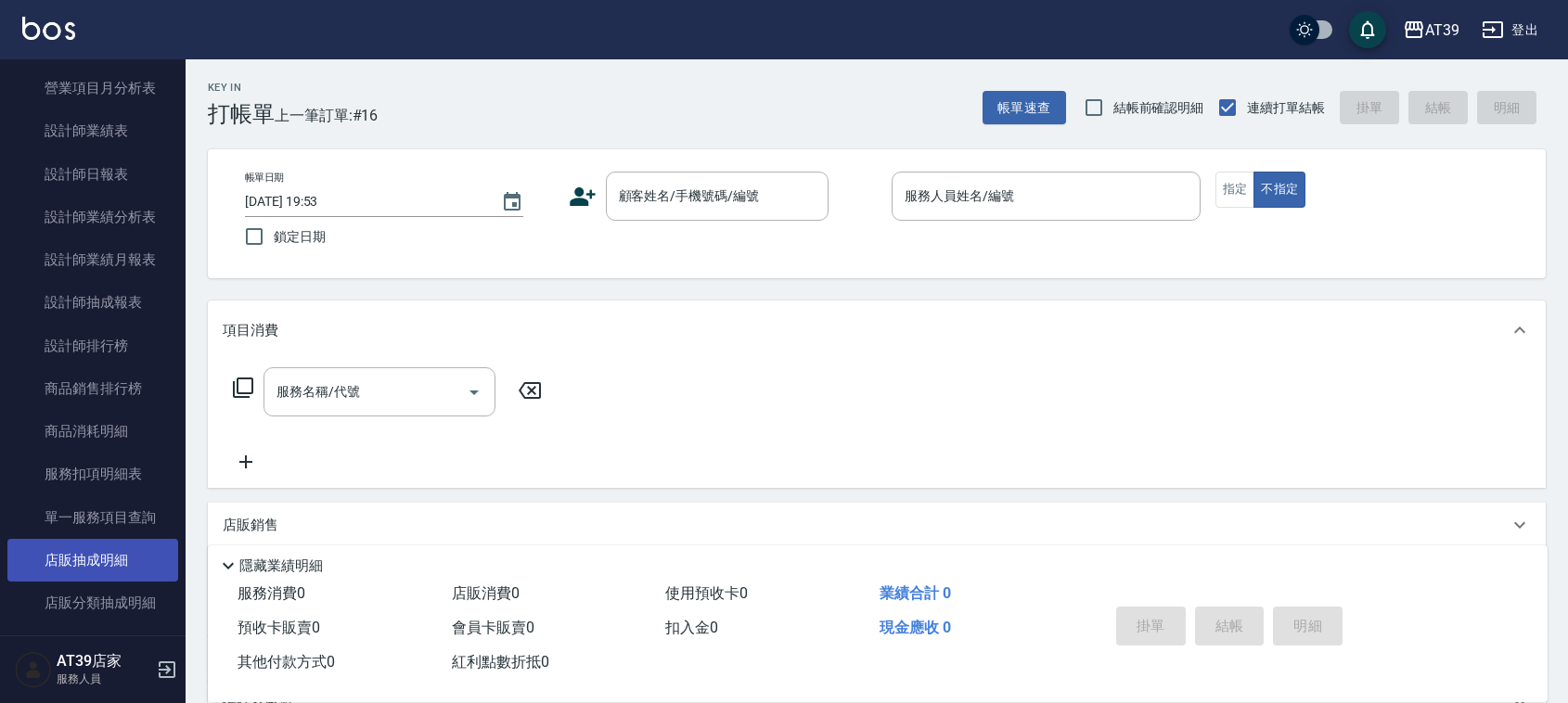
scroll to position [696, 0]
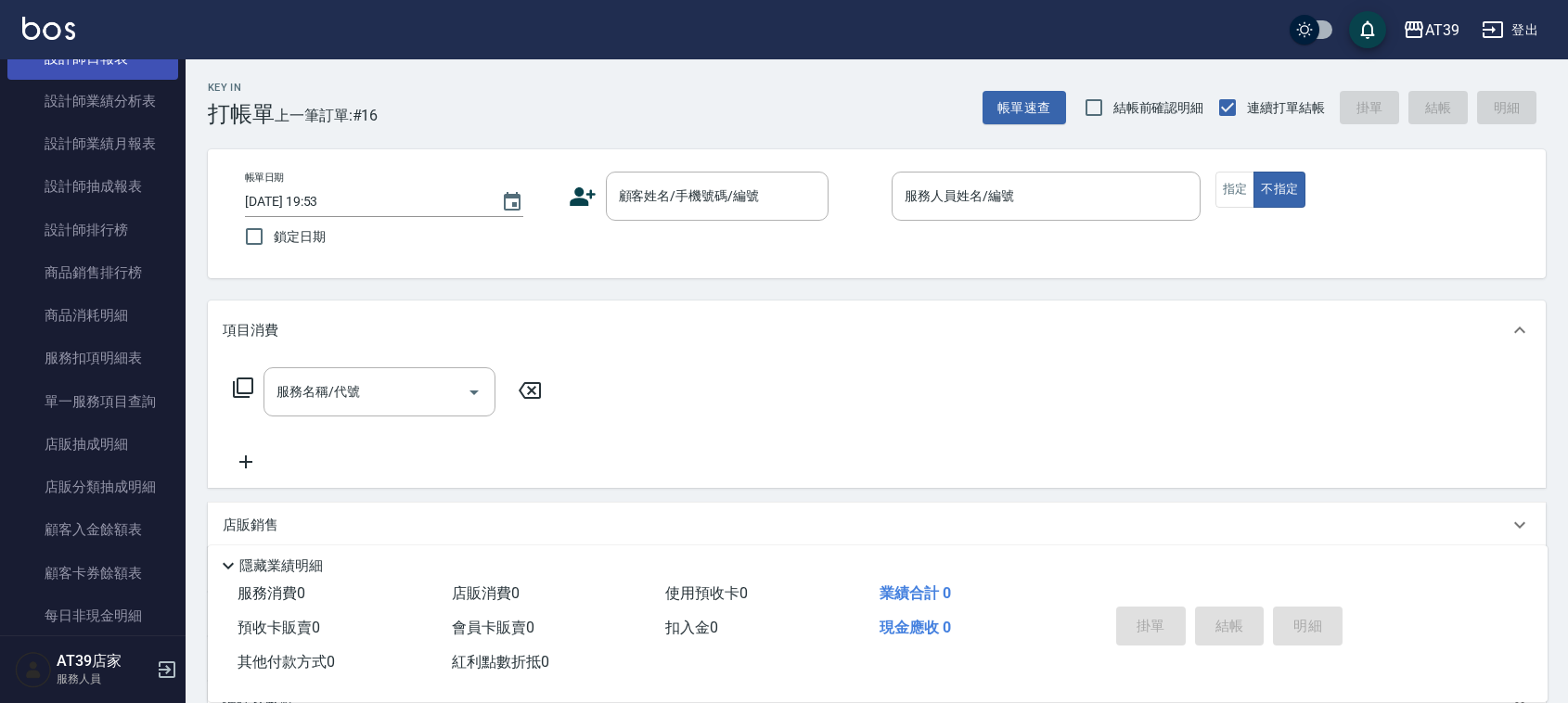
click at [105, 65] on link "設計師日報表" at bounding box center [93, 58] width 171 height 42
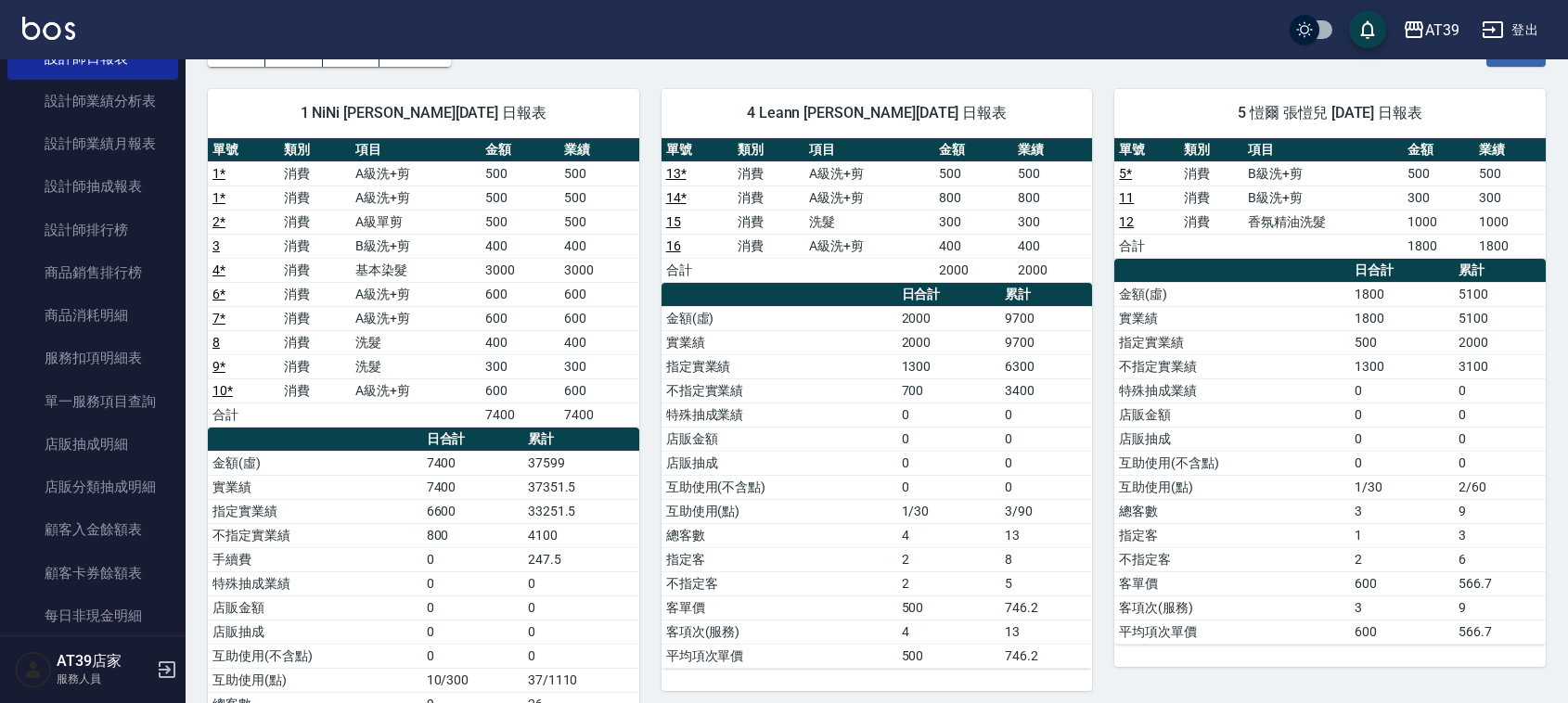
scroll to position [302, 0]
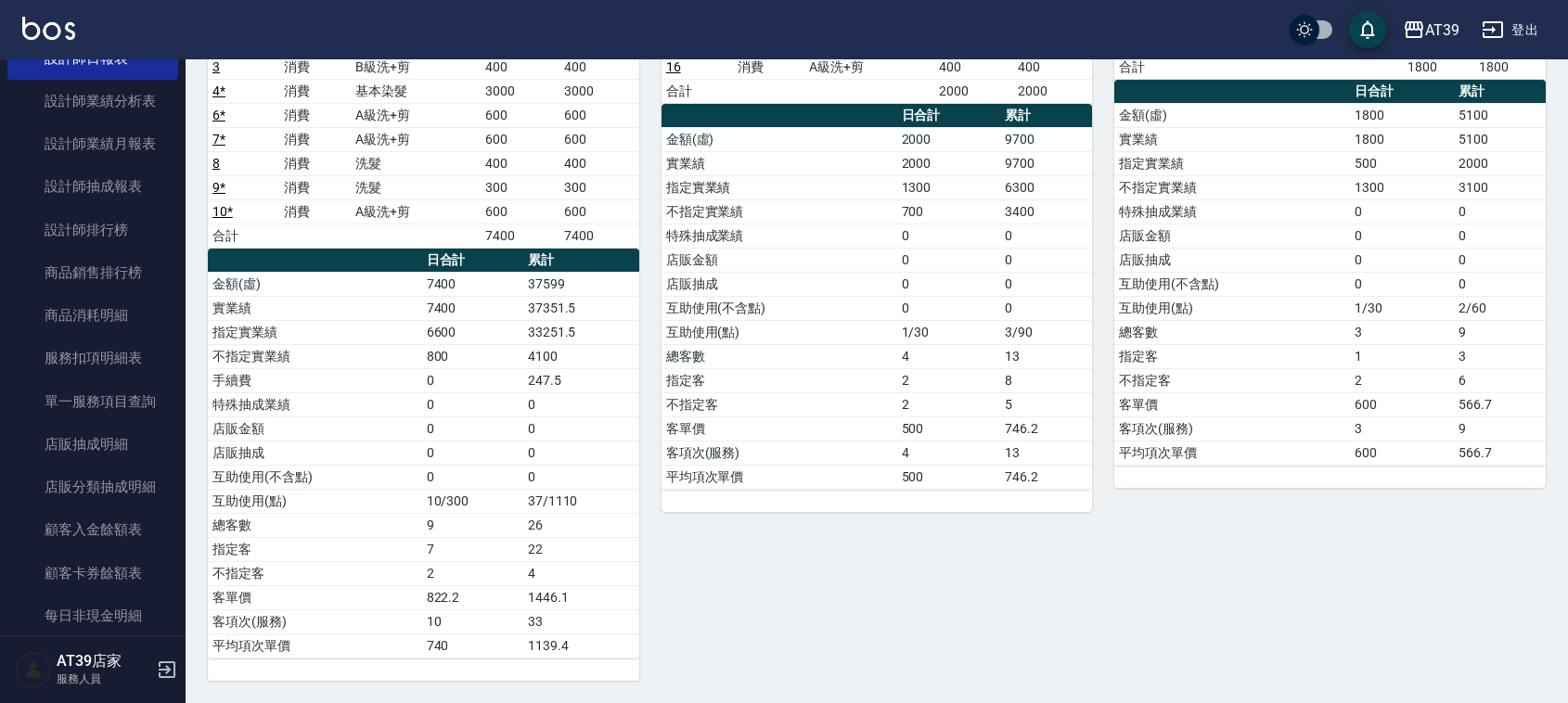
click at [66, 24] on img at bounding box center [48, 28] width 53 height 23
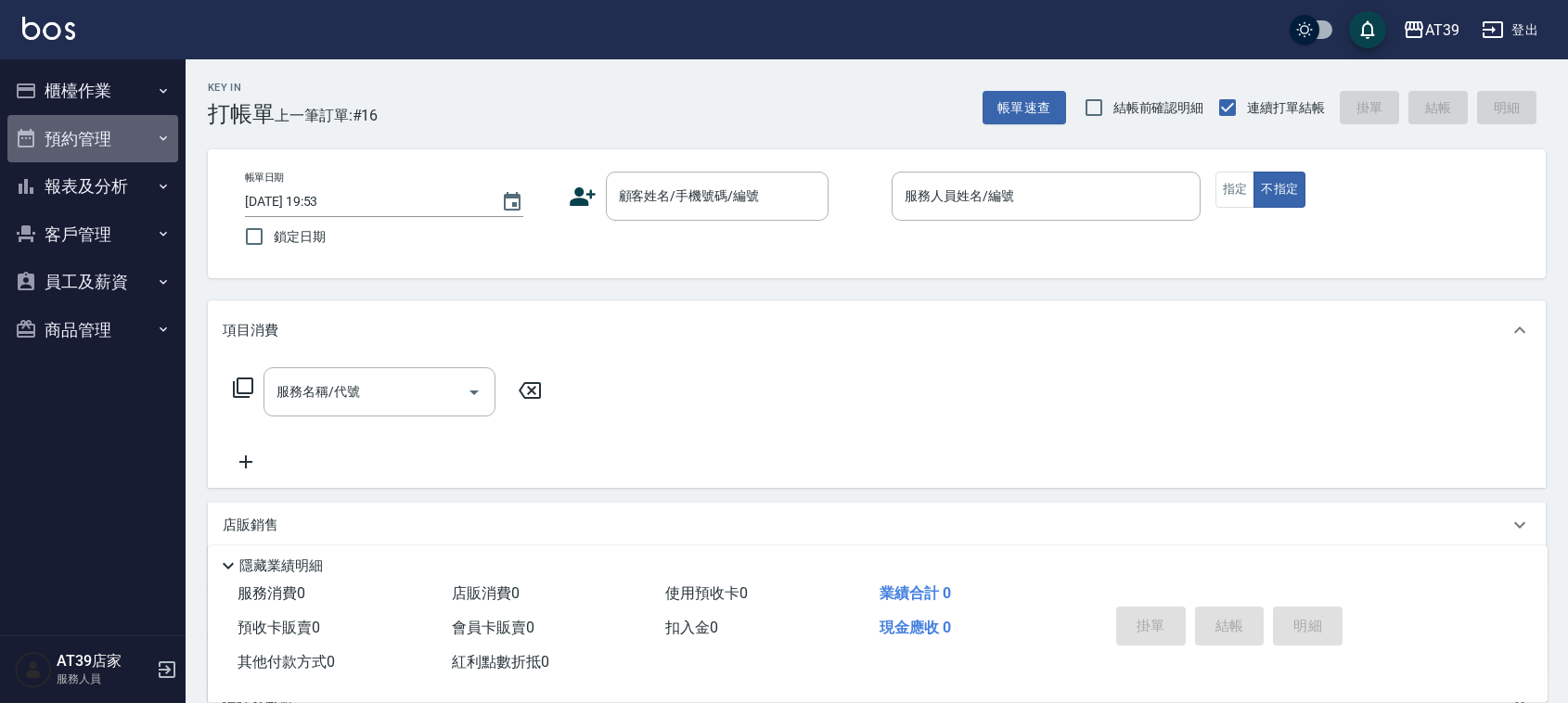
click at [108, 117] on button "預約管理" at bounding box center [93, 139] width 171 height 48
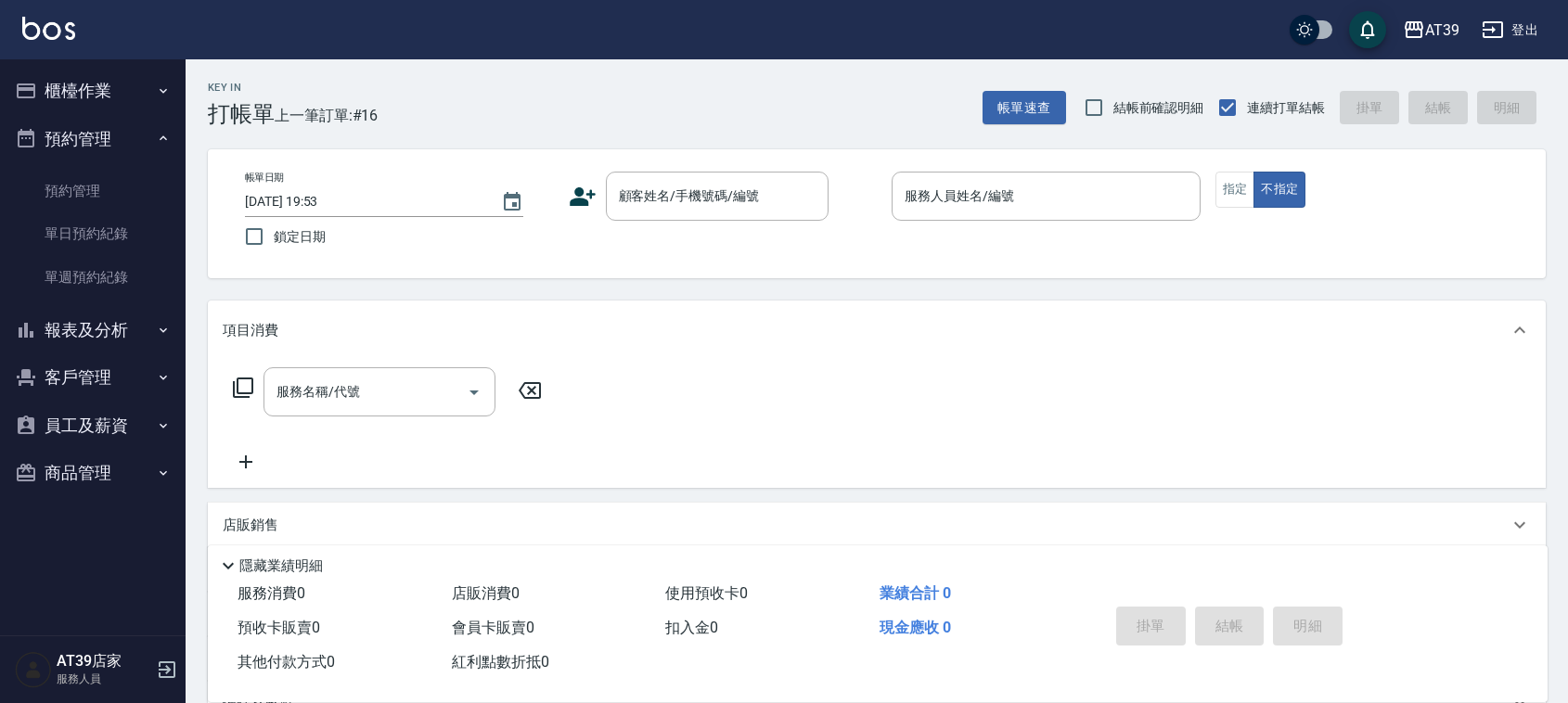
click at [110, 94] on button "櫃檯作業" at bounding box center [93, 91] width 171 height 48
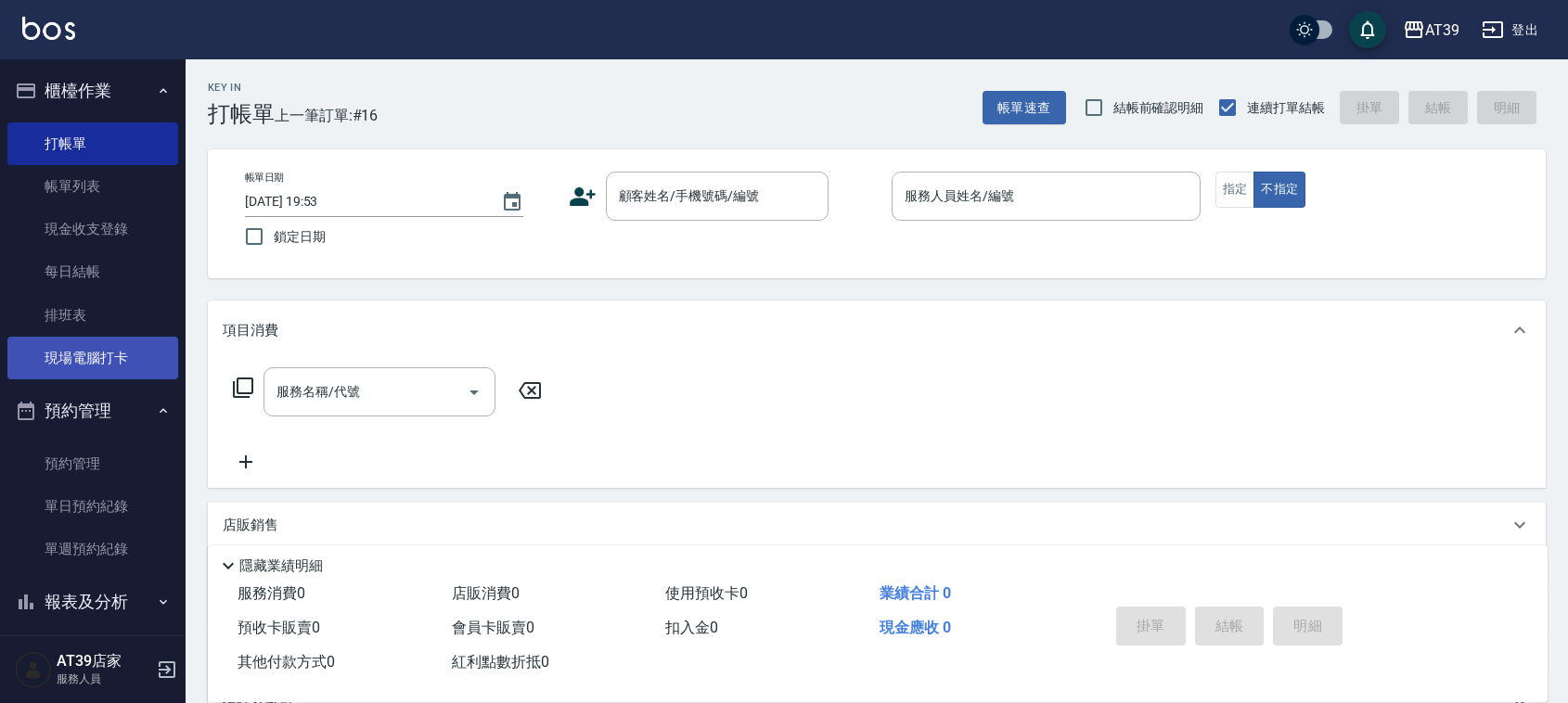
click at [105, 358] on link "現場電腦打卡" at bounding box center [93, 358] width 171 height 42
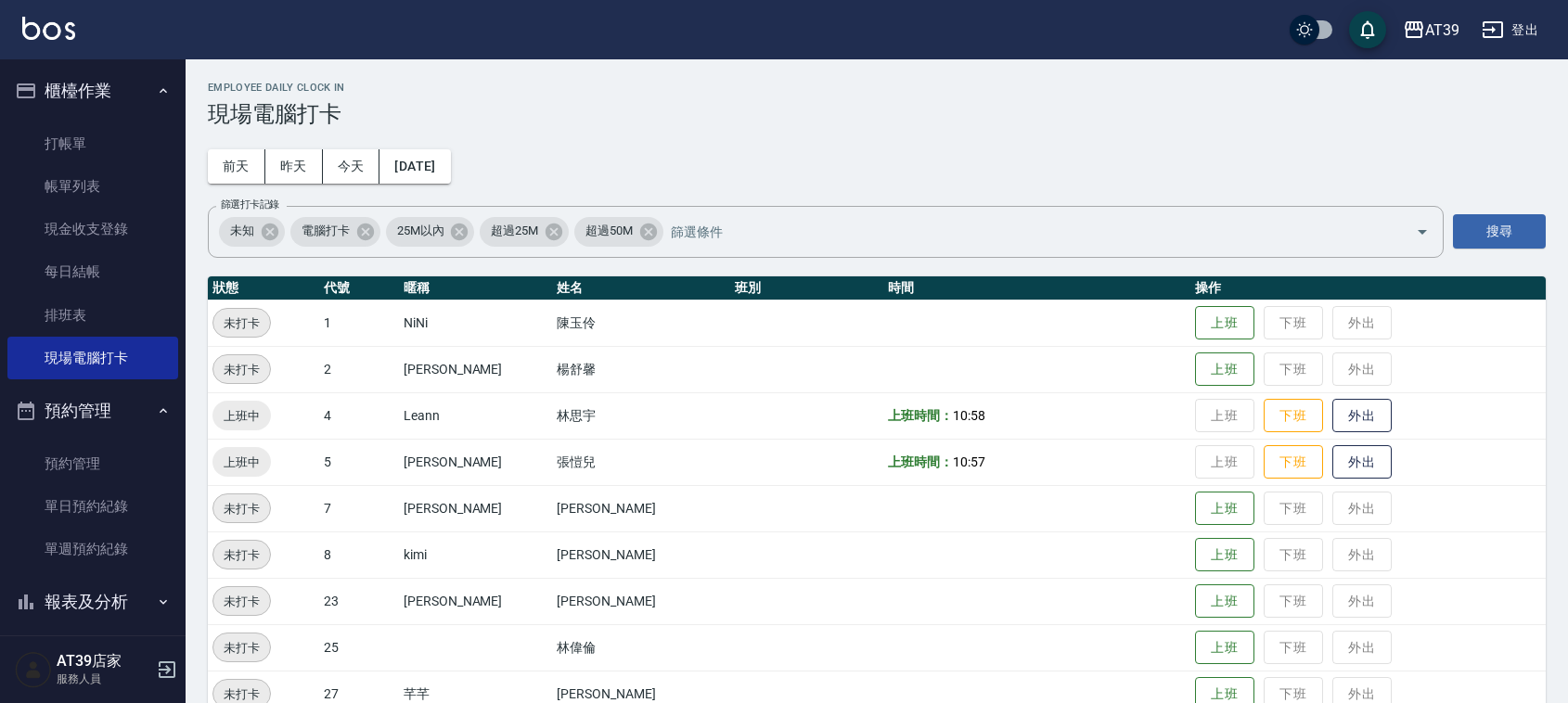
click at [123, 95] on button "櫃檯作業" at bounding box center [93, 91] width 171 height 48
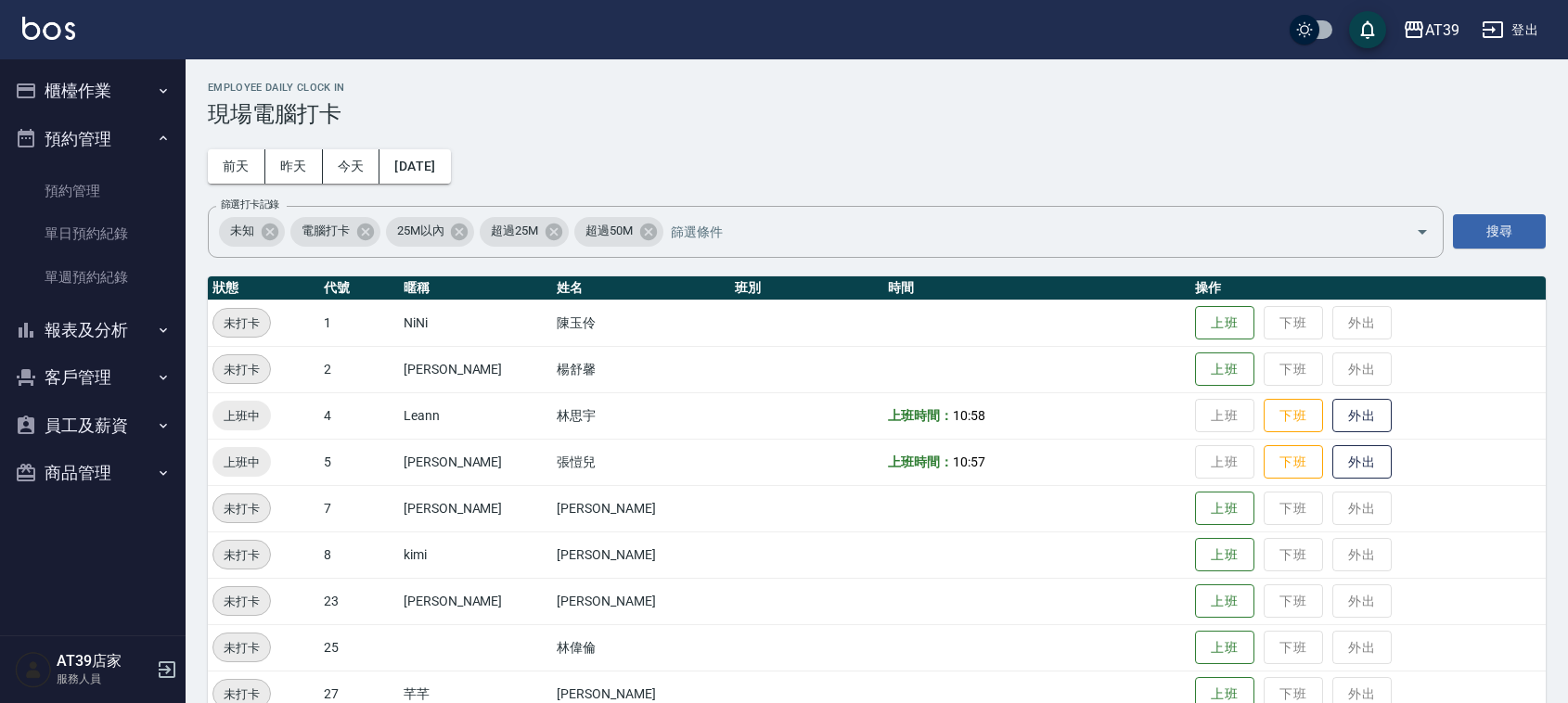
click at [141, 137] on button "預約管理" at bounding box center [93, 139] width 171 height 48
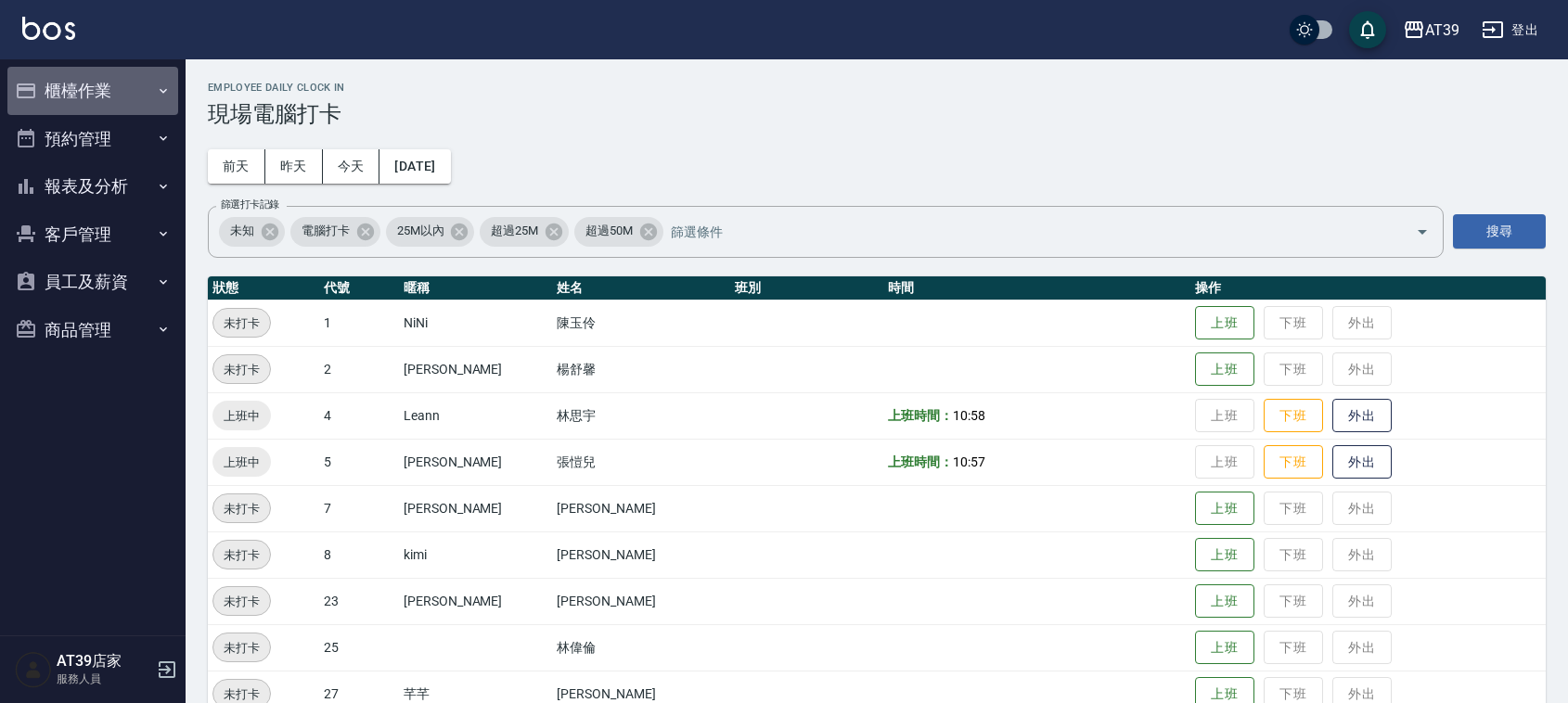
click at [125, 95] on button "櫃檯作業" at bounding box center [93, 91] width 171 height 48
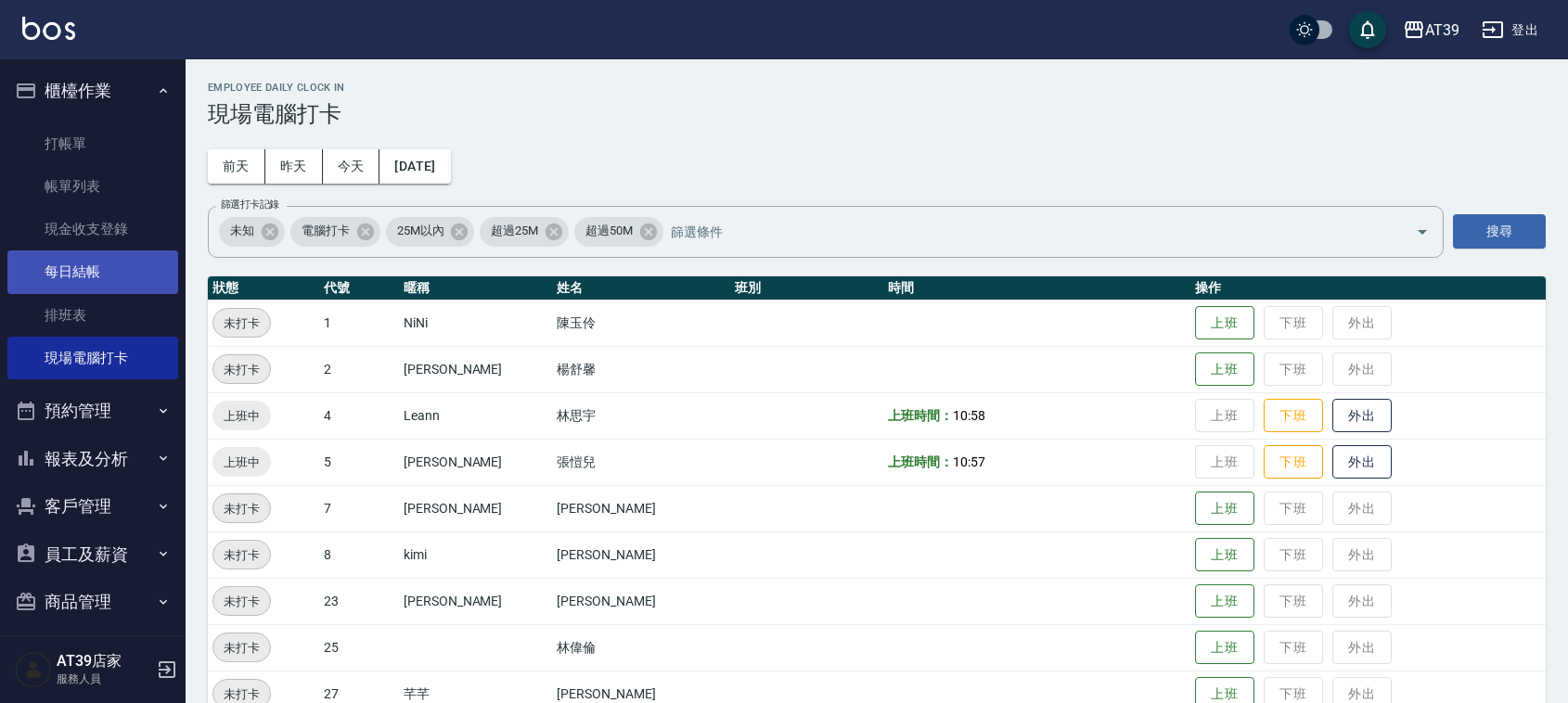
click at [116, 284] on link "每日結帳" at bounding box center [93, 272] width 171 height 42
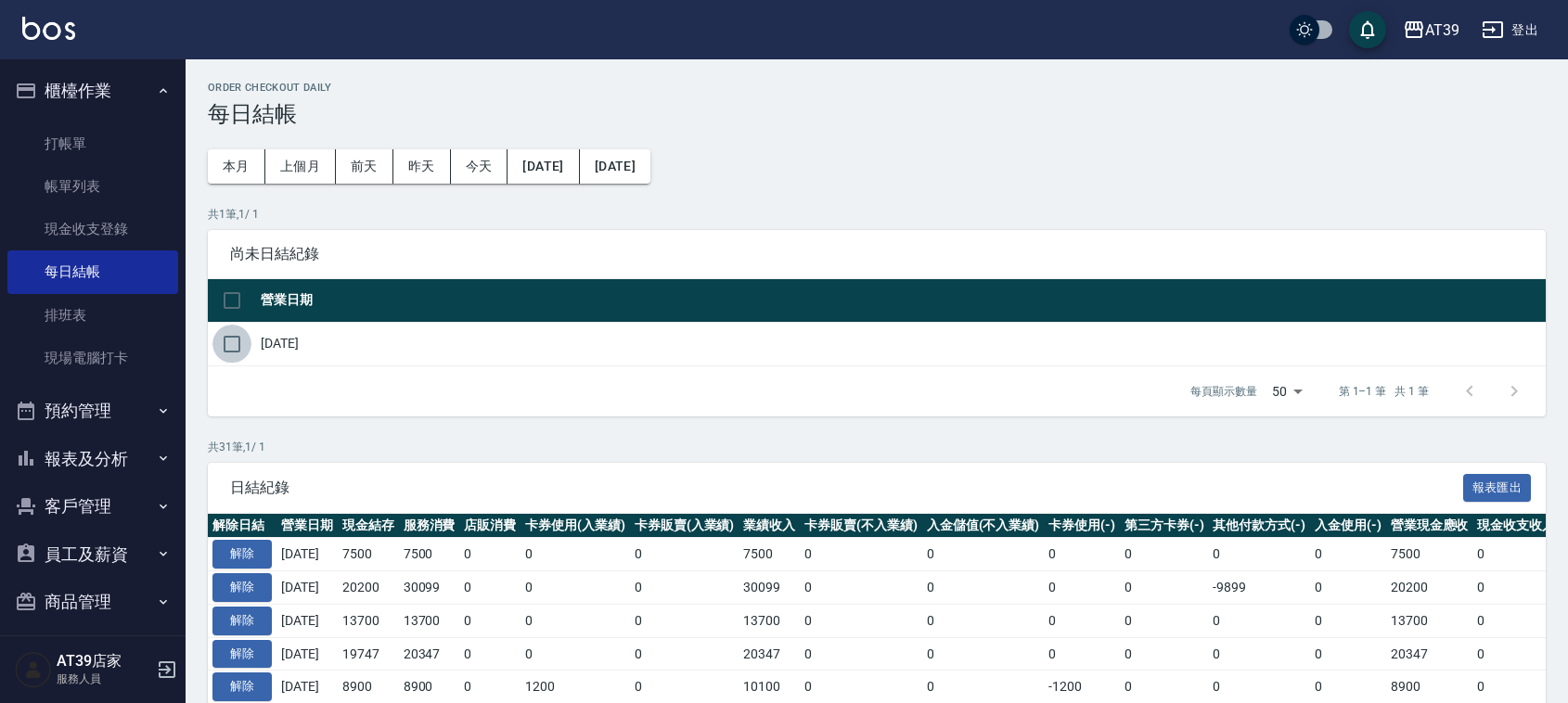
click at [243, 343] on input "checkbox" at bounding box center [231, 344] width 39 height 39
checkbox input "true"
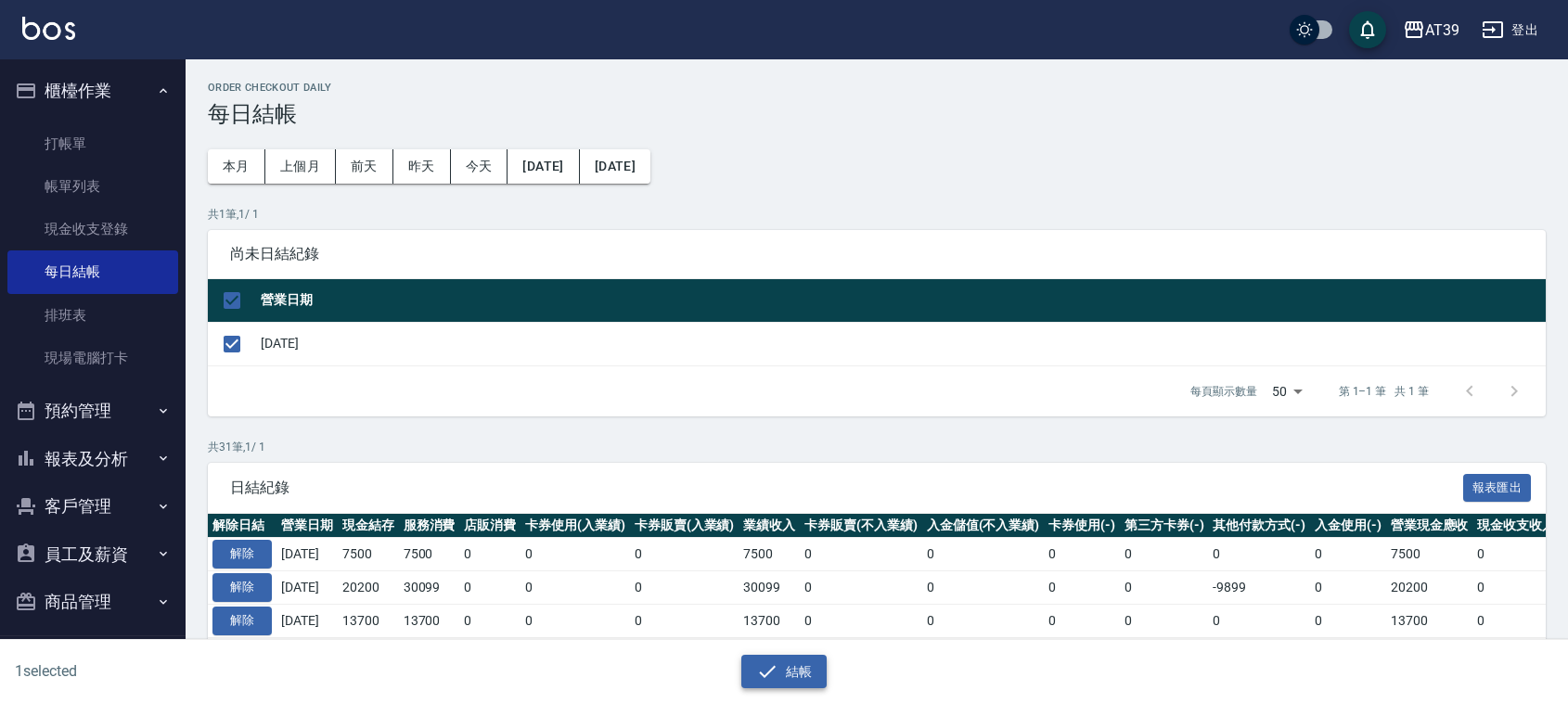
click at [750, 673] on button "結帳" at bounding box center [785, 672] width 87 height 35
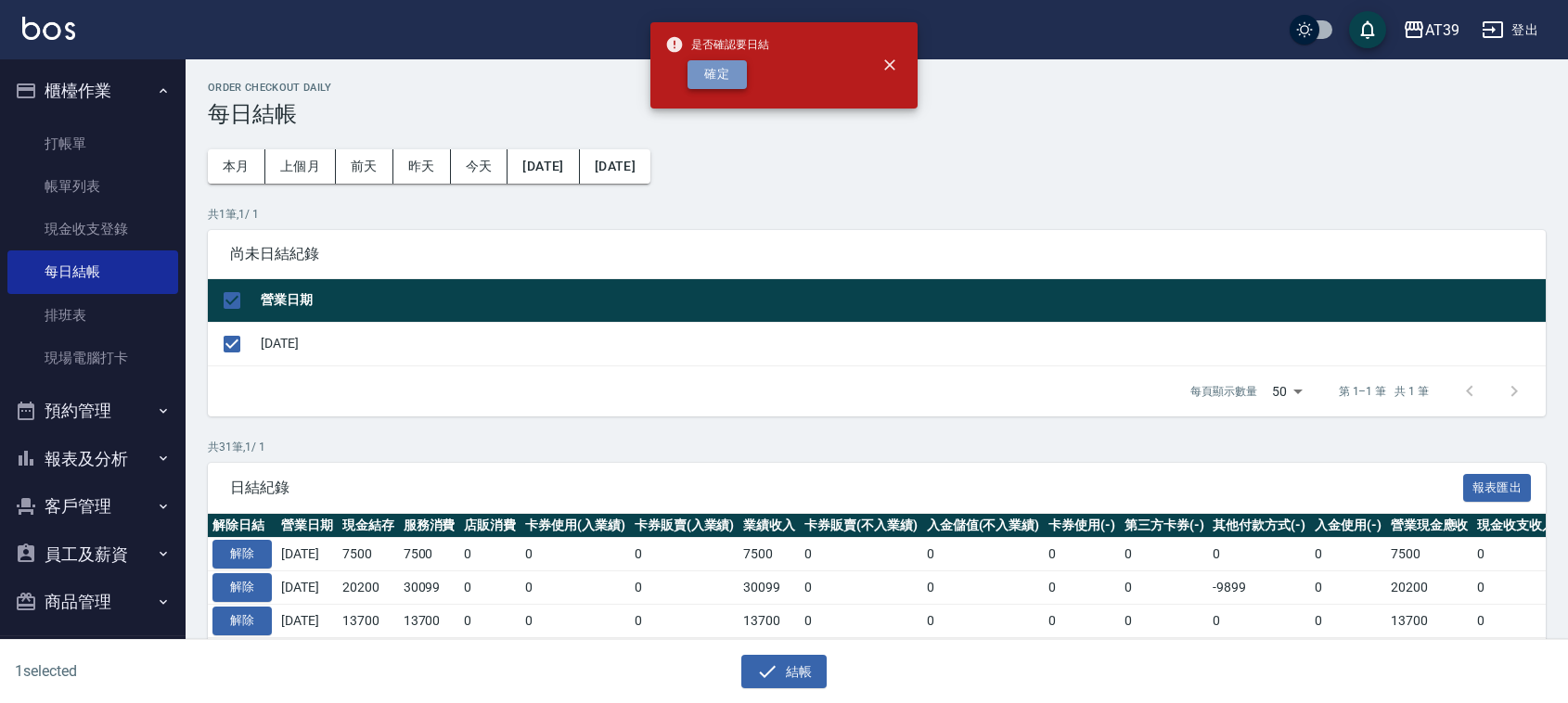
click at [733, 85] on button "確定" at bounding box center [717, 75] width 60 height 29
checkbox input "false"
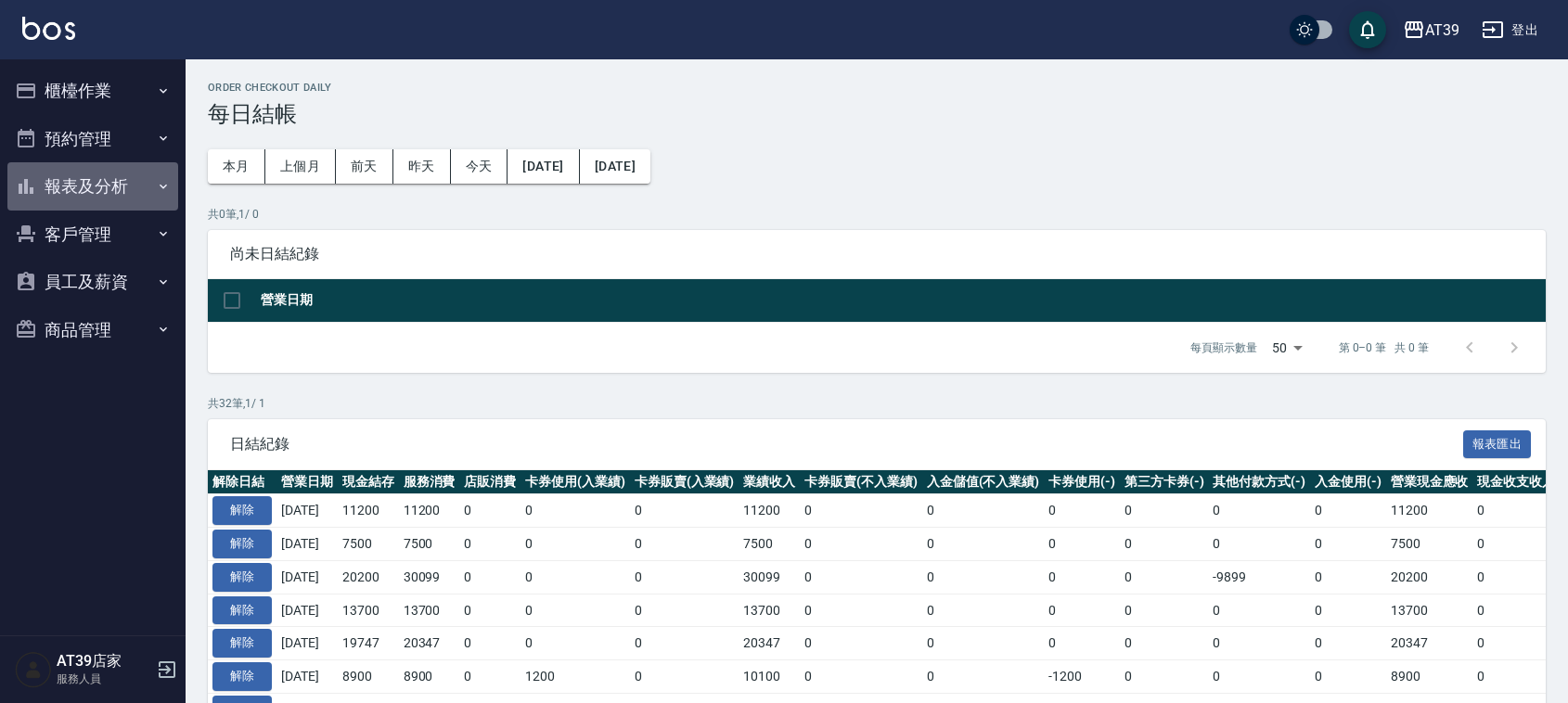
click at [79, 191] on button "報表及分析" at bounding box center [93, 186] width 171 height 48
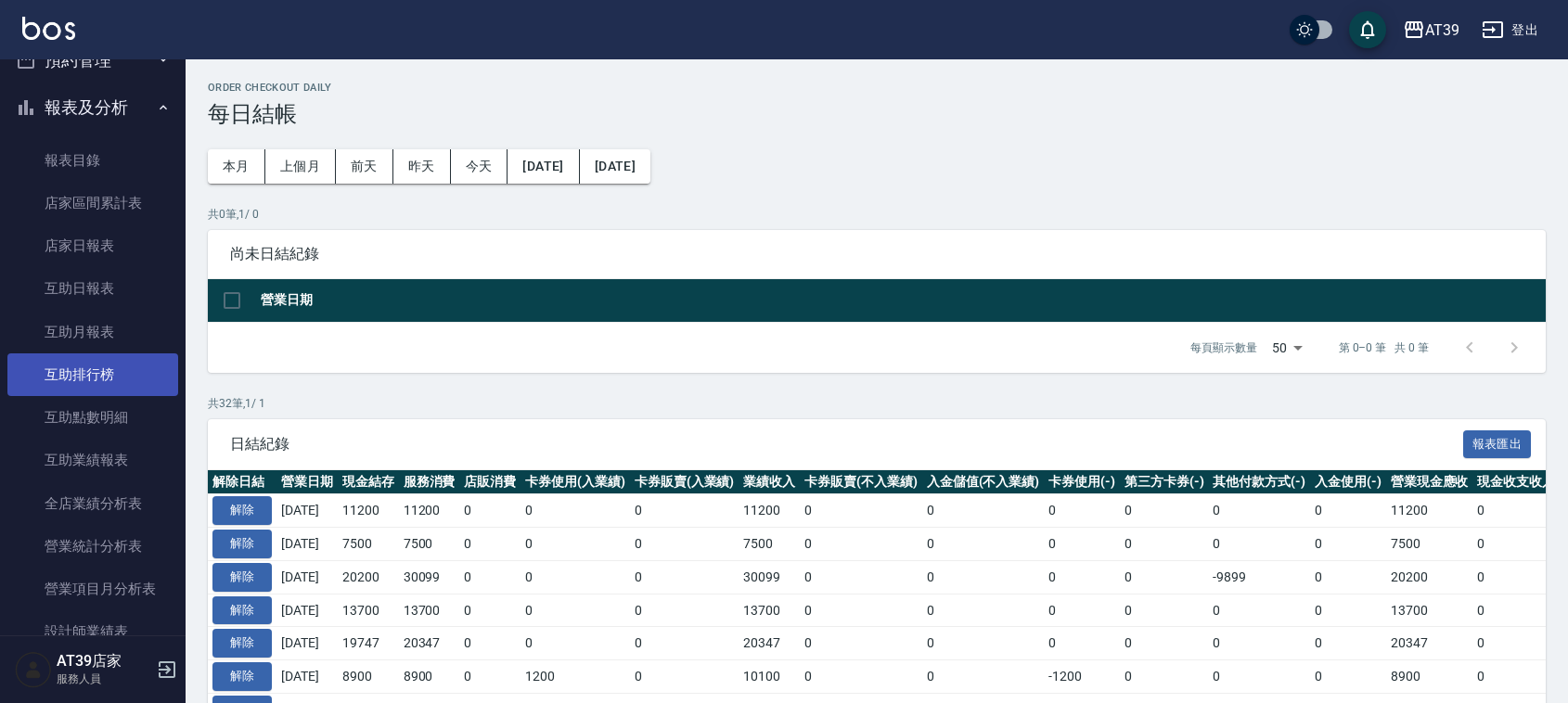
scroll to position [116, 0]
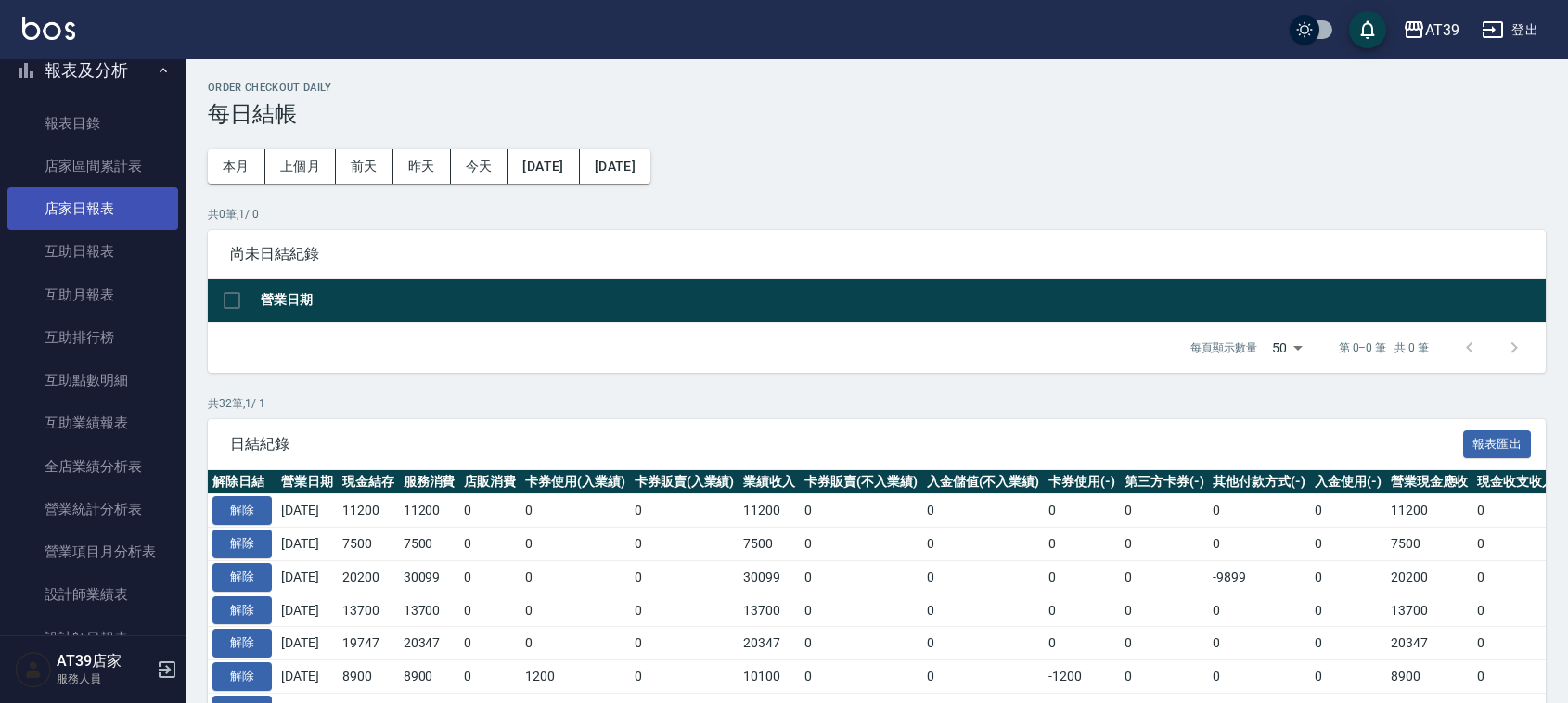
click at [117, 210] on link "店家日報表" at bounding box center [93, 208] width 171 height 42
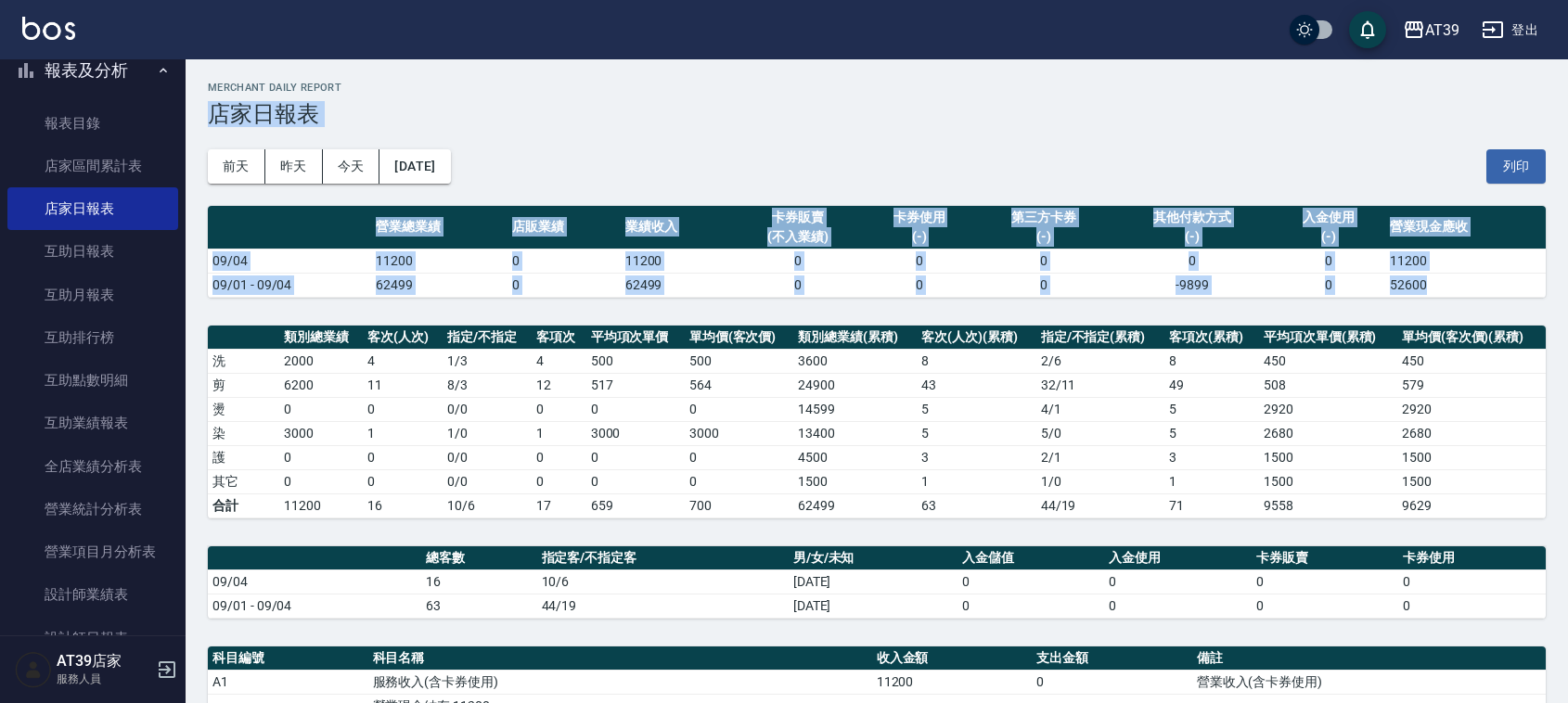
drag, startPoint x: 731, startPoint y: 88, endPoint x: 779, endPoint y: 316, distance: 233.0
click at [779, 316] on div "AT39 2025-09-04 店家日報表 列印時間： 2025-09-04-19:53 Merchant Daily Report 店家日報表 前天 昨天 …" at bounding box center [877, 583] width 1383 height 1047
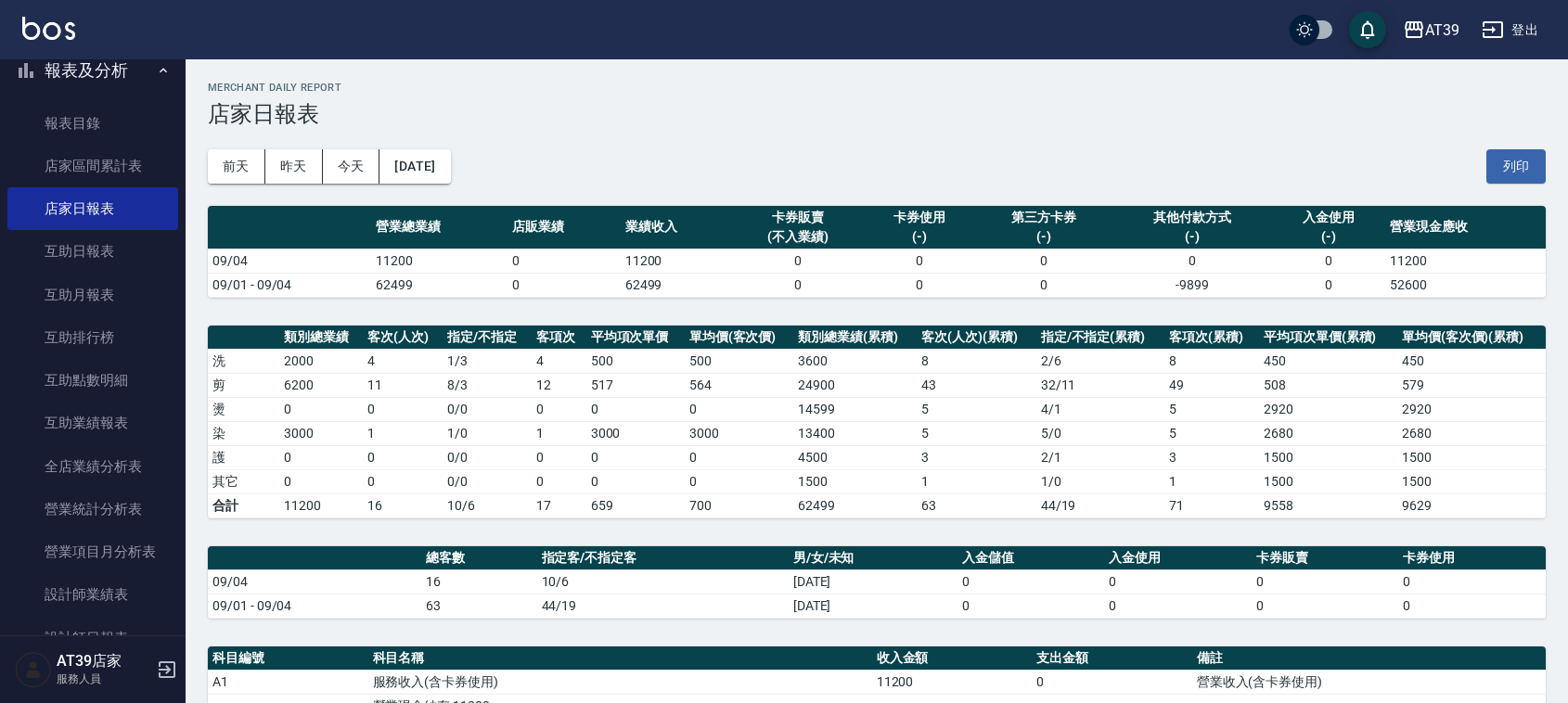
drag, startPoint x: 773, startPoint y: 300, endPoint x: 446, endPoint y: 316, distance: 327.4
click at [762, 303] on div "AT39 2025-09-04 店家日報表 列印時間： 2025-09-04-19:53 Merchant Daily Report 店家日報表 前天 昨天 …" at bounding box center [877, 583] width 1383 height 1047
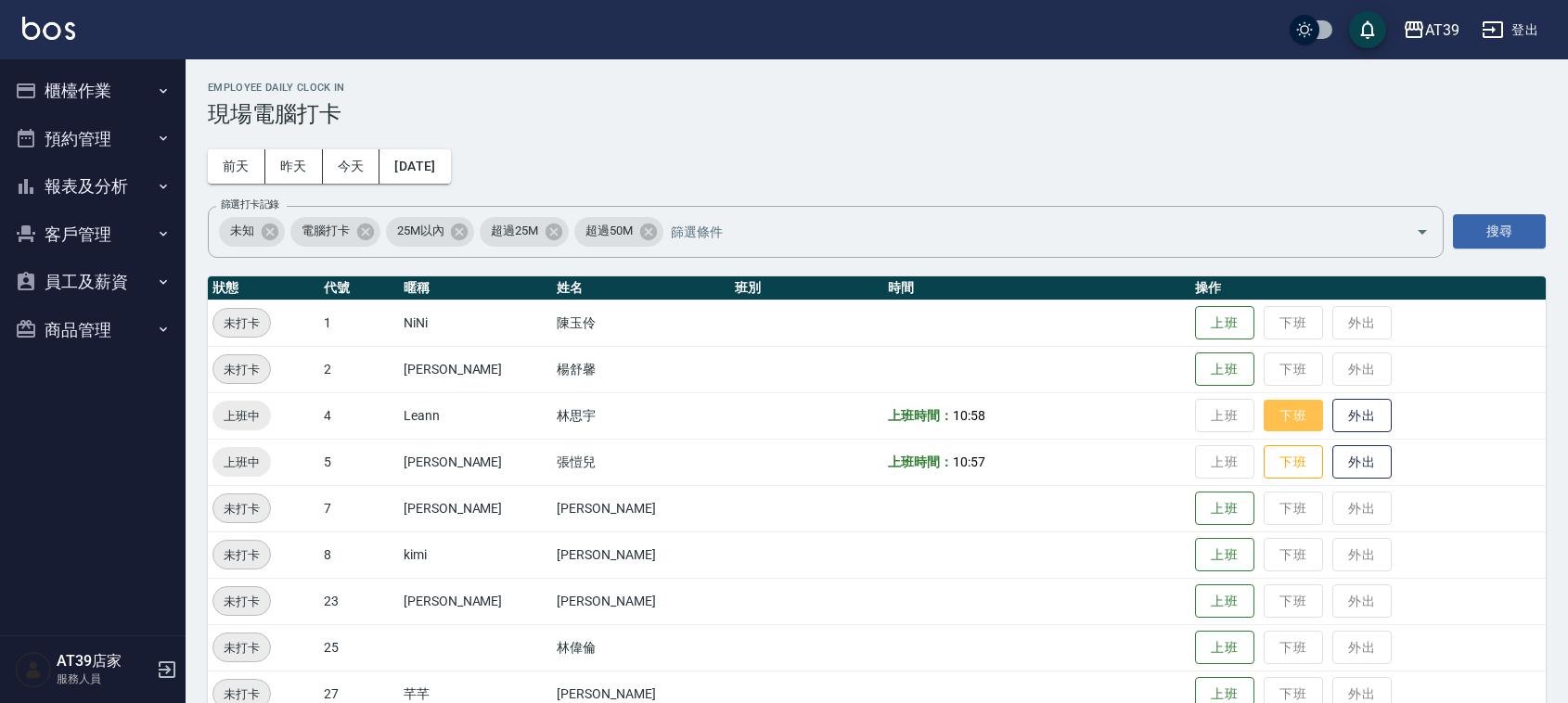
click at [1264, 408] on button "下班" at bounding box center [1294, 417] width 60 height 33
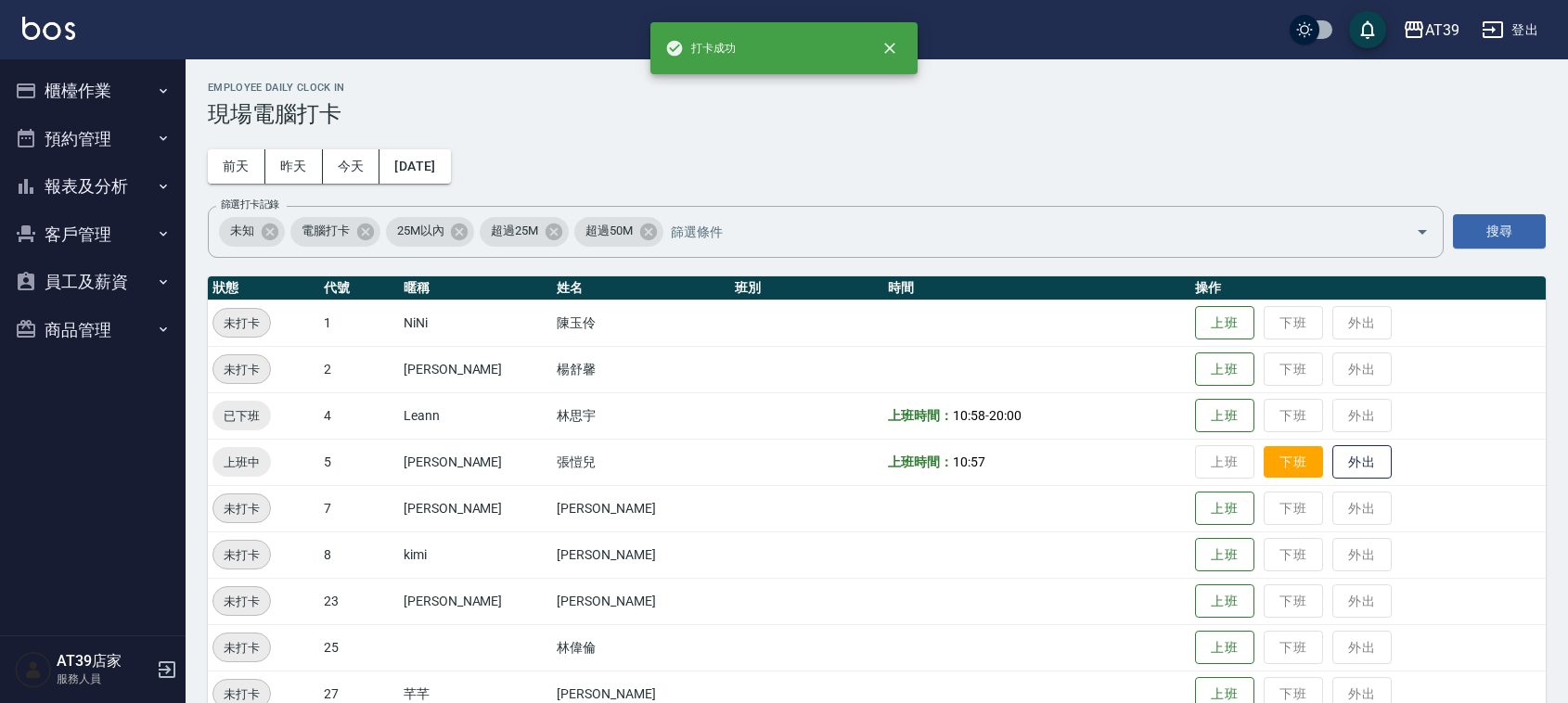
click at [1264, 456] on button "下班" at bounding box center [1294, 463] width 60 height 33
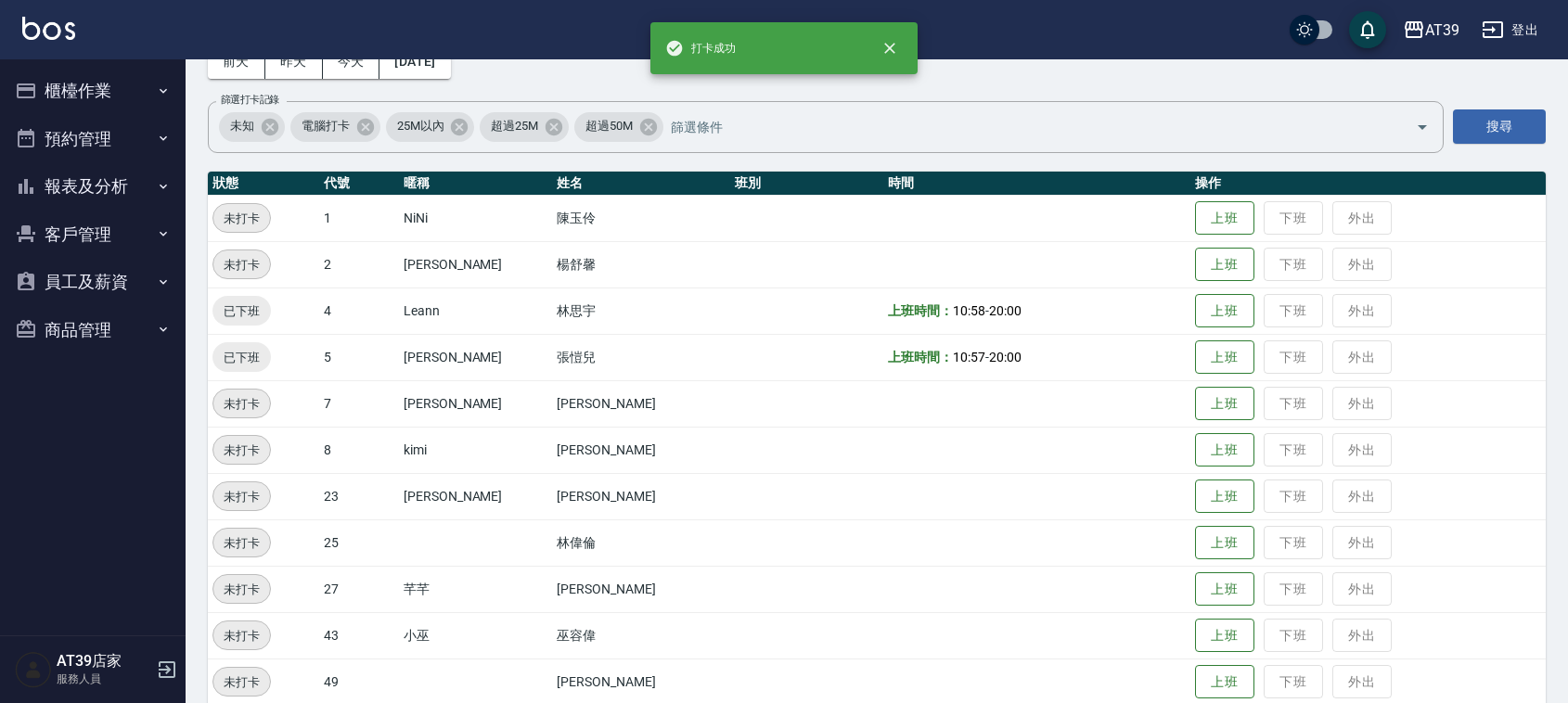
scroll to position [313, 0]
